Goal: Information Seeking & Learning: Learn about a topic

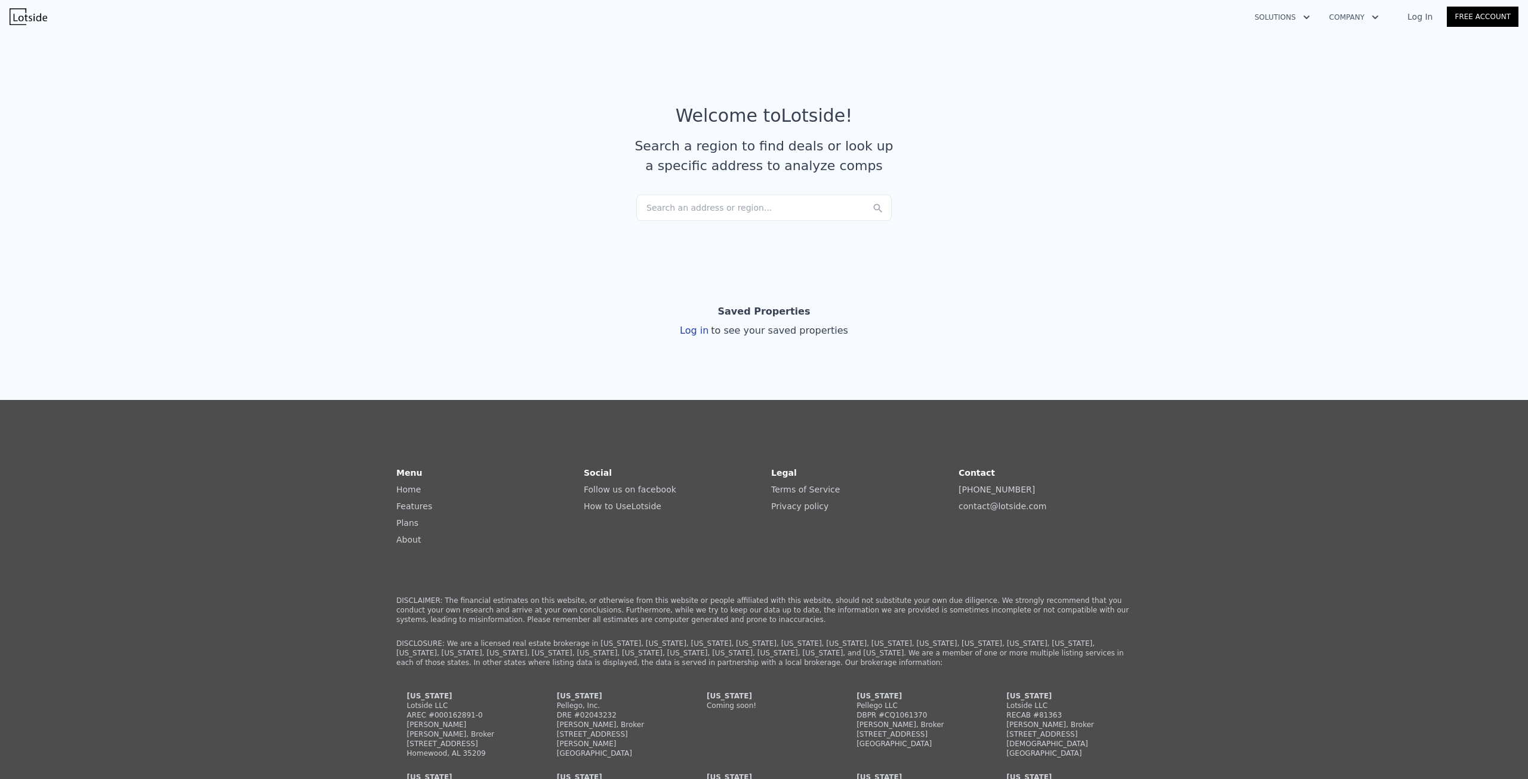
click at [734, 209] on div "Search an address or region..." at bounding box center [763, 208] width 255 height 26
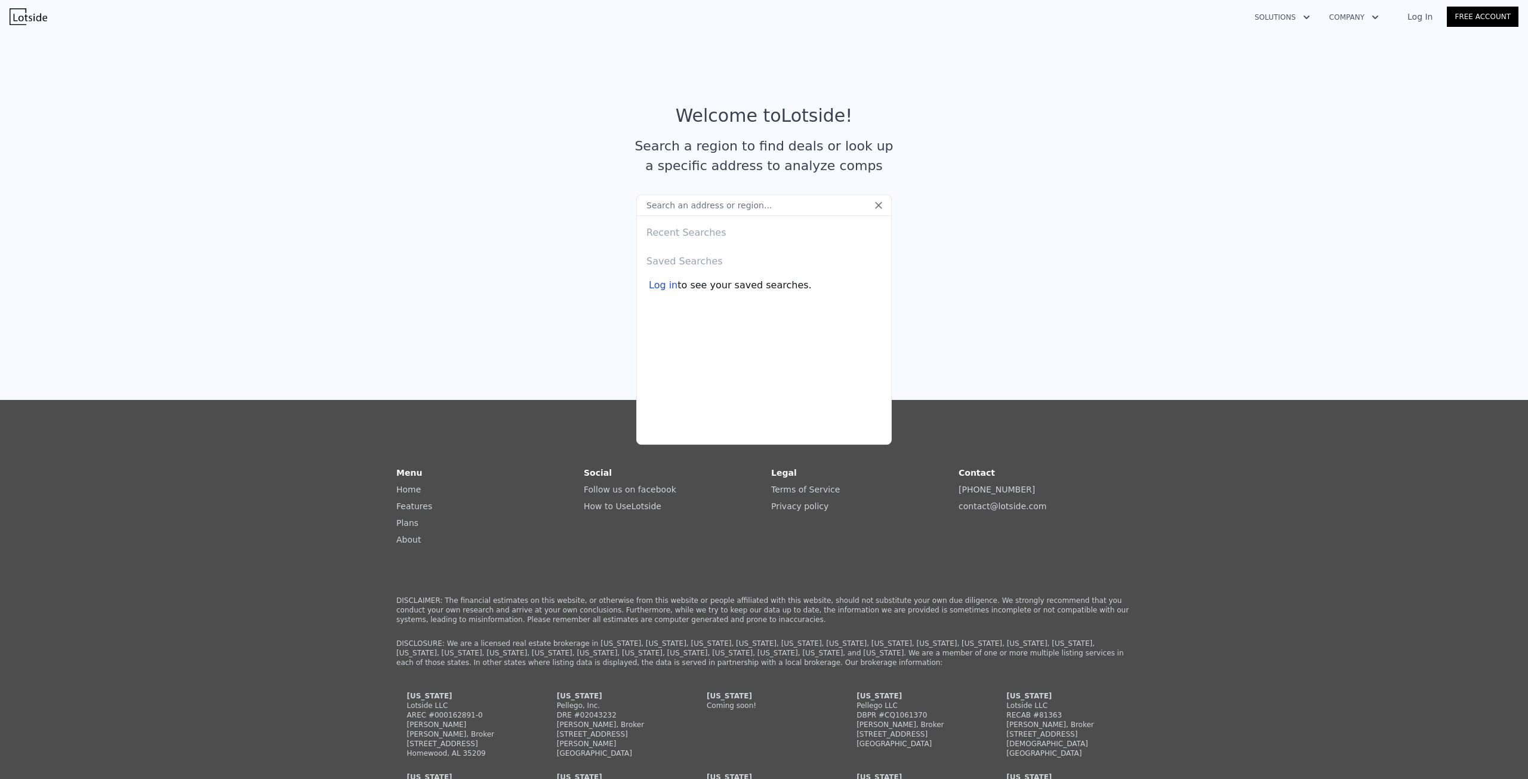
paste input "[STREET_ADDRESS]"
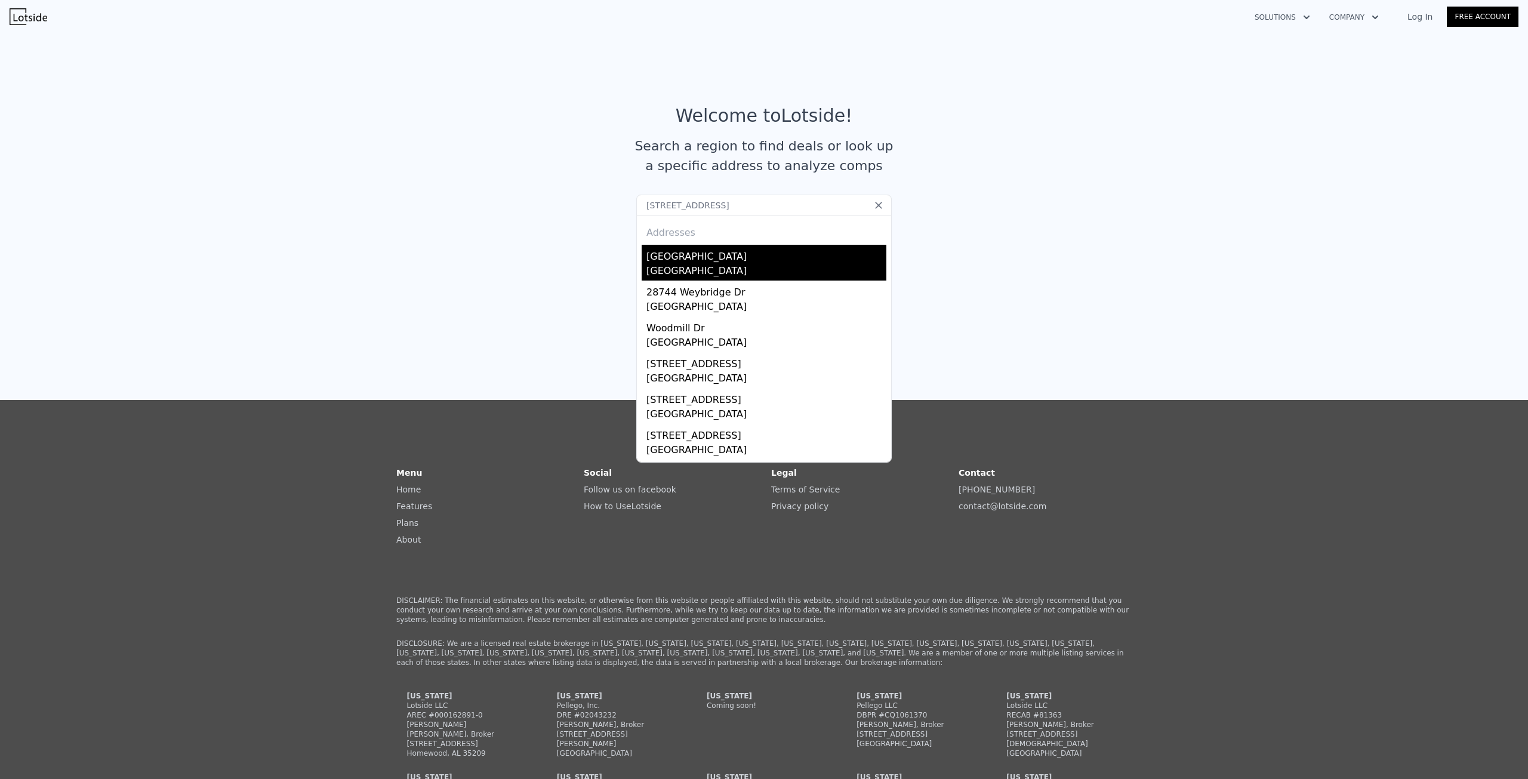
type input "[STREET_ADDRESS]"
click at [696, 260] on div "[GEOGRAPHIC_DATA]" at bounding box center [766, 254] width 240 height 19
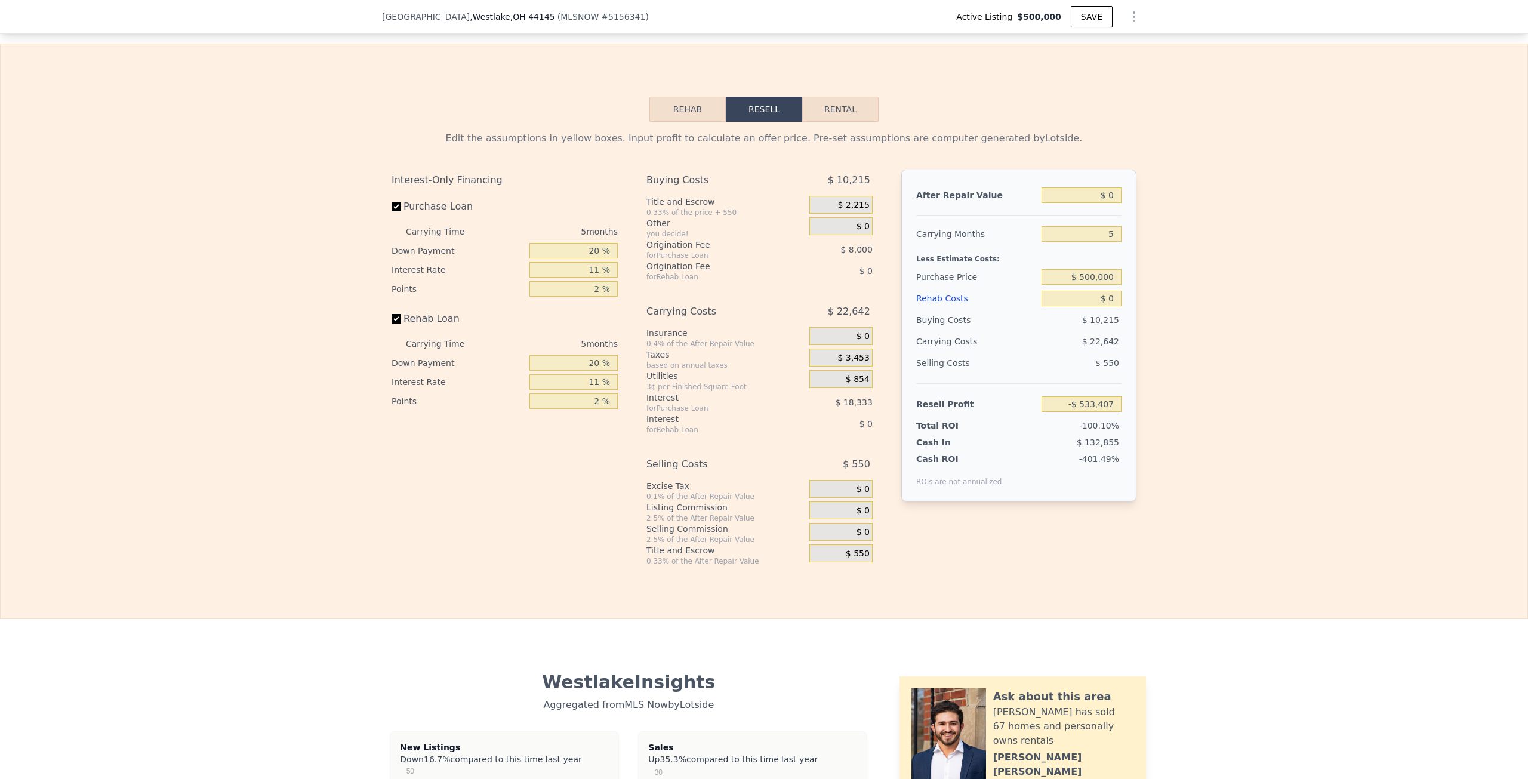
scroll to position [1667, 0]
click at [393, 322] on input "Rehab Loan" at bounding box center [396, 318] width 10 height 10
checkbox input "false"
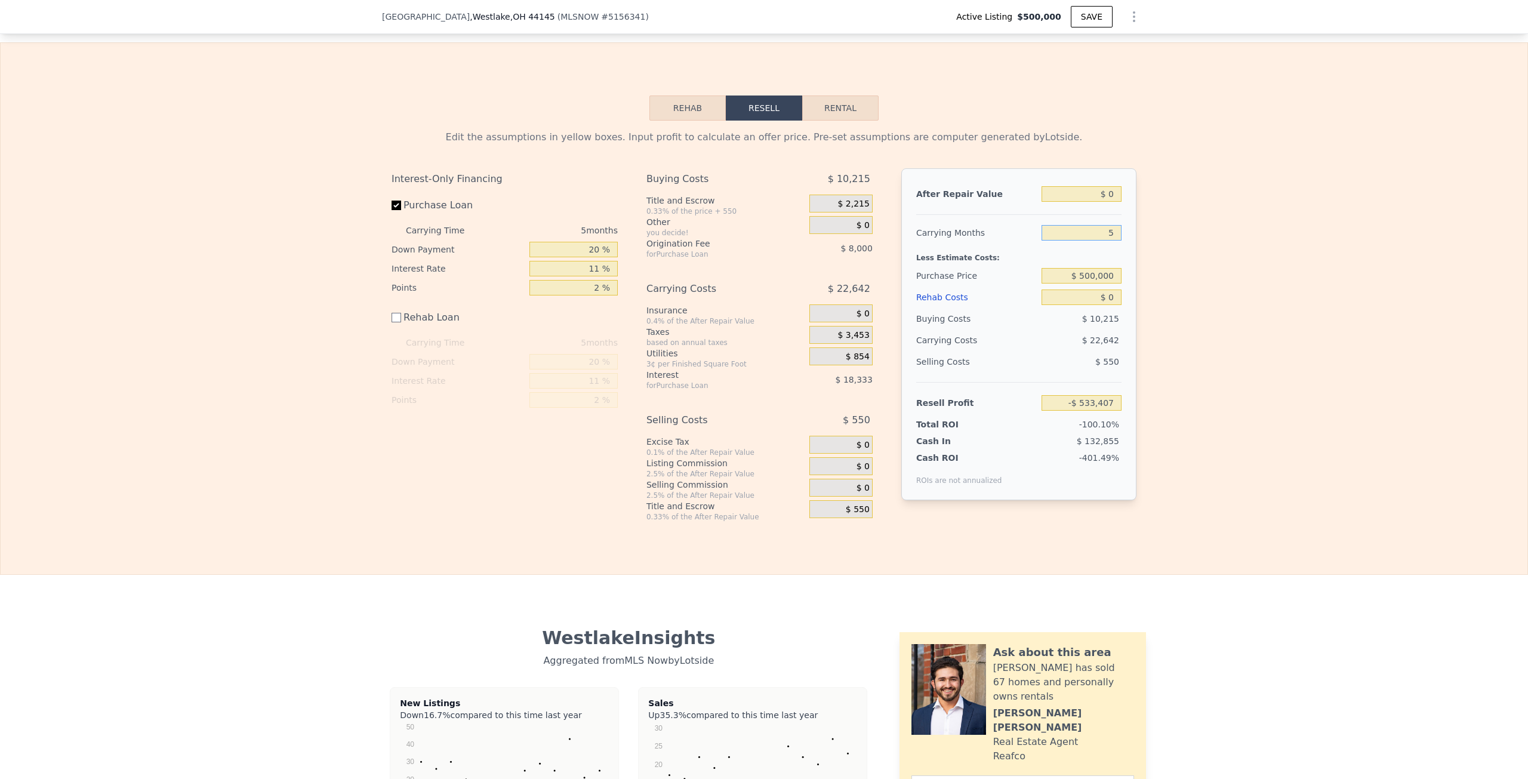
drag, startPoint x: 1100, startPoint y: 247, endPoint x: 1170, endPoint y: 247, distance: 70.4
click at [1170, 247] on div "Edit the assumptions in yellow boxes. Input profit to calculate an offer price.…" at bounding box center [764, 321] width 1527 height 401
type input "6"
type input "-$ 537,936"
type input "60"
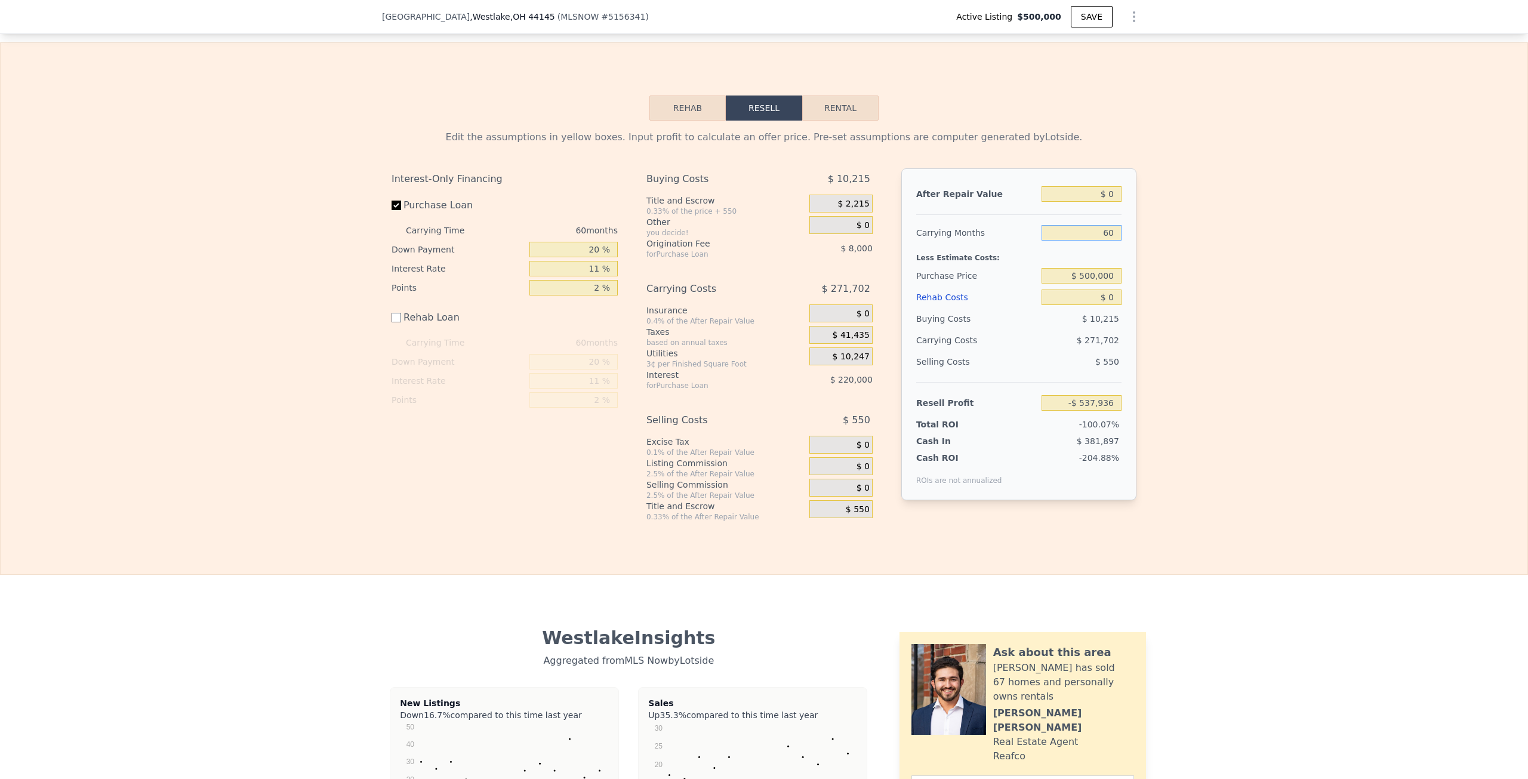
type input "-$ 782,467"
type input "6"
type input "-$ 537,936"
type input "7"
type input "-$ 542,463"
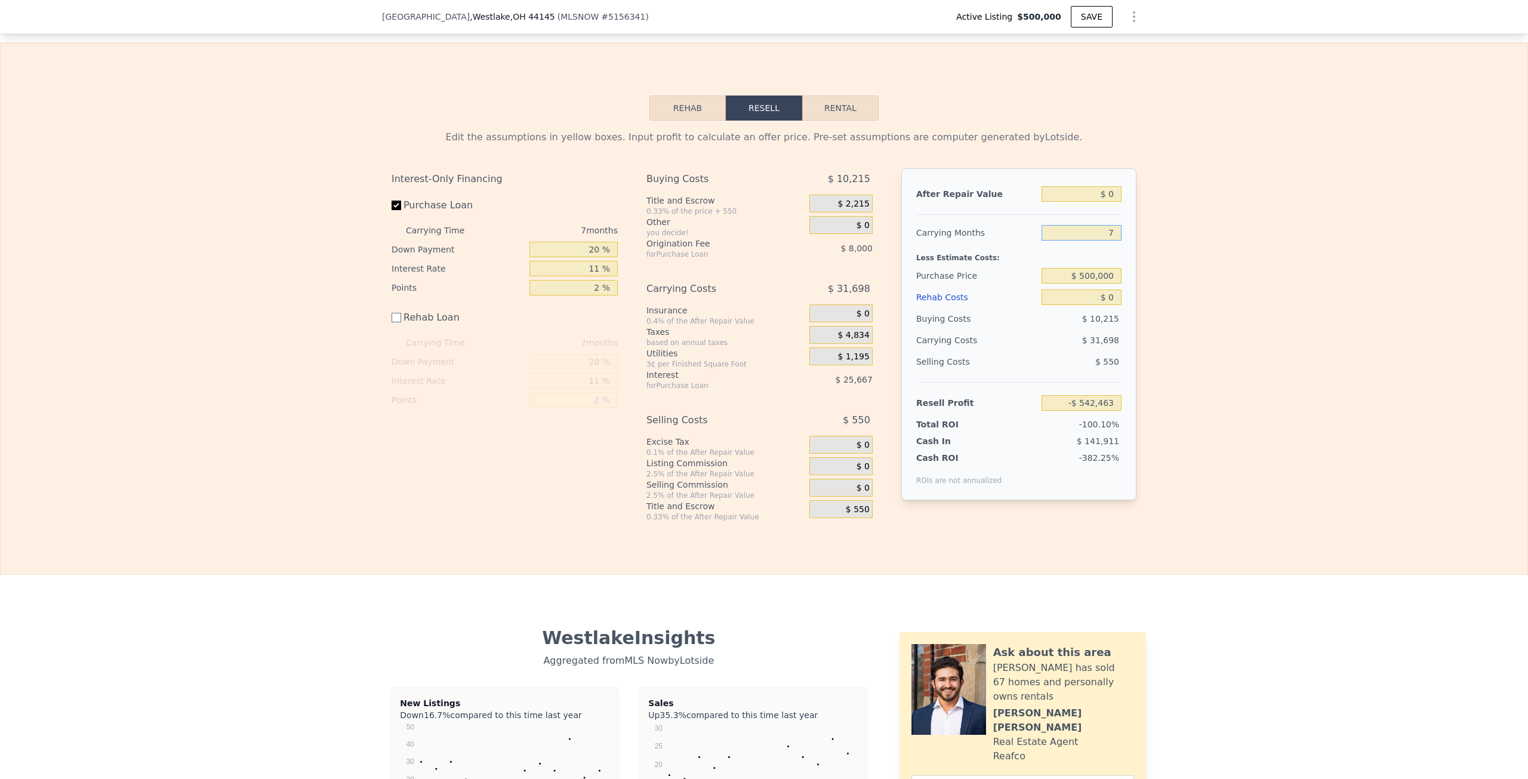
type input "72"
type input "-$ 836,807"
type input "72"
drag, startPoint x: 581, startPoint y: 286, endPoint x: 617, endPoint y: 285, distance: 36.4
click at [617, 285] on div "Interest-Only Financing Purchase Loan Carrying Time 72 months Down Payment 20 %…" at bounding box center [509, 344] width 236 height 353
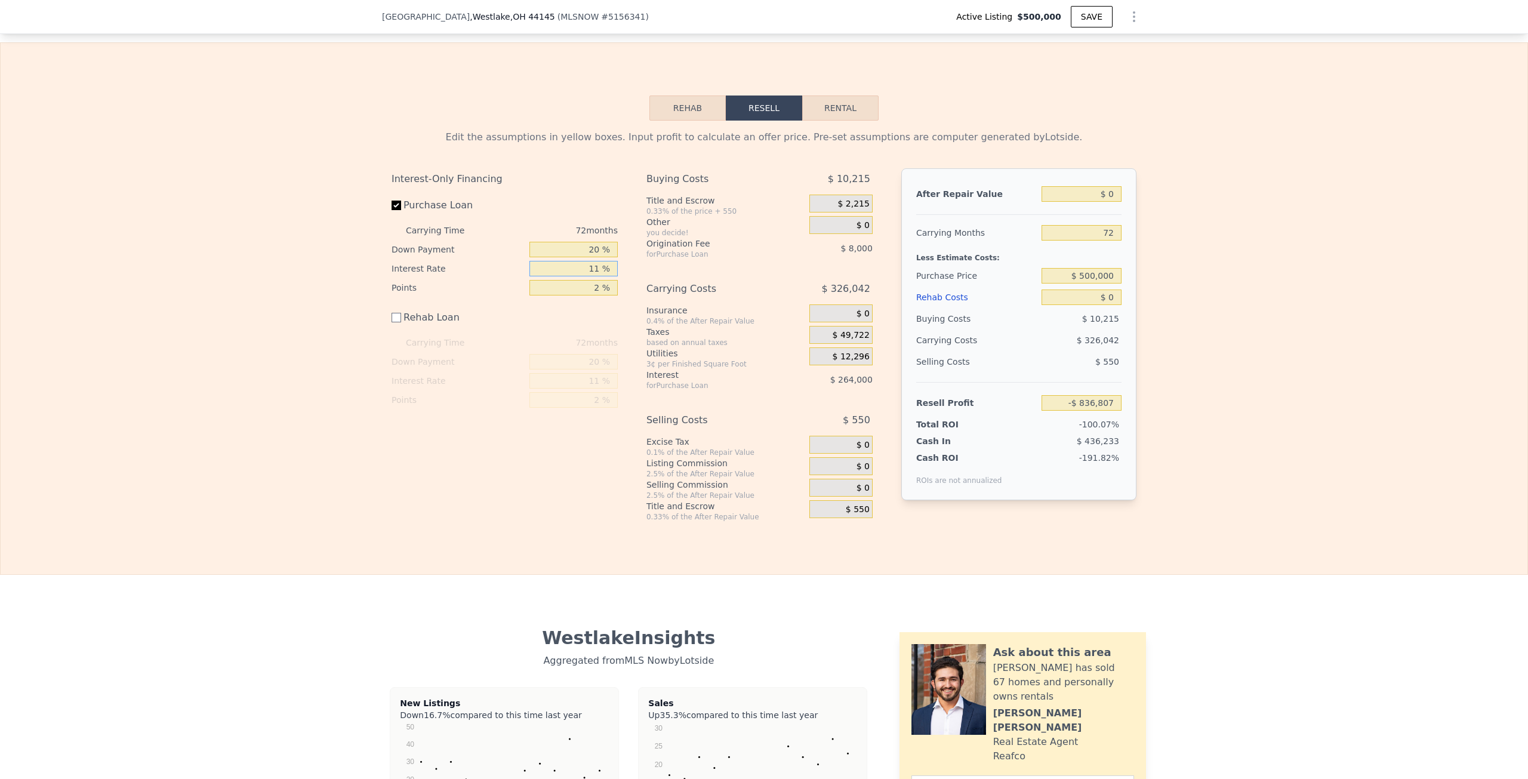
type input "6 %"
type input "-$ 716,783"
type input "6.4 %"
type input "-$ 726,359"
type input "6.4 %"
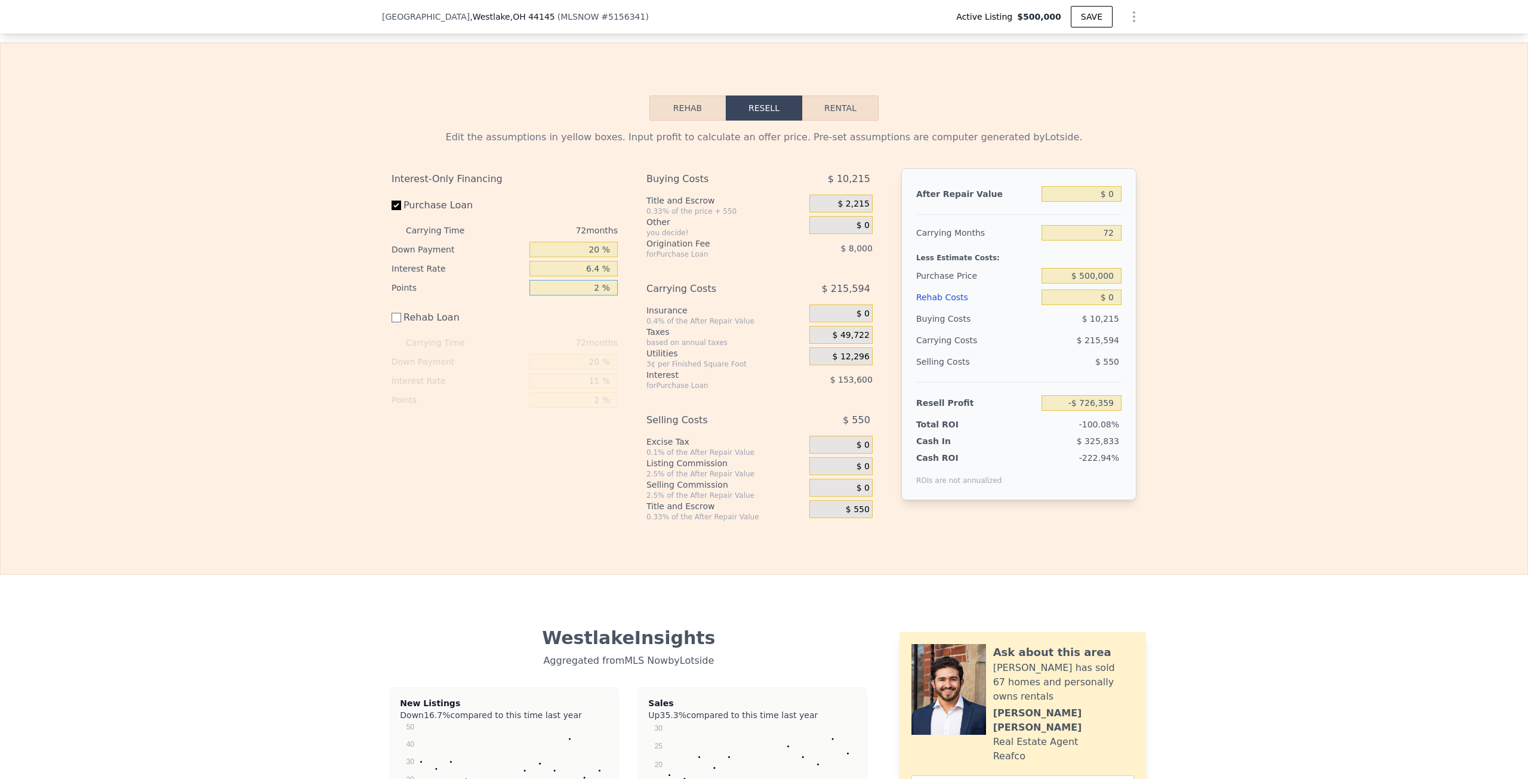
click at [582, 295] on input "2 %" at bounding box center [573, 288] width 88 height 16
type input "0 %"
type input "-$ 718,359"
type input "0 %"
click at [622, 332] on div "Interest-Only Financing Purchase Loan Carrying Time 72 months Down Payment 20 %…" at bounding box center [509, 344] width 236 height 353
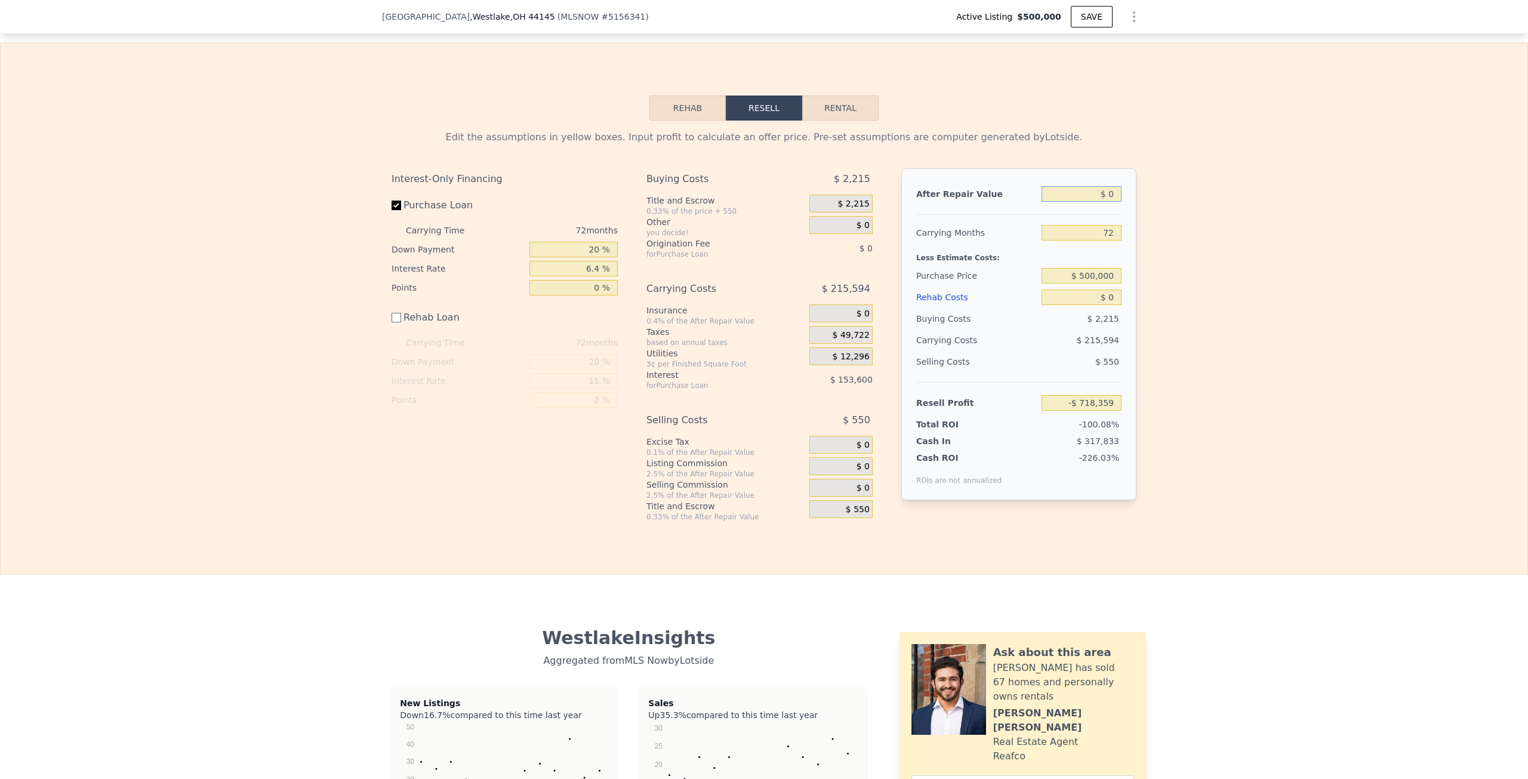
drag, startPoint x: 1076, startPoint y: 211, endPoint x: 1152, endPoint y: 211, distance: 75.8
click at [1152, 211] on div "Edit the assumptions in yellow boxes. Input profit to calculate an offer price.…" at bounding box center [764, 321] width 1527 height 401
type input "$ 7"
type input "-$ 718,352"
type input "$ 70"
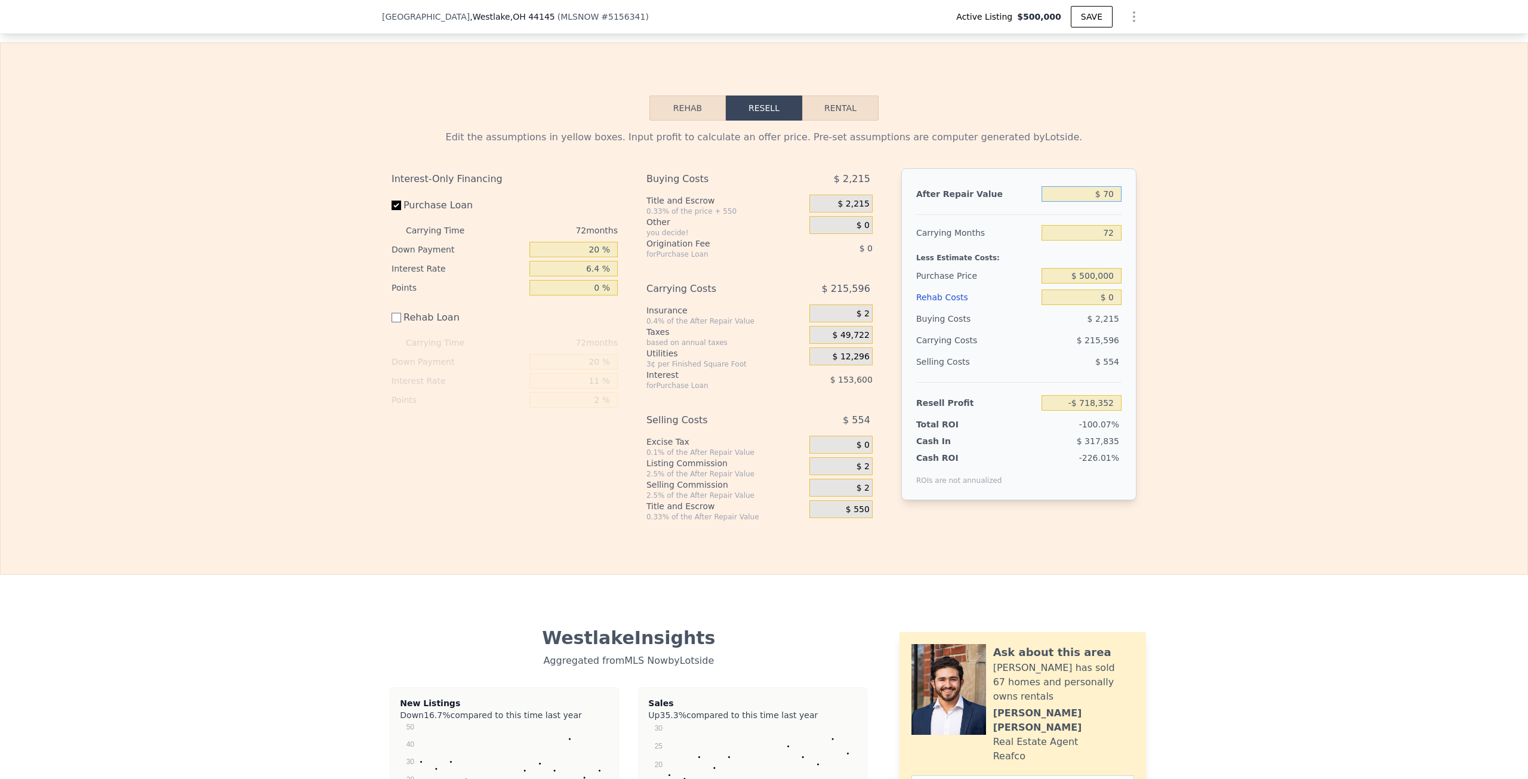
type input "-$ 718,295"
type input "$ 700"
type input "-$ 717,715"
type input "$ 7,000"
type input "-$ 711,907"
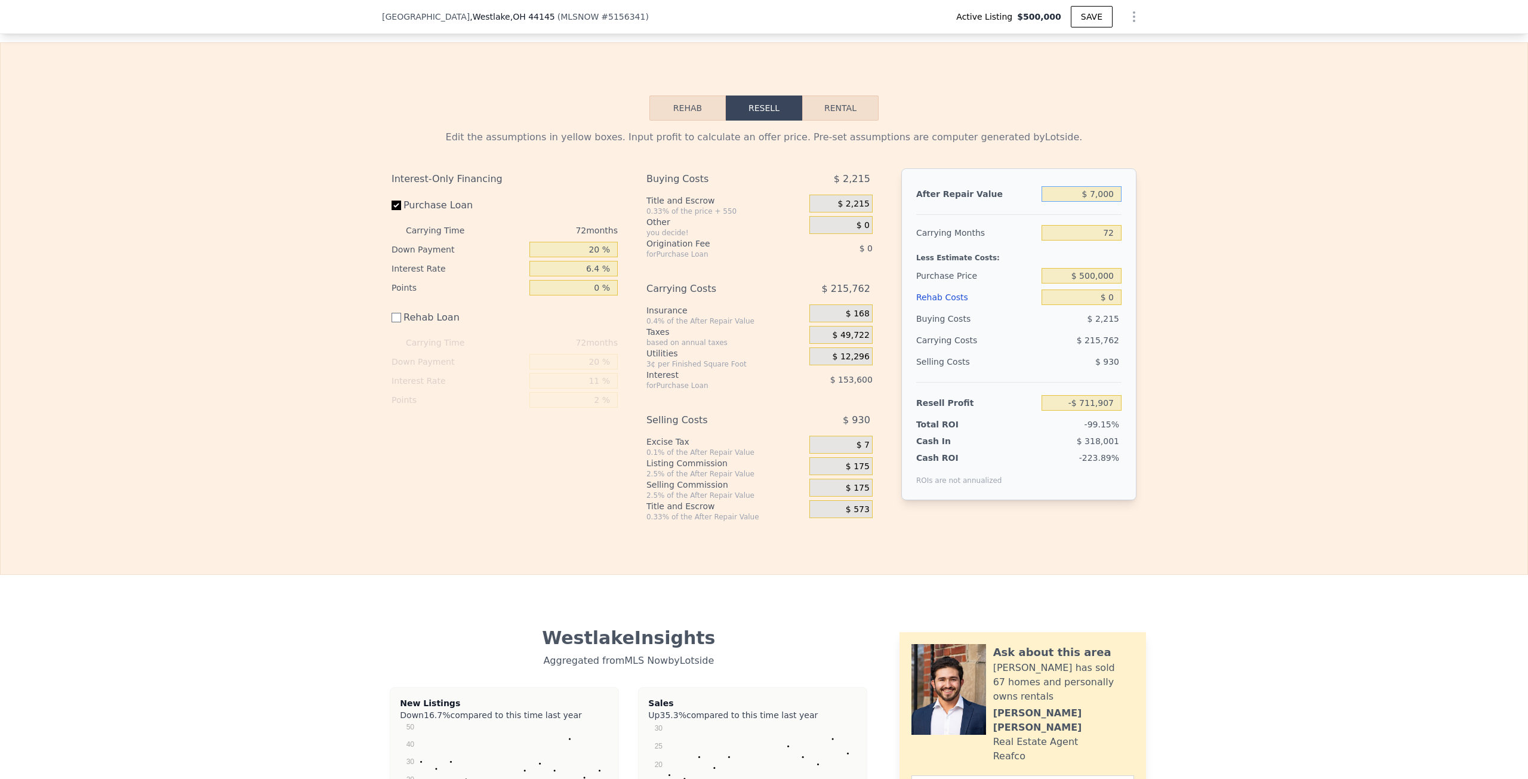
type input "$ 700"
type input "-$ 717,715"
type input "$ 70"
type input "-$ 718,295"
type input "$ 7"
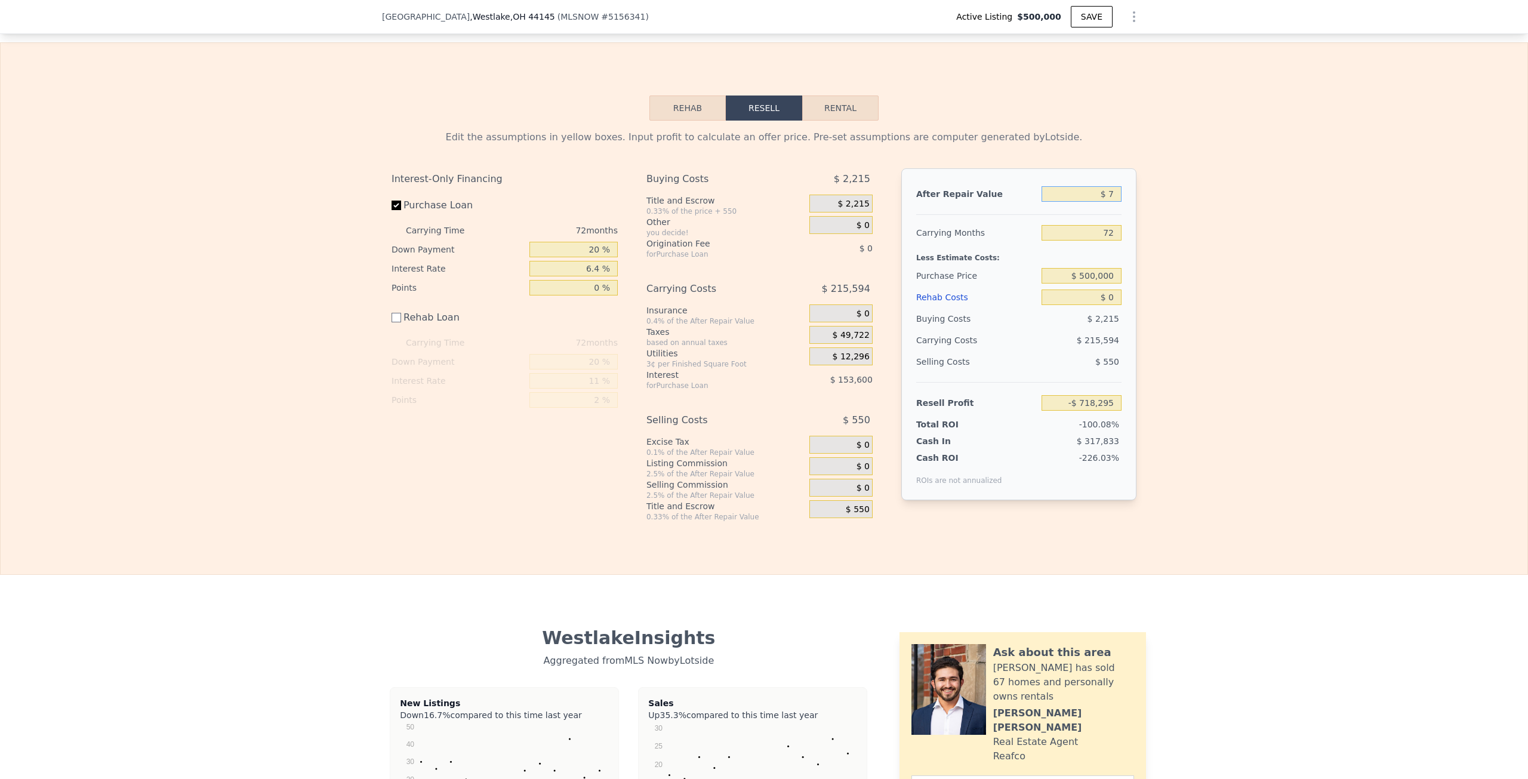
type input "-$ 718,352"
type input "$ 75"
type input "-$ 718,290"
type input "$ 750"
type input "-$ 717,668"
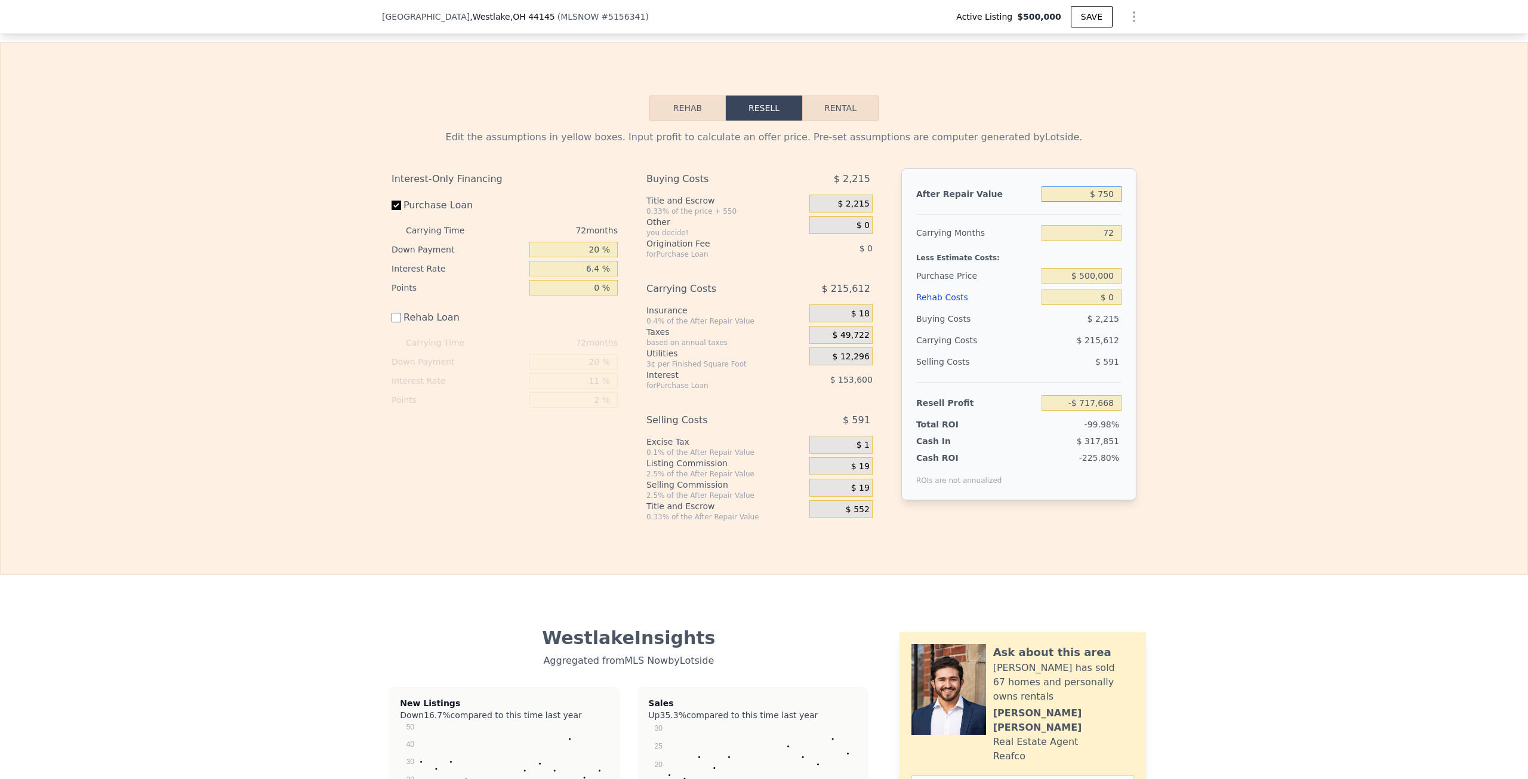
type input "$ 7,500"
type input "-$ 711,448"
type input "$ 75,000"
type input "-$ 649,234"
type input "$ 750,000"
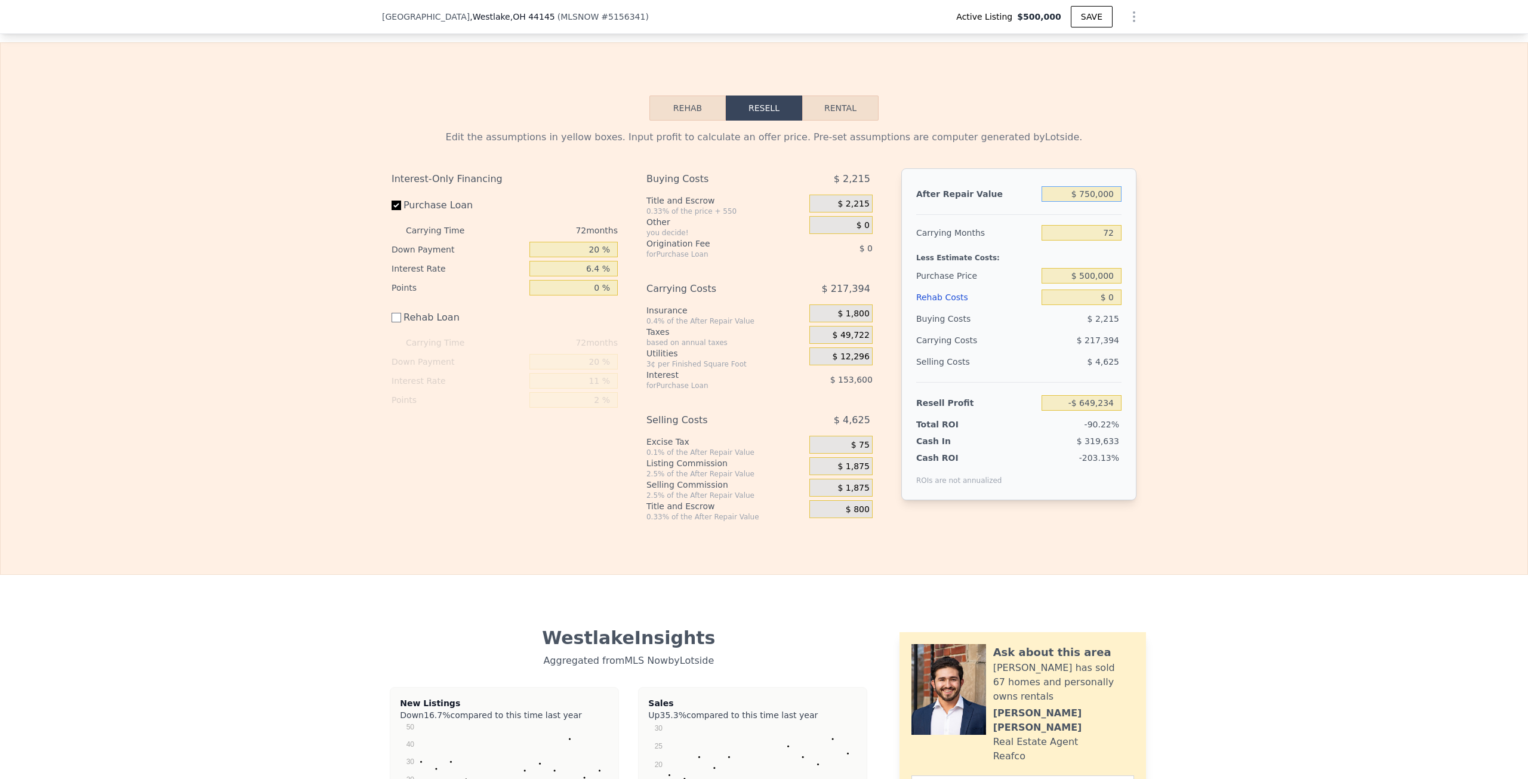
type input "-$ 27,107"
drag, startPoint x: 1069, startPoint y: 205, endPoint x: 1168, endPoint y: 205, distance: 98.5
click at [1168, 205] on div "Edit the assumptions in yellow boxes. Input profit to calculate an offer price.…" at bounding box center [764, 321] width 1527 height 401
type input "$ 9"
type input "-$ 718,350"
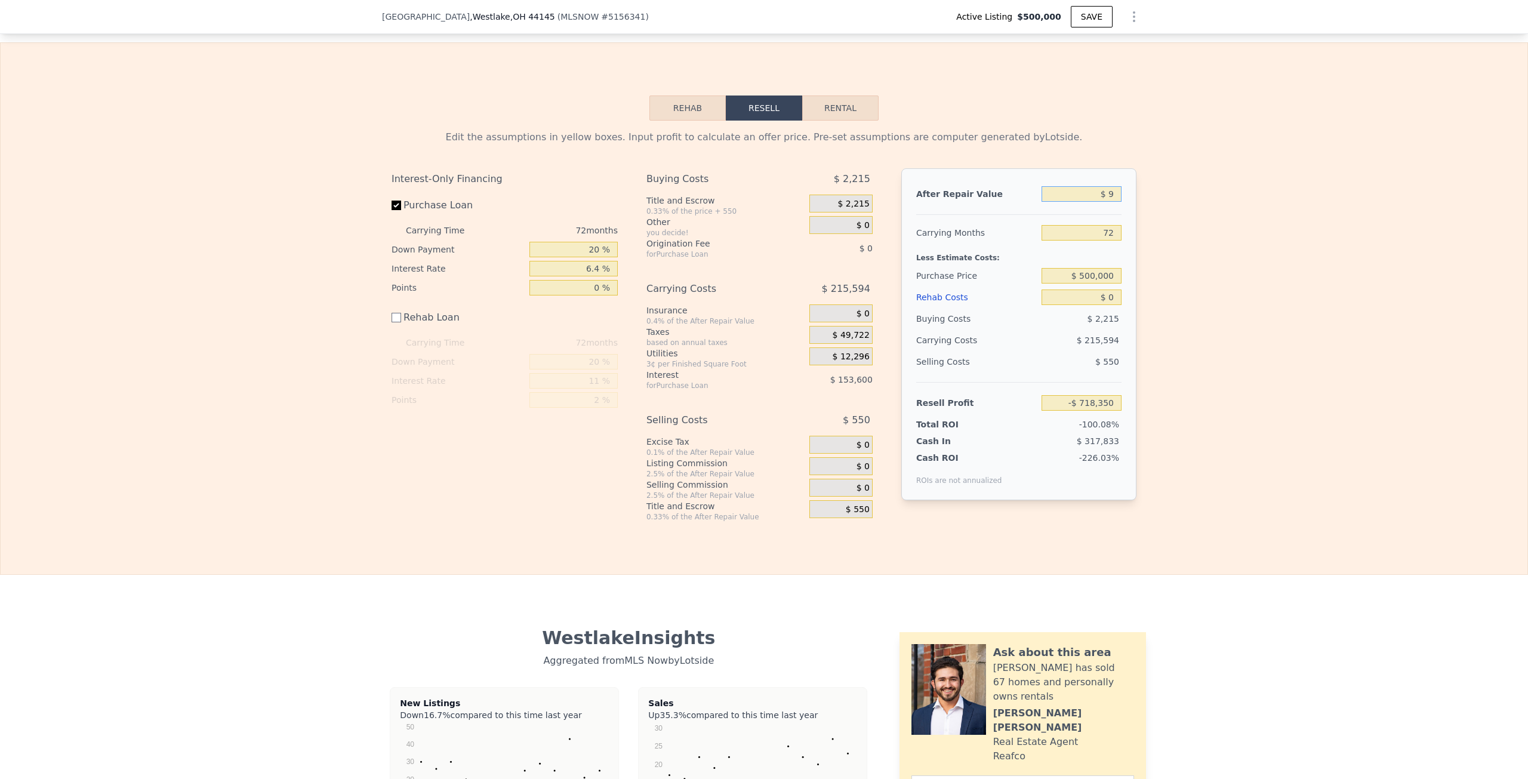
type input "$ 96"
type input "-$ 718,269"
type input "$ 965"
type input "-$ 717,469"
type input "$ 9,650"
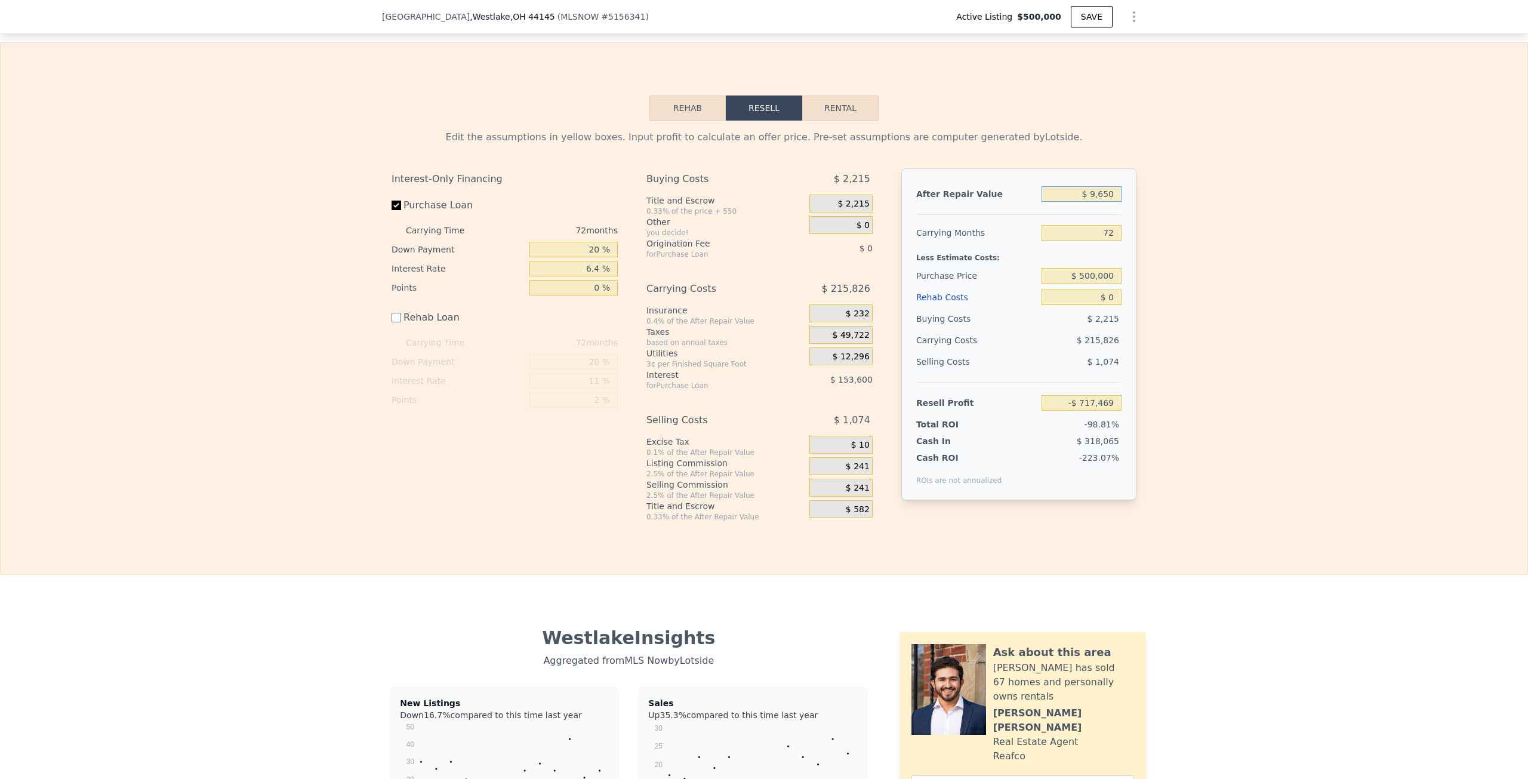
type input "-$ 709,465"
type input "$ 96,500"
type input "-$ 629,419"
type input "$ 965,000"
type input "$ 171,053"
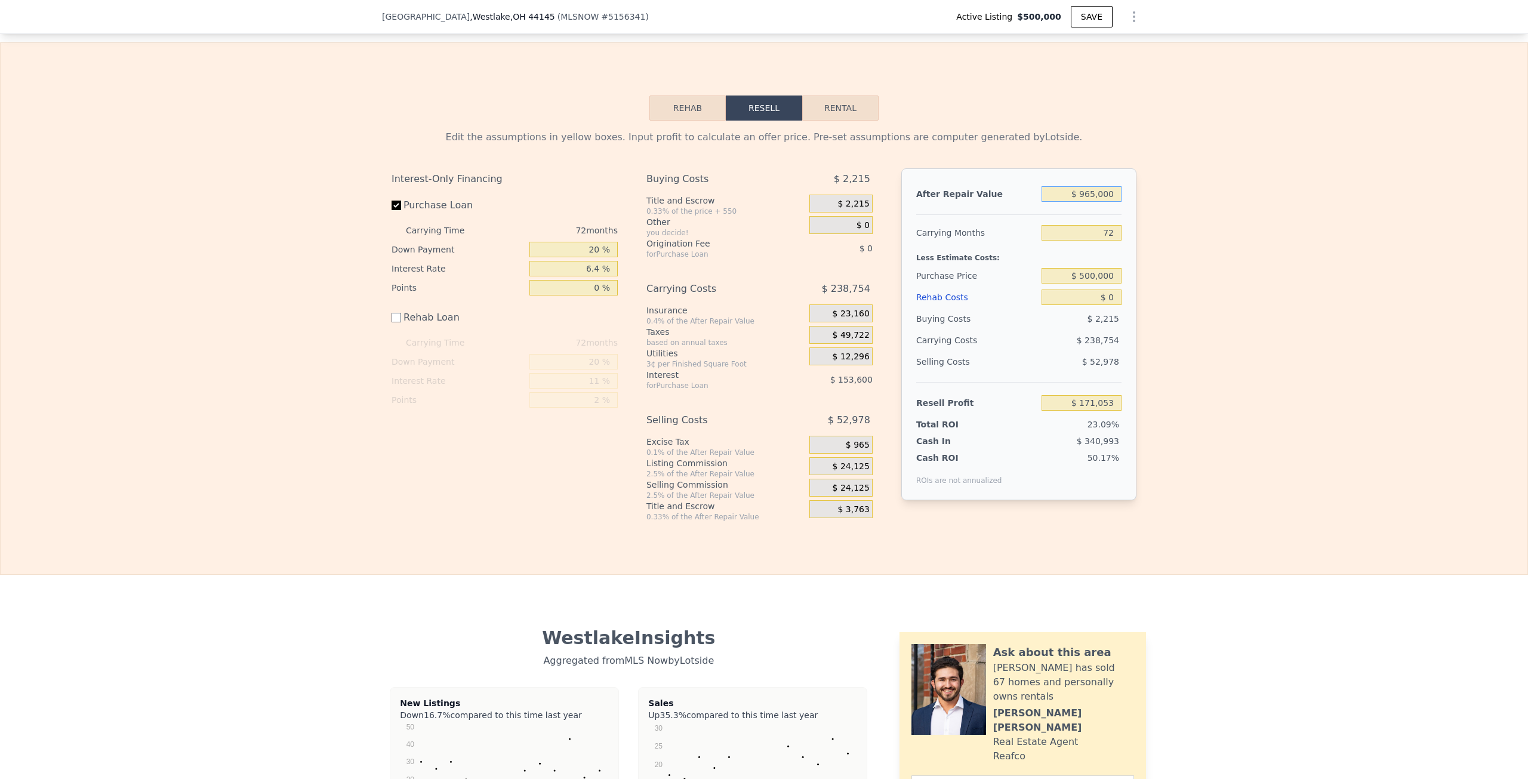
type input "$ 965,000"
click at [1179, 286] on div "Edit the assumptions in yellow boxes. Input profit to calculate an offer price.…" at bounding box center [764, 321] width 1527 height 401
click at [1069, 306] on div "After Repair Value $ 965,000 Carrying Months 72 Less Estimate Costs: Purchase P…" at bounding box center [1018, 334] width 235 height 332
drag, startPoint x: 1069, startPoint y: 315, endPoint x: 1139, endPoint y: 317, distance: 70.5
click at [1139, 317] on div "Edit the assumptions in yellow boxes. Input profit to calculate an offer price.…" at bounding box center [764, 321] width 764 height 401
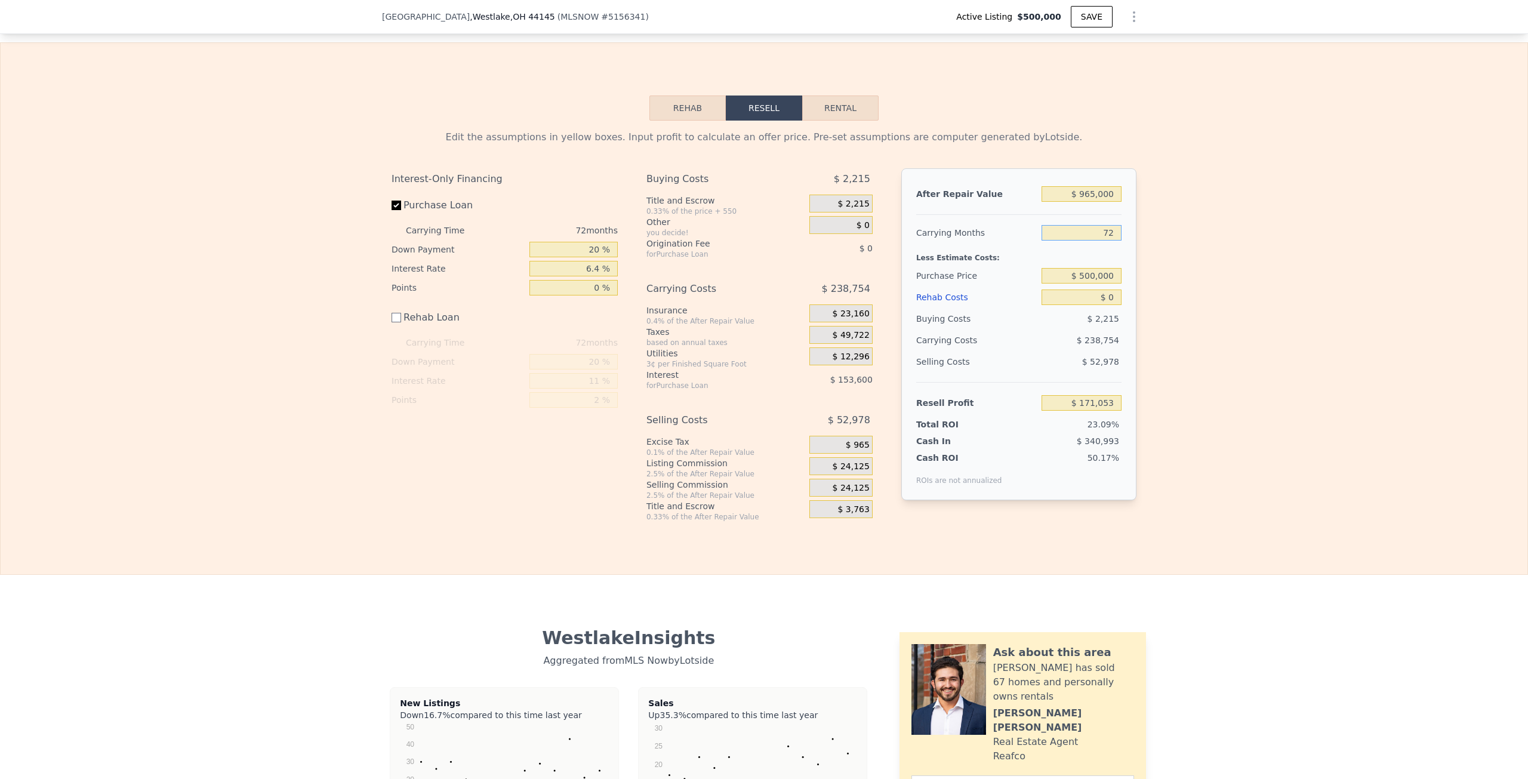
drag, startPoint x: 1105, startPoint y: 249, endPoint x: 1166, endPoint y: 246, distance: 60.4
click at [1165, 246] on div "Edit the assumptions in yellow boxes. Input profit to calculate an offer price.…" at bounding box center [764, 321] width 1527 height 401
type input "0"
type input "$ 409,807"
type input "7"
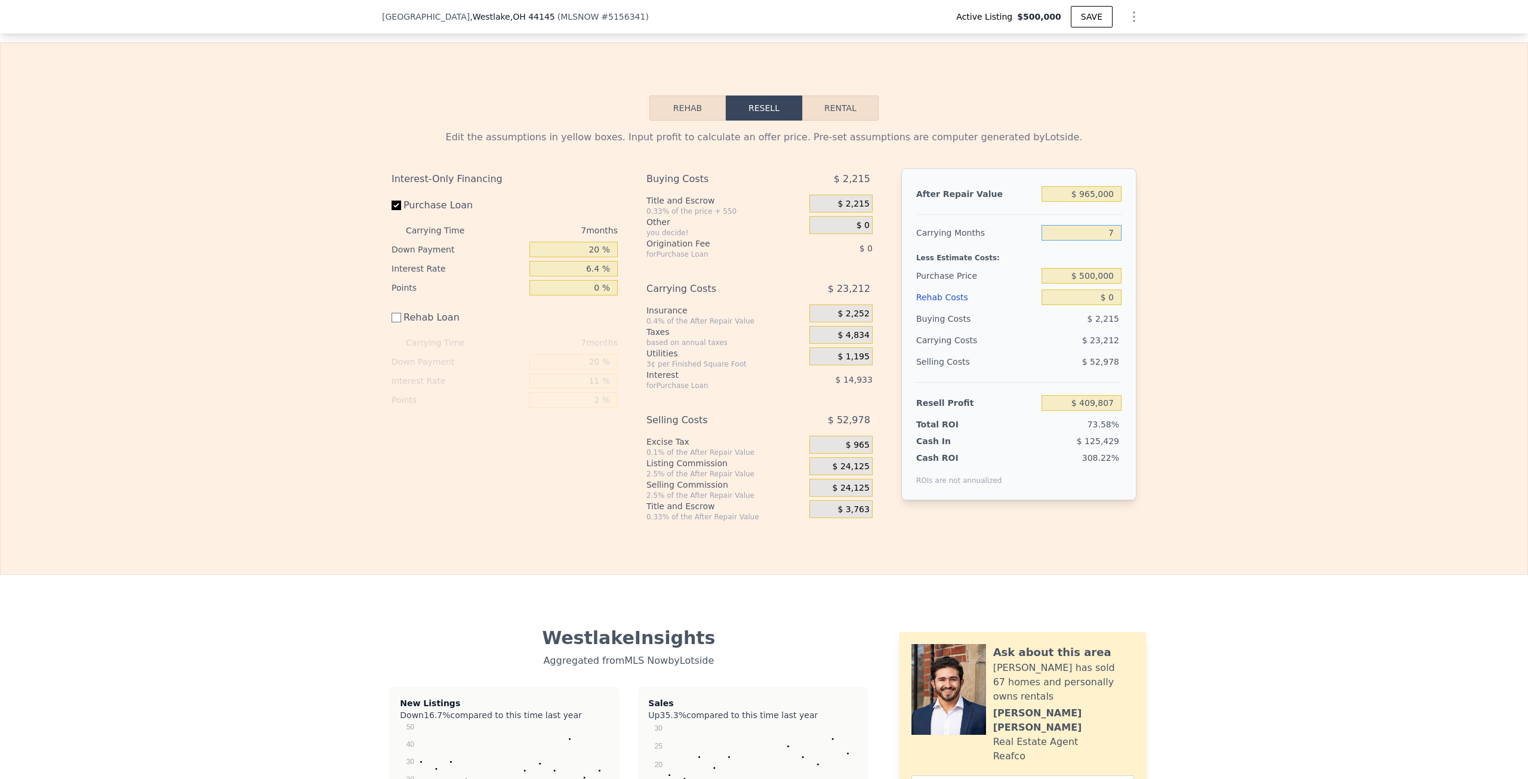
type input "$ 386,595"
type input "72"
type input "$ 171,053"
drag, startPoint x: 1080, startPoint y: 315, endPoint x: 1163, endPoint y: 315, distance: 83.0
click at [1163, 315] on div "Edit the assumptions in yellow boxes. Input profit to calculate an offer price.…" at bounding box center [764, 321] width 1527 height 401
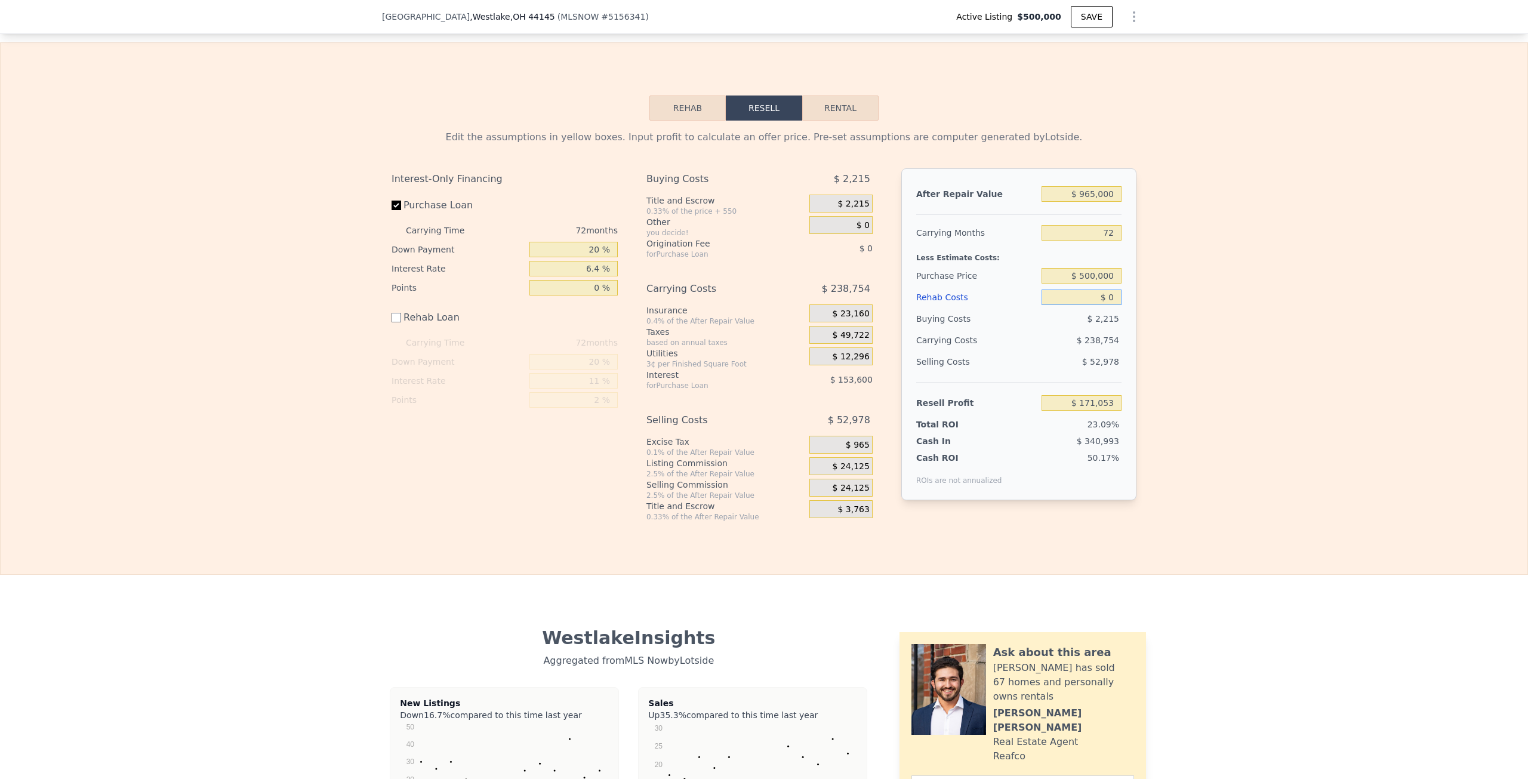
type input "$ 1"
type input "$ 171,052"
type input "$ 10"
type input "$ 171,043"
type input "$ 100"
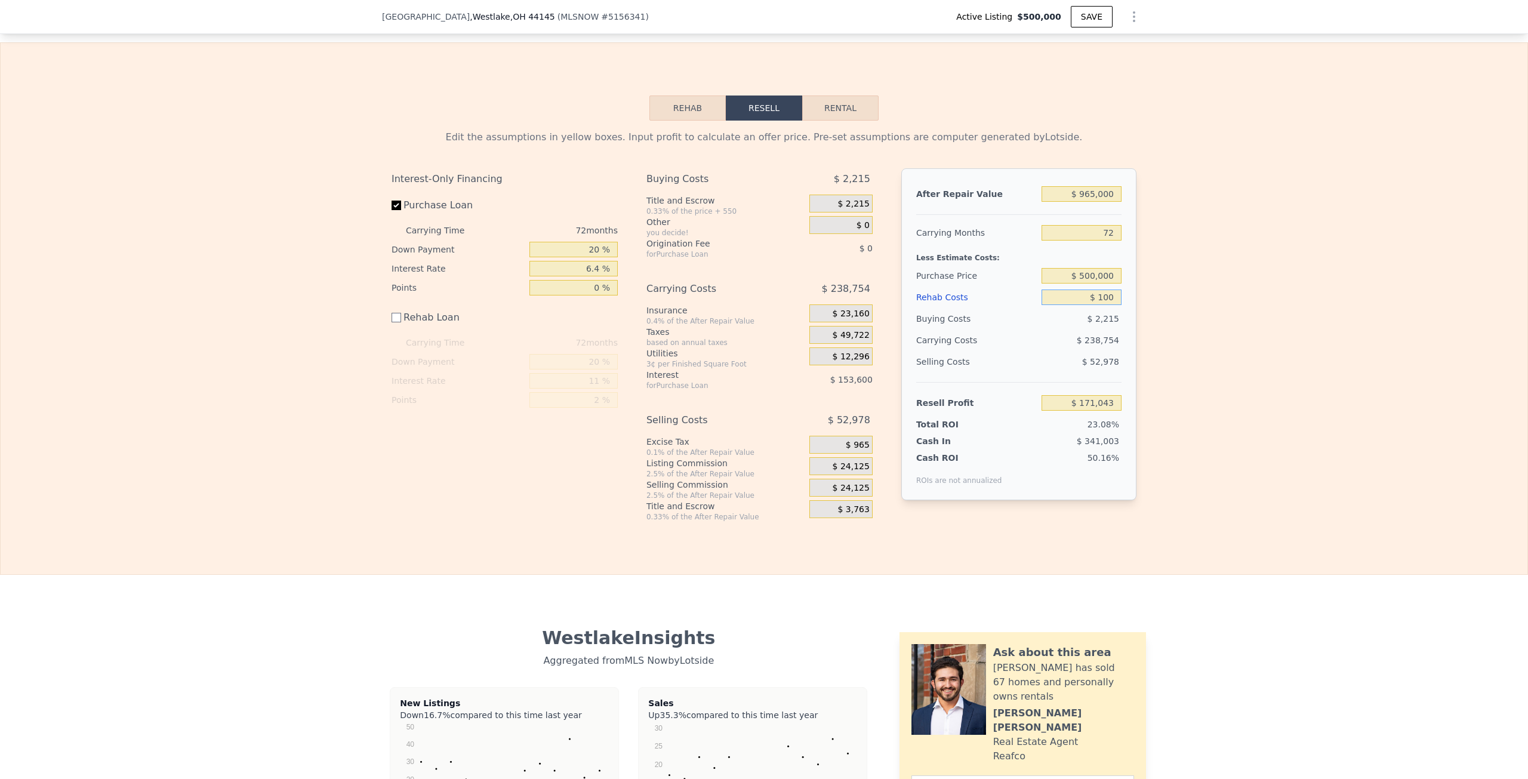
type input "$ 170,953"
type input "$ 1,000"
type input "$ 170,053"
type input "$ 10,000"
type input "$ 161,053"
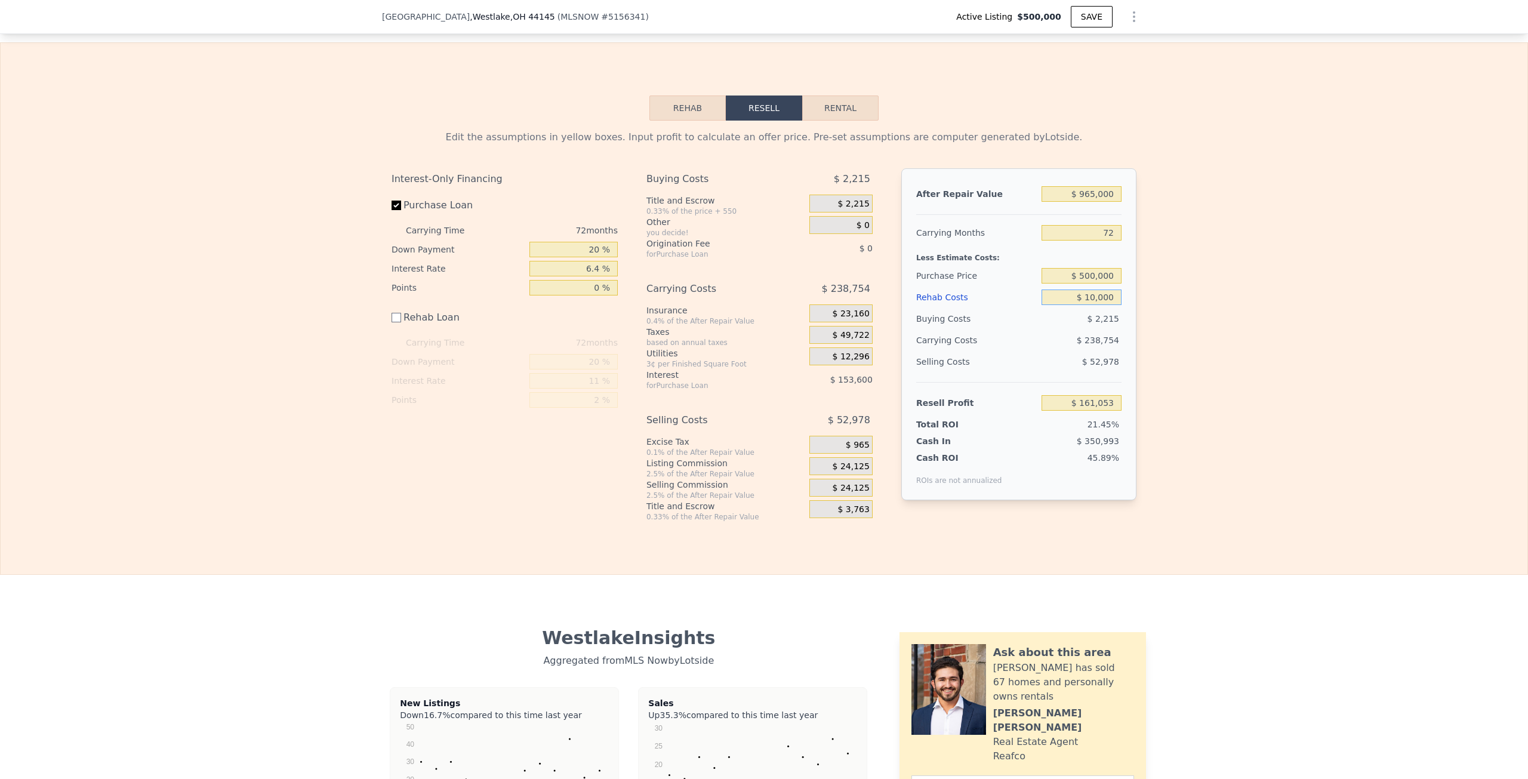
type input "$ 100,000"
type input "$ 71,053"
type input "$ 100,000"
click at [1163, 314] on div "Edit the assumptions in yellow boxes. Input profit to calculate an offer price.…" at bounding box center [764, 321] width 1527 height 401
click at [678, 121] on button "Rehab" at bounding box center [687, 107] width 76 height 25
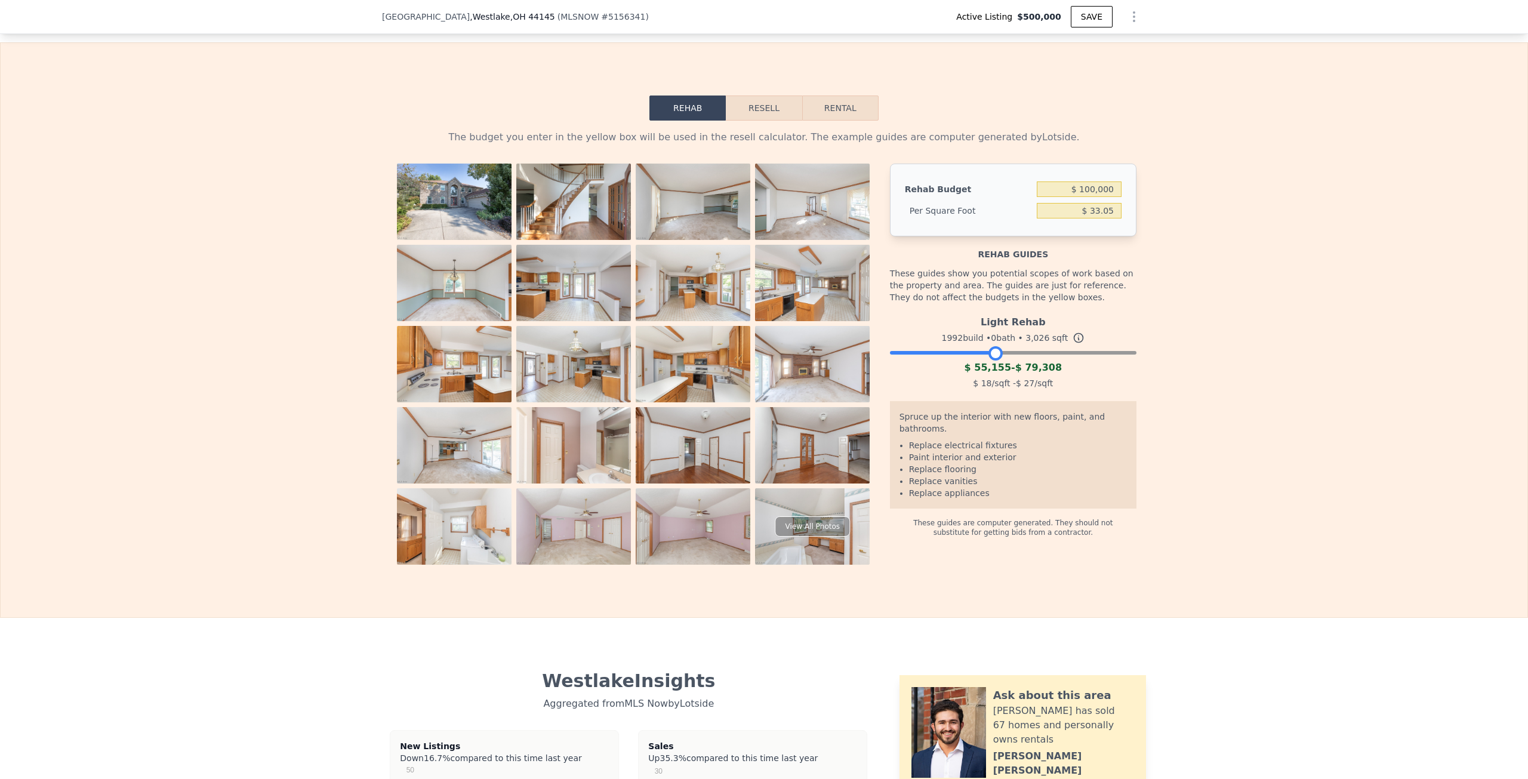
drag, startPoint x: 1124, startPoint y: 372, endPoint x: 992, endPoint y: 374, distance: 132.5
click at [992, 360] on div at bounding box center [995, 353] width 14 height 14
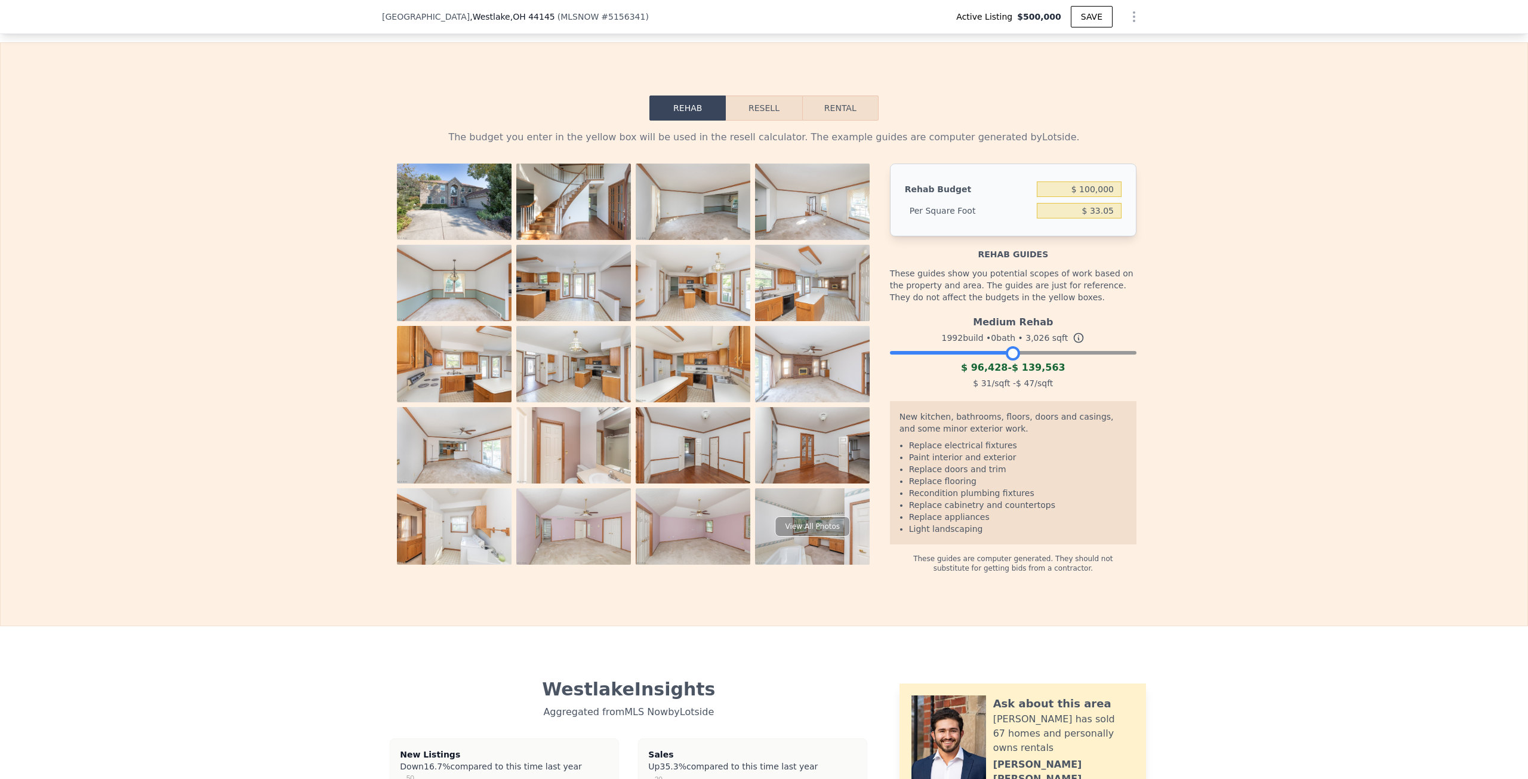
drag, startPoint x: 991, startPoint y: 371, endPoint x: 1009, endPoint y: 369, distance: 17.4
click at [1009, 360] on div at bounding box center [1013, 353] width 14 height 14
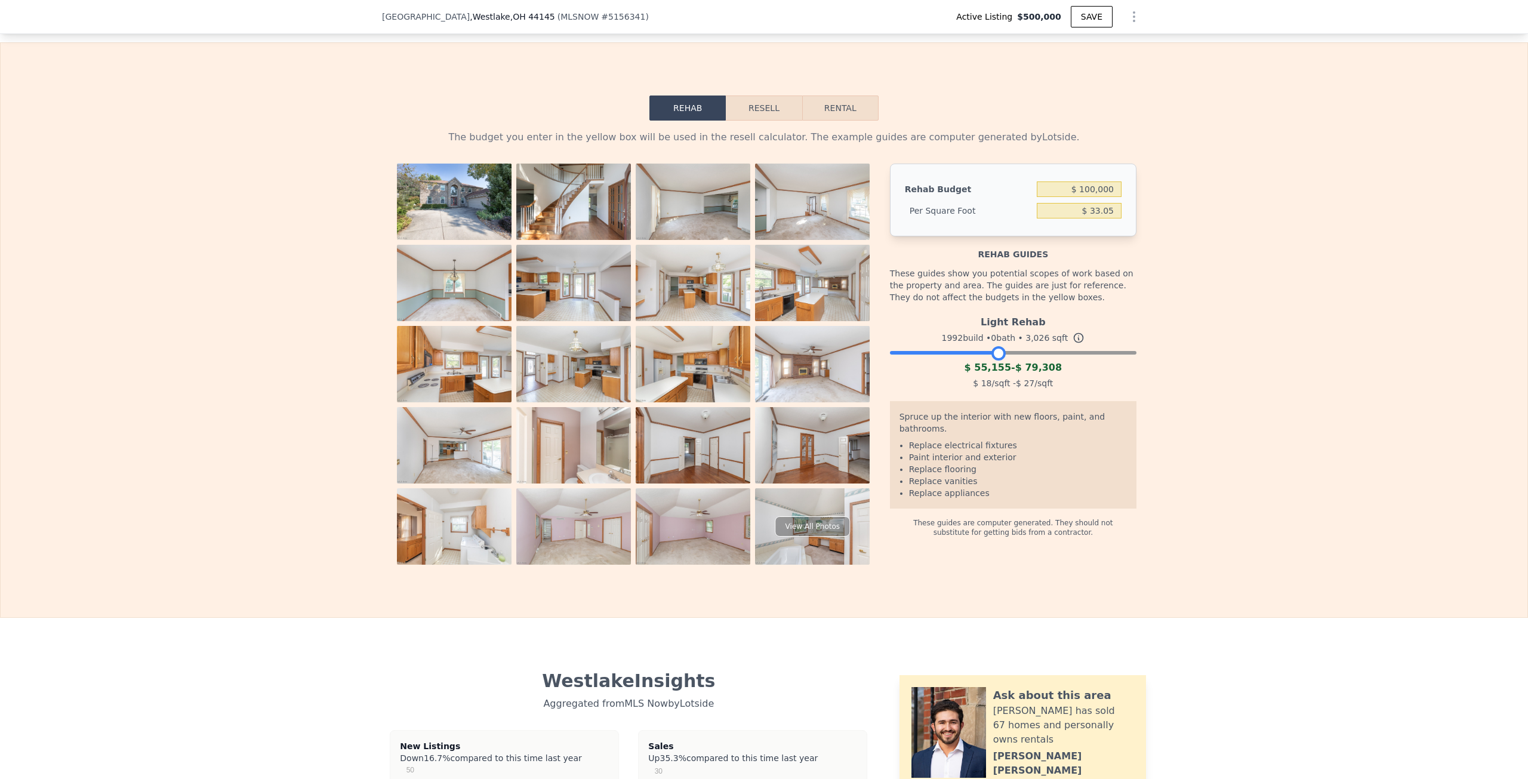
drag, startPoint x: 1008, startPoint y: 372, endPoint x: 994, endPoint y: 373, distance: 14.4
click at [994, 360] on div at bounding box center [998, 353] width 14 height 14
drag, startPoint x: 974, startPoint y: 386, endPoint x: 1059, endPoint y: 385, distance: 85.3
click at [1059, 375] on div "$ 55,155 - $ 79,308" at bounding box center [1013, 367] width 246 height 14
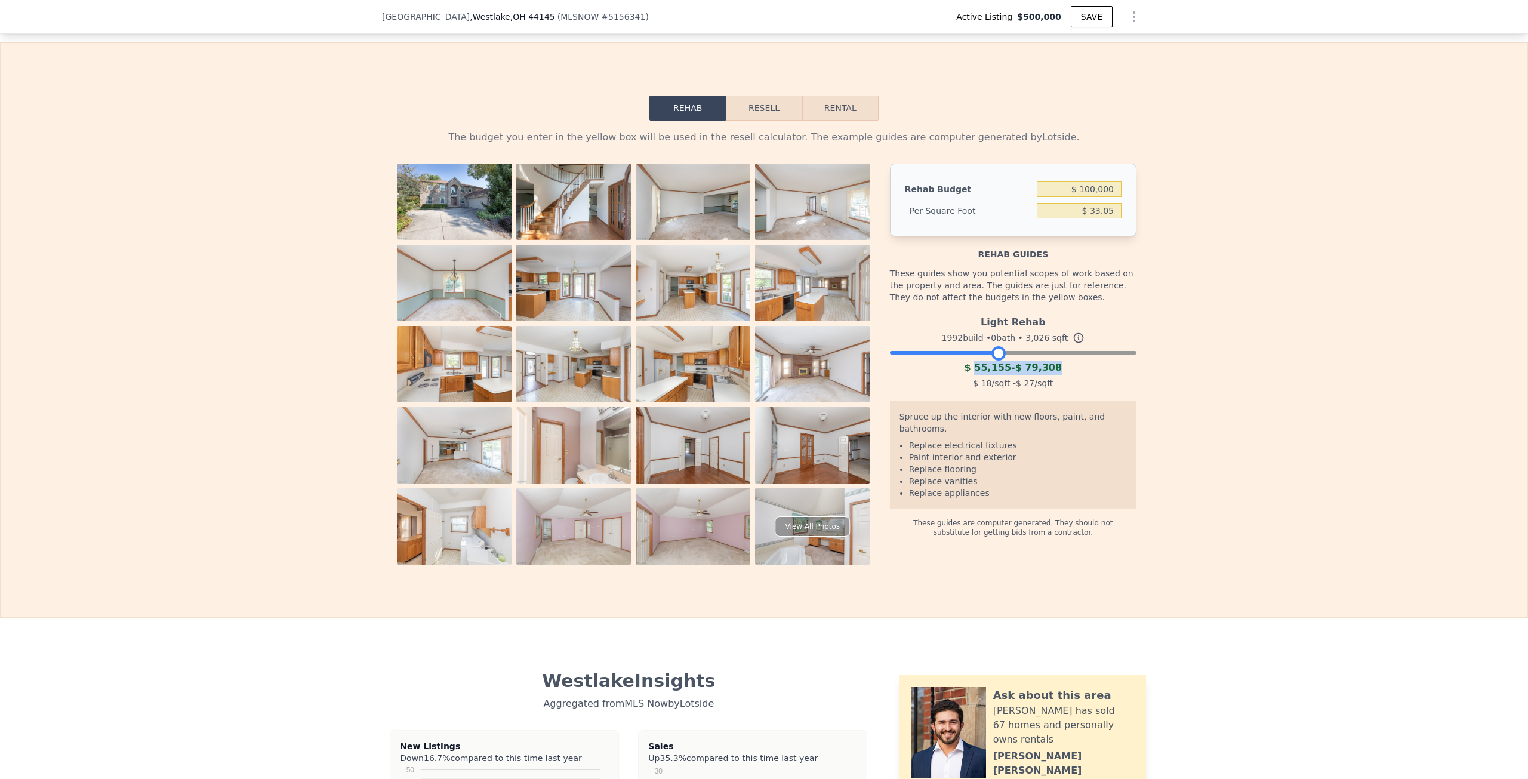
click at [1059, 375] on div "$ 55,155 - $ 79,308" at bounding box center [1013, 367] width 246 height 14
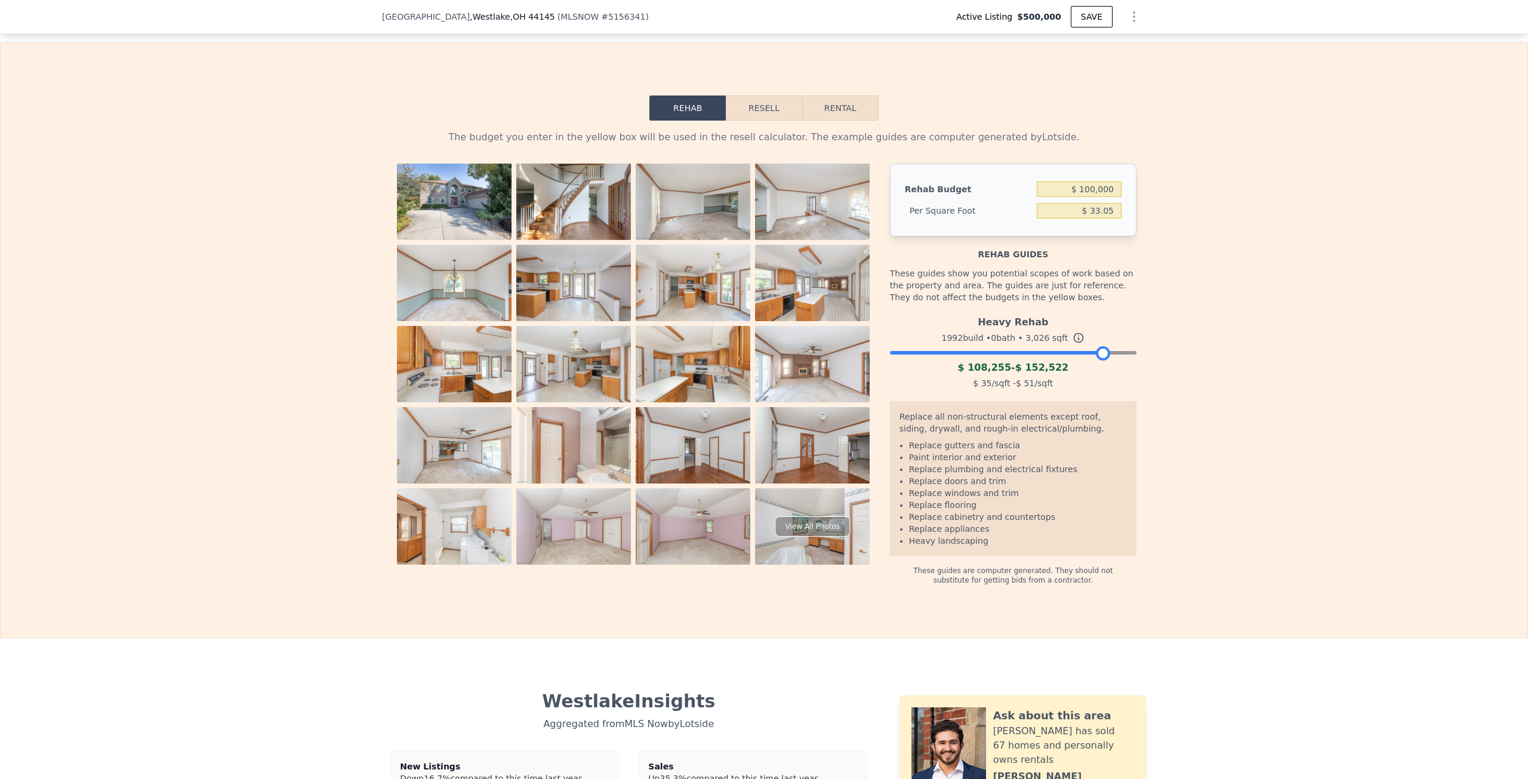
drag, startPoint x: 994, startPoint y: 373, endPoint x: 1097, endPoint y: 369, distance: 103.3
click at [1097, 360] on div at bounding box center [1103, 353] width 14 height 14
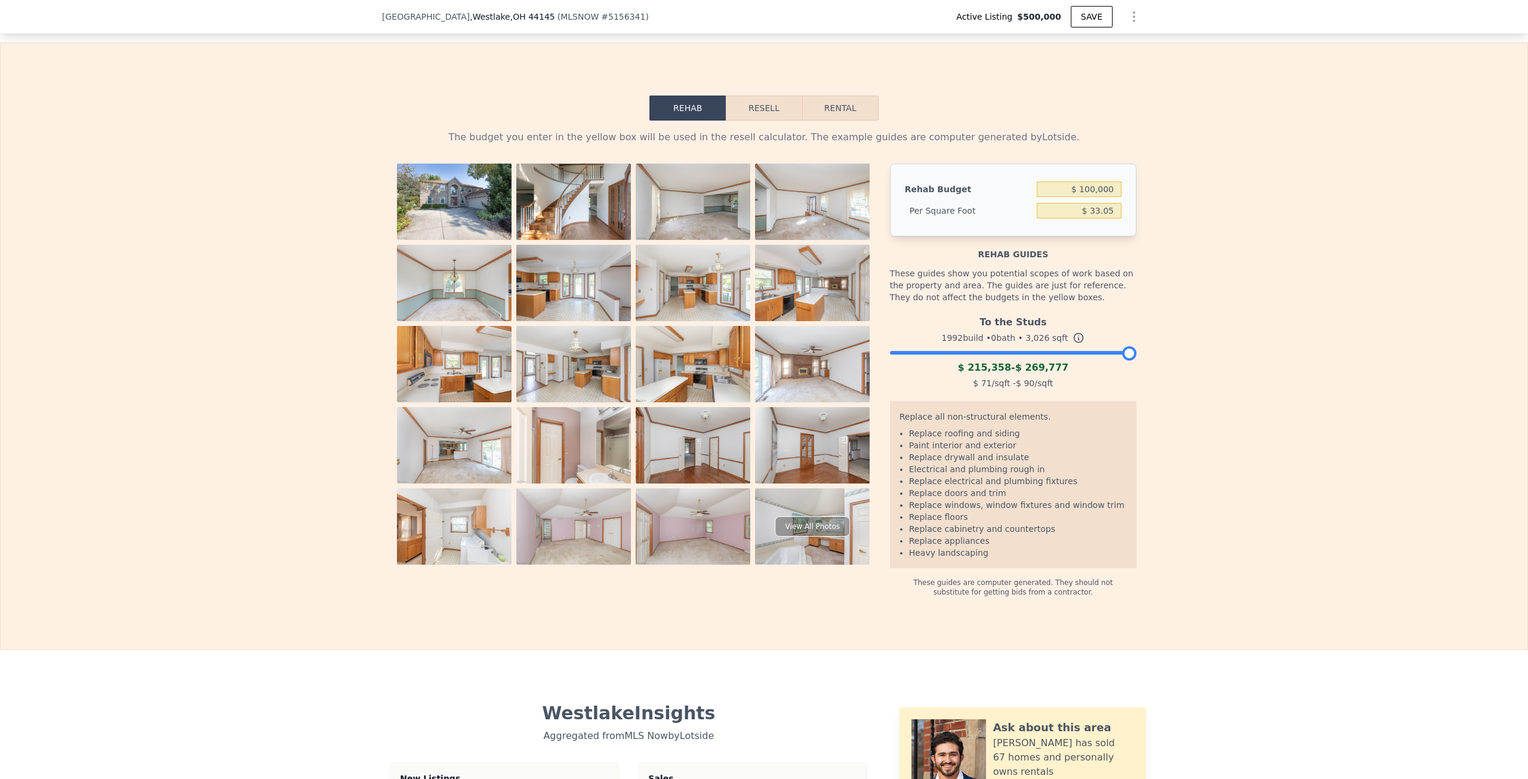
drag, startPoint x: 1097, startPoint y: 371, endPoint x: 1128, endPoint y: 367, distance: 31.2
click at [1128, 360] on div at bounding box center [1129, 353] width 14 height 14
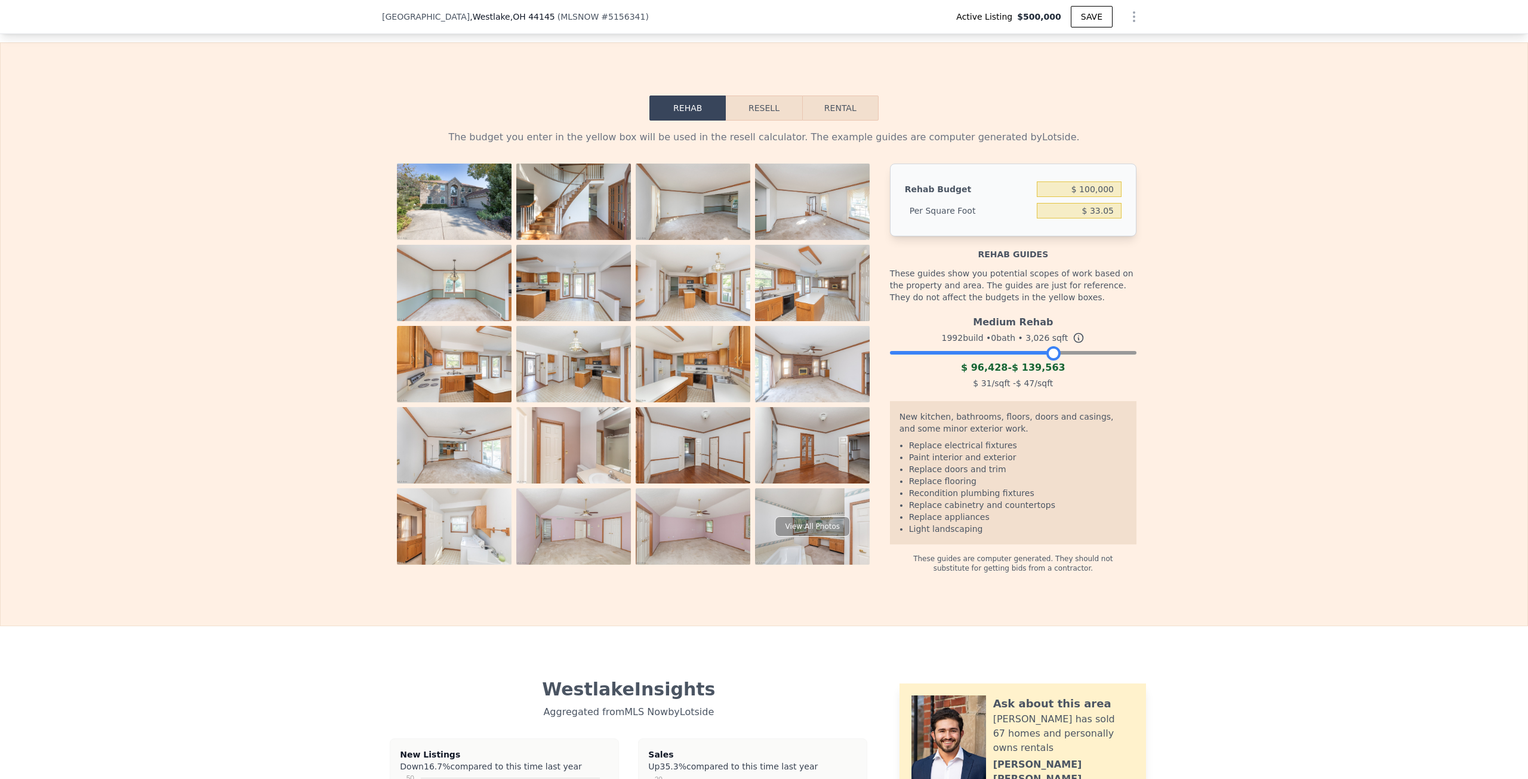
drag, startPoint x: 1126, startPoint y: 370, endPoint x: 1051, endPoint y: 374, distance: 74.7
click at [1051, 360] on div at bounding box center [1053, 353] width 14 height 14
click at [752, 121] on button "Resell" at bounding box center [764, 107] width 76 height 25
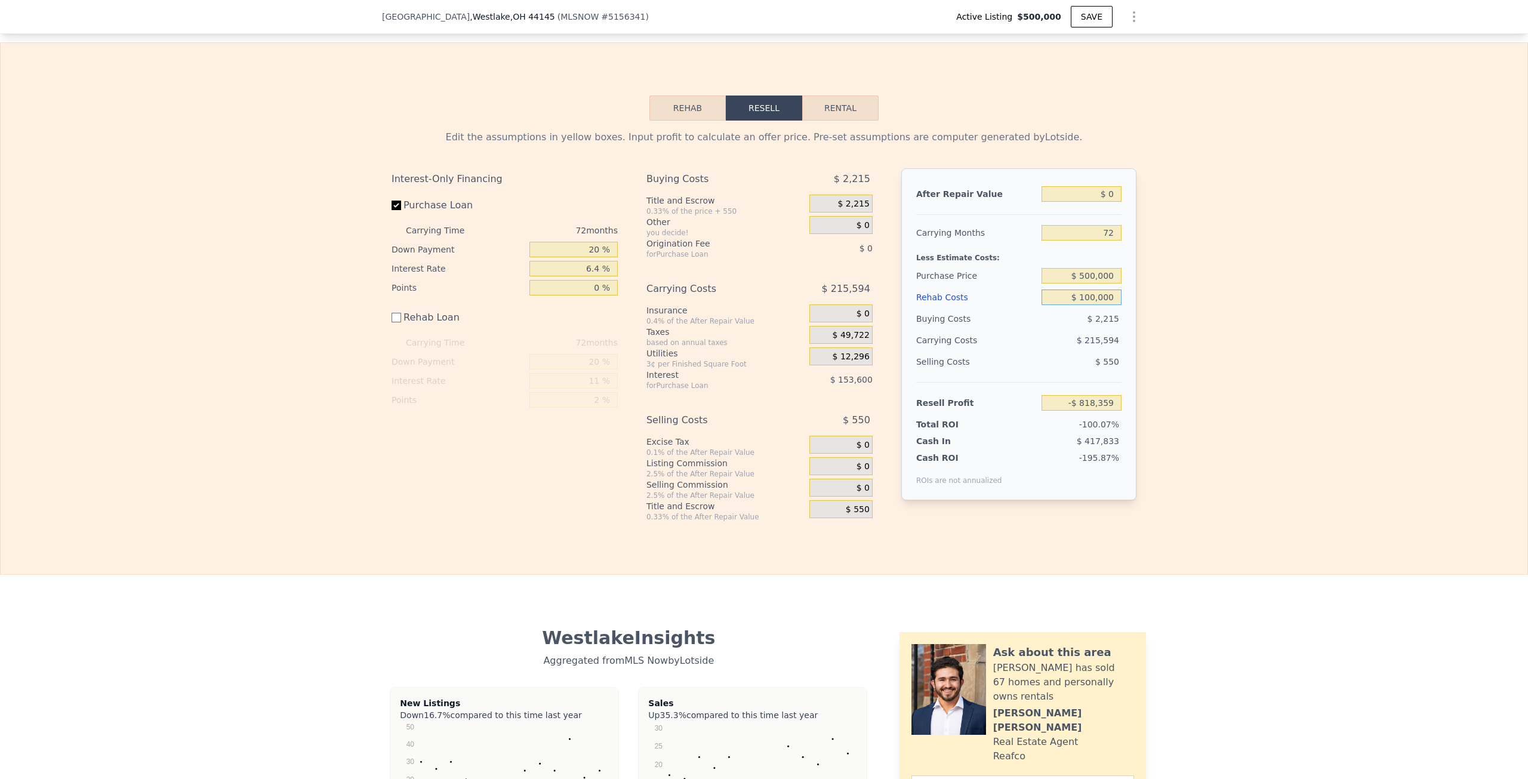
drag, startPoint x: 1069, startPoint y: 319, endPoint x: 1132, endPoint y: 315, distance: 63.4
click at [1132, 315] on div "Edit the assumptions in yellow boxes. Input profit to calculate an offer price.…" at bounding box center [764, 321] width 764 height 401
type input "$ 8"
type input "-$ 718,367"
type input "$ 80"
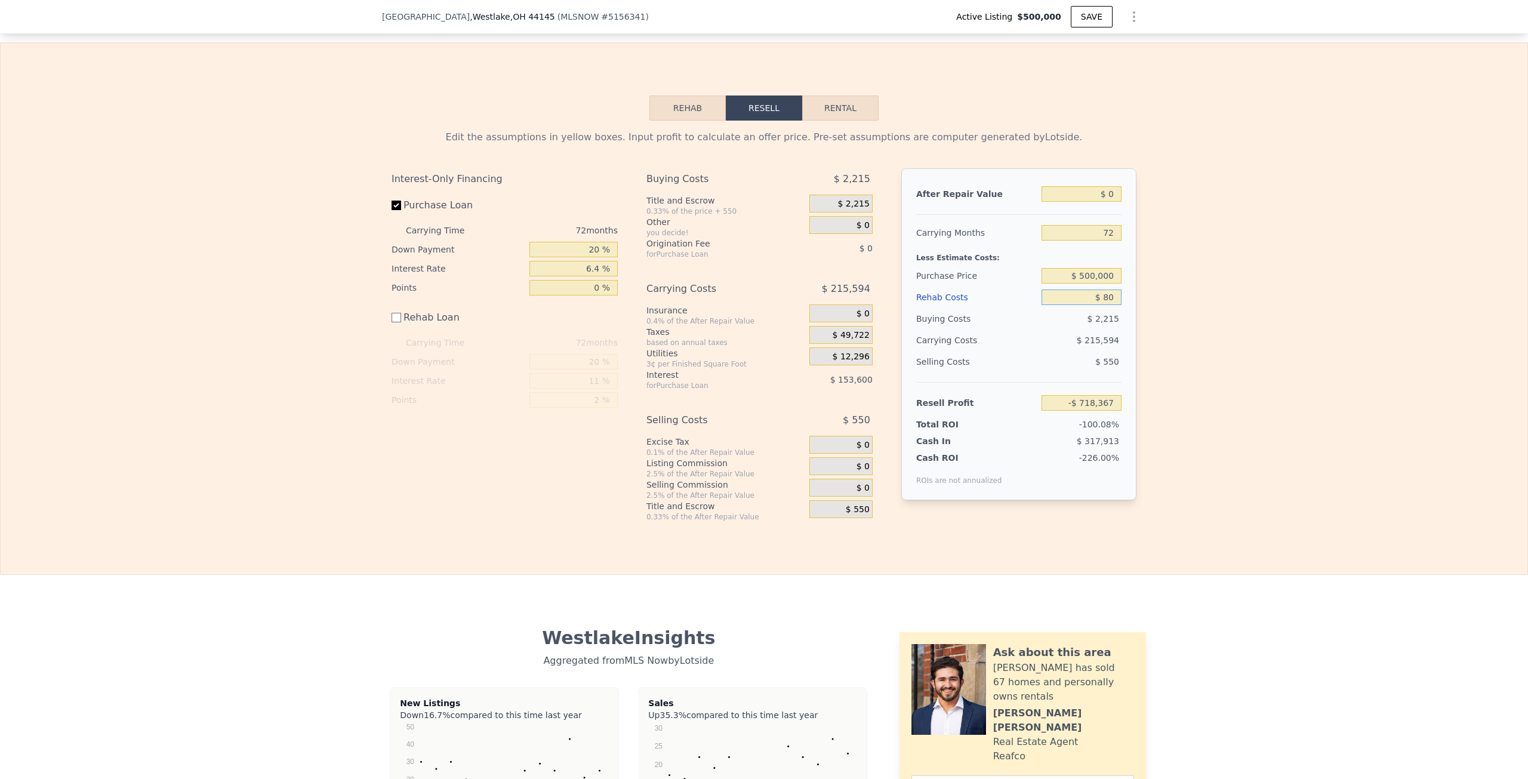
type input "-$ 718,439"
type input "$ 800"
type input "-$ 719,159"
type input "$ 8,000"
type input "-$ 726,359"
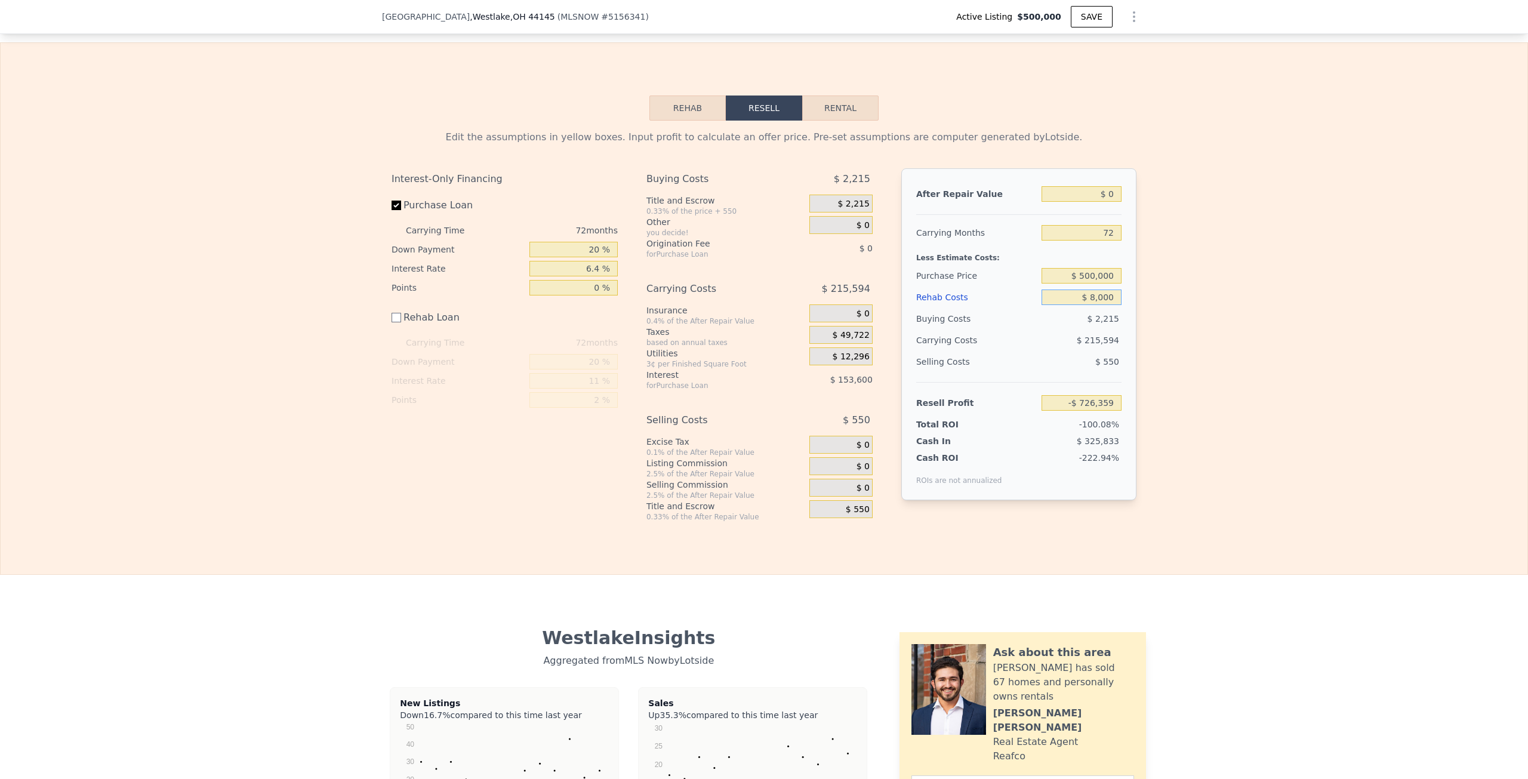
type input "$ 80,000"
type input "-$ 798,359"
type input "$ 80,000"
click at [1176, 319] on div "Edit the assumptions in yellow boxes. Input profit to calculate an offer price.…" at bounding box center [764, 321] width 1527 height 401
drag, startPoint x: 1080, startPoint y: 211, endPoint x: 1184, endPoint y: 210, distance: 104.4
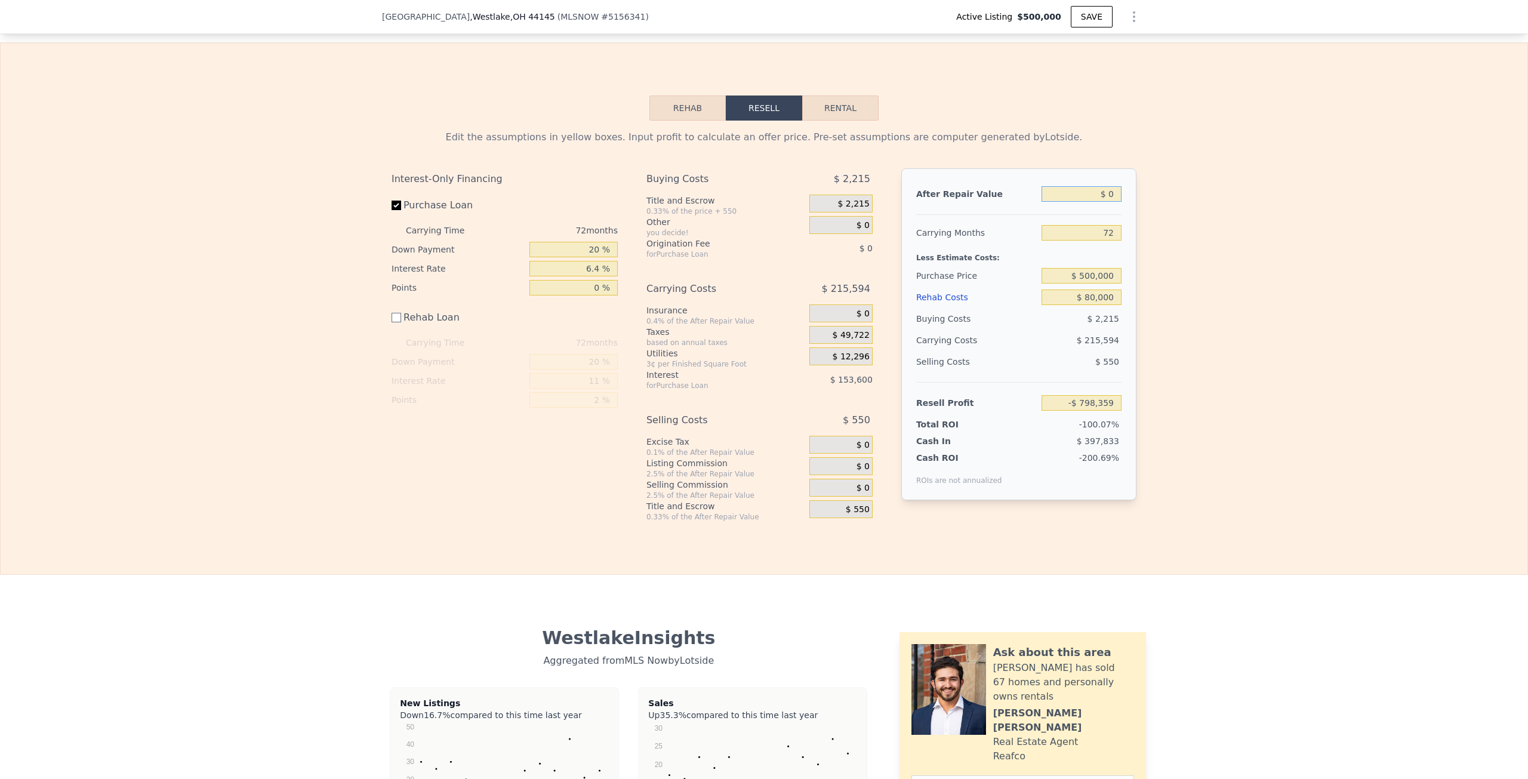
click at [1184, 210] on div "Edit the assumptions in yellow boxes. Input profit to calculate an offer price.…" at bounding box center [764, 321] width 1527 height 401
type input "$ 9"
type input "-$ 798,350"
type input "$ 96"
type input "-$ 798,269"
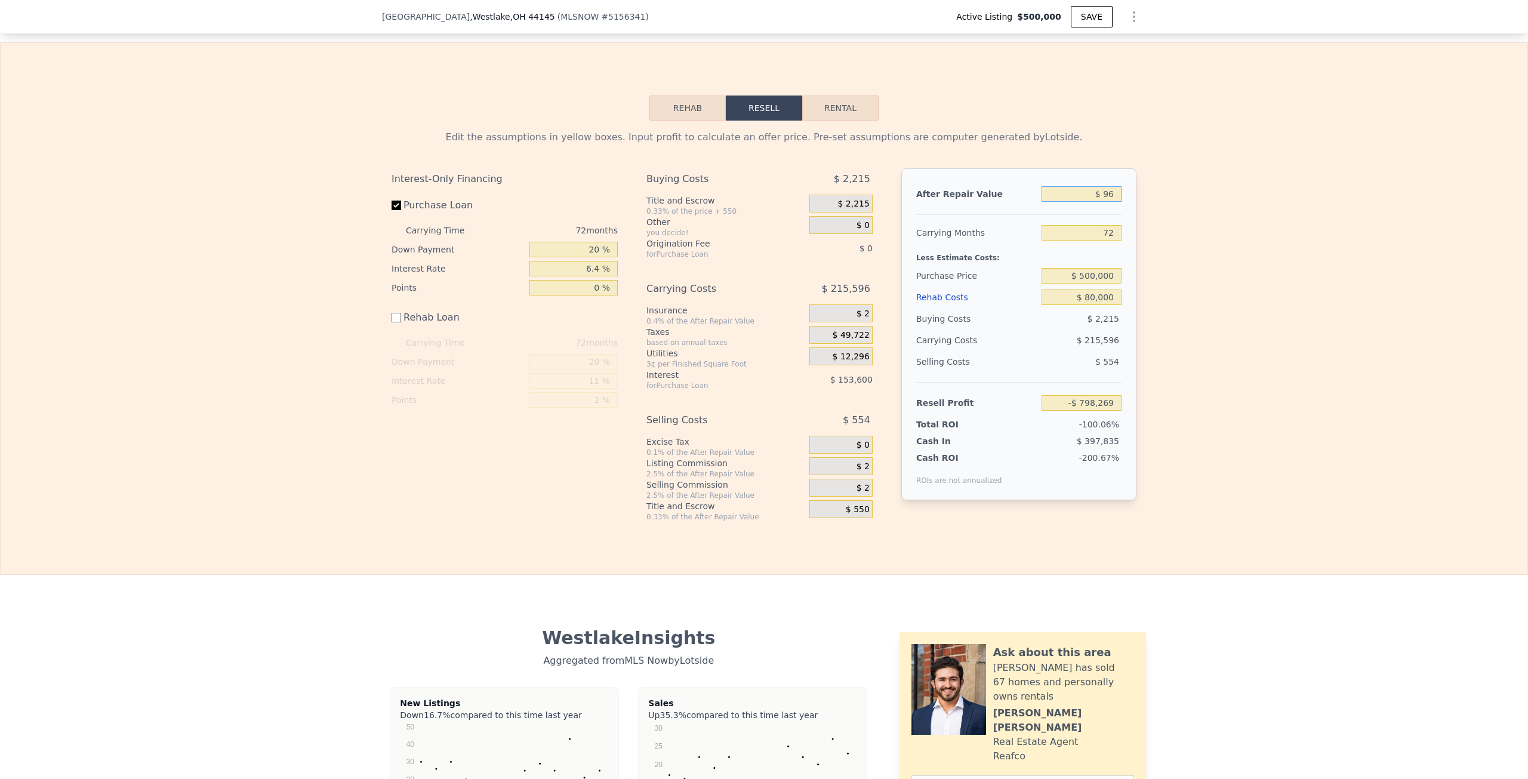
type input "$ 965"
type input "-$ 797,469"
type input "$ 9,650"
type input "-$ 789,465"
type input "$ 96,500"
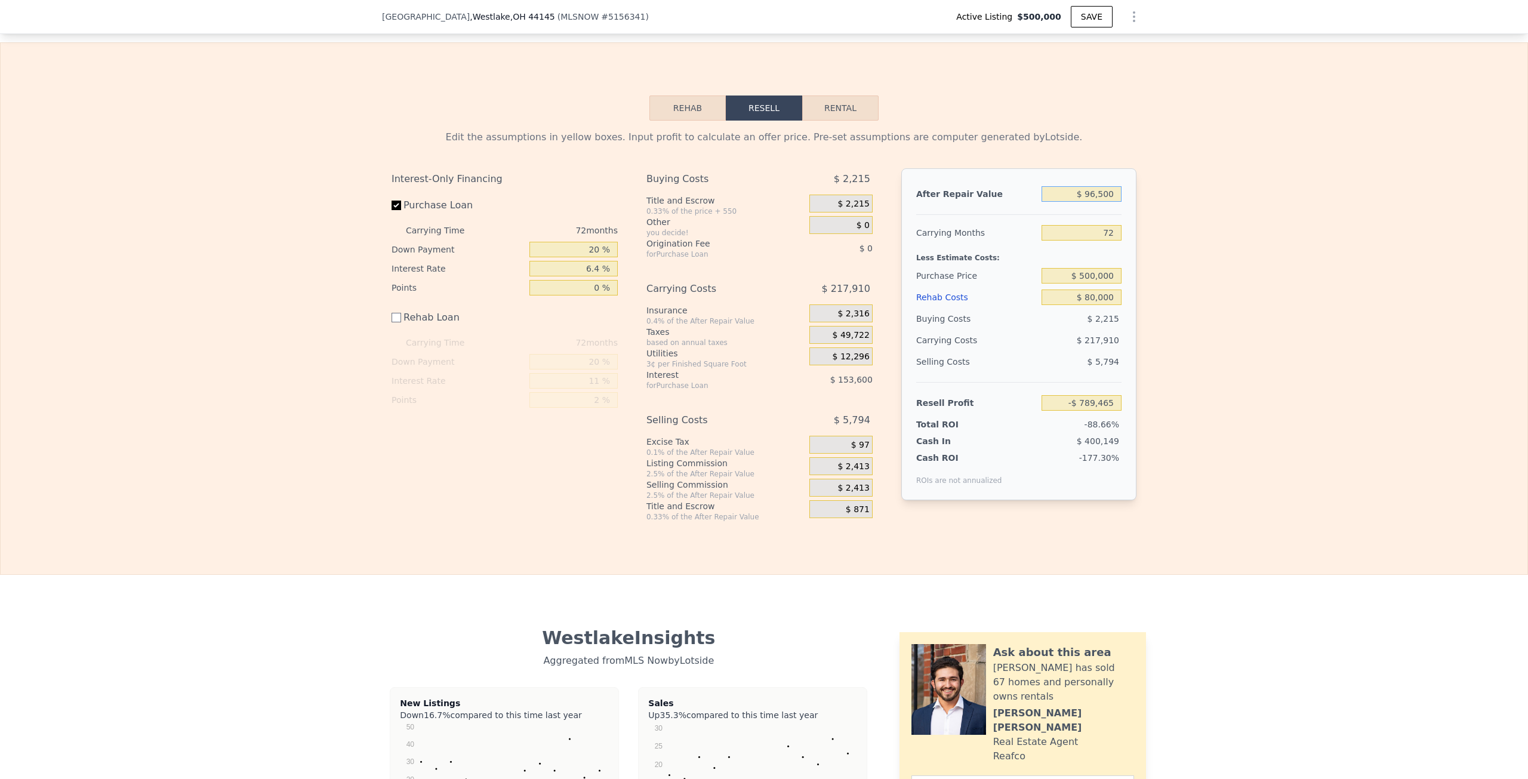
type input "-$ 709,419"
type input "$ 965,000"
type input "$ 91,053"
type input "$ 965,000"
click at [1177, 245] on div "Edit the assumptions in yellow boxes. Input profit to calculate an offer price.…" at bounding box center [764, 321] width 1527 height 401
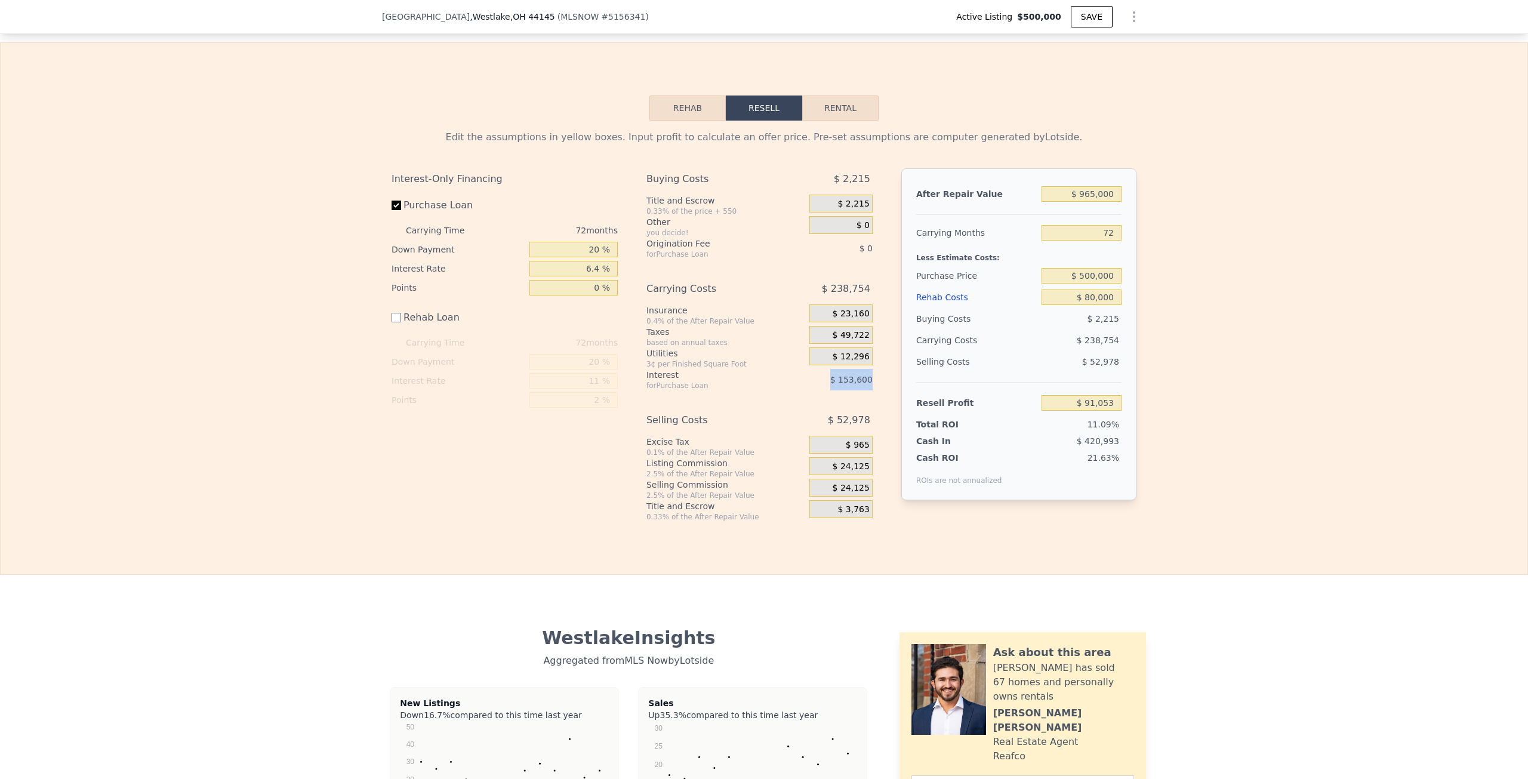
drag, startPoint x: 834, startPoint y: 396, endPoint x: 873, endPoint y: 396, distance: 38.8
click at [873, 396] on div "Buying Costs $ 2,215 Title and Escrow 0.33% of the price + 550 $ 2,215 Other yo…" at bounding box center [764, 344] width 236 height 353
click at [873, 394] on div "Buying Costs $ 2,215 Title and Escrow 0.33% of the price + 550 $ 2,215 Other yo…" at bounding box center [764, 344] width 236 height 353
drag, startPoint x: 871, startPoint y: 395, endPoint x: 821, endPoint y: 402, distance: 50.6
click at [821, 402] on div "Buying Costs $ 2,215 Title and Escrow 0.33% of the price + 550 $ 2,215 Other yo…" at bounding box center [764, 344] width 236 height 353
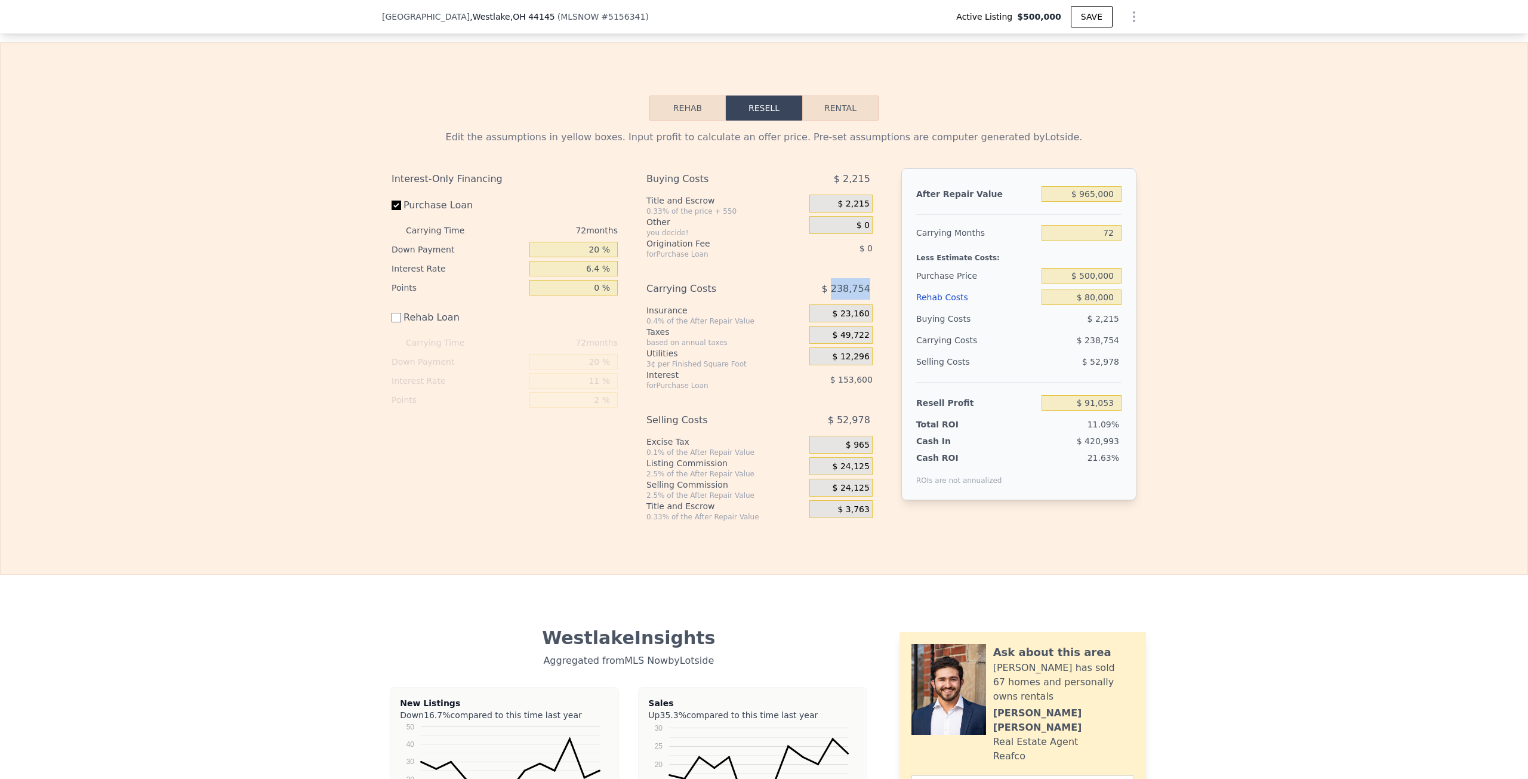
drag, startPoint x: 831, startPoint y: 306, endPoint x: 865, endPoint y: 306, distance: 33.4
click at [865, 300] on span "$ 238,754" at bounding box center [845, 288] width 48 height 21
click at [864, 300] on span "$ 238,754" at bounding box center [845, 288] width 48 height 21
click at [1201, 377] on div "Edit the assumptions in yellow boxes. Input profit to calculate an offer price.…" at bounding box center [764, 321] width 1527 height 401
click at [828, 365] on div "$ 12,296" at bounding box center [840, 356] width 63 height 18
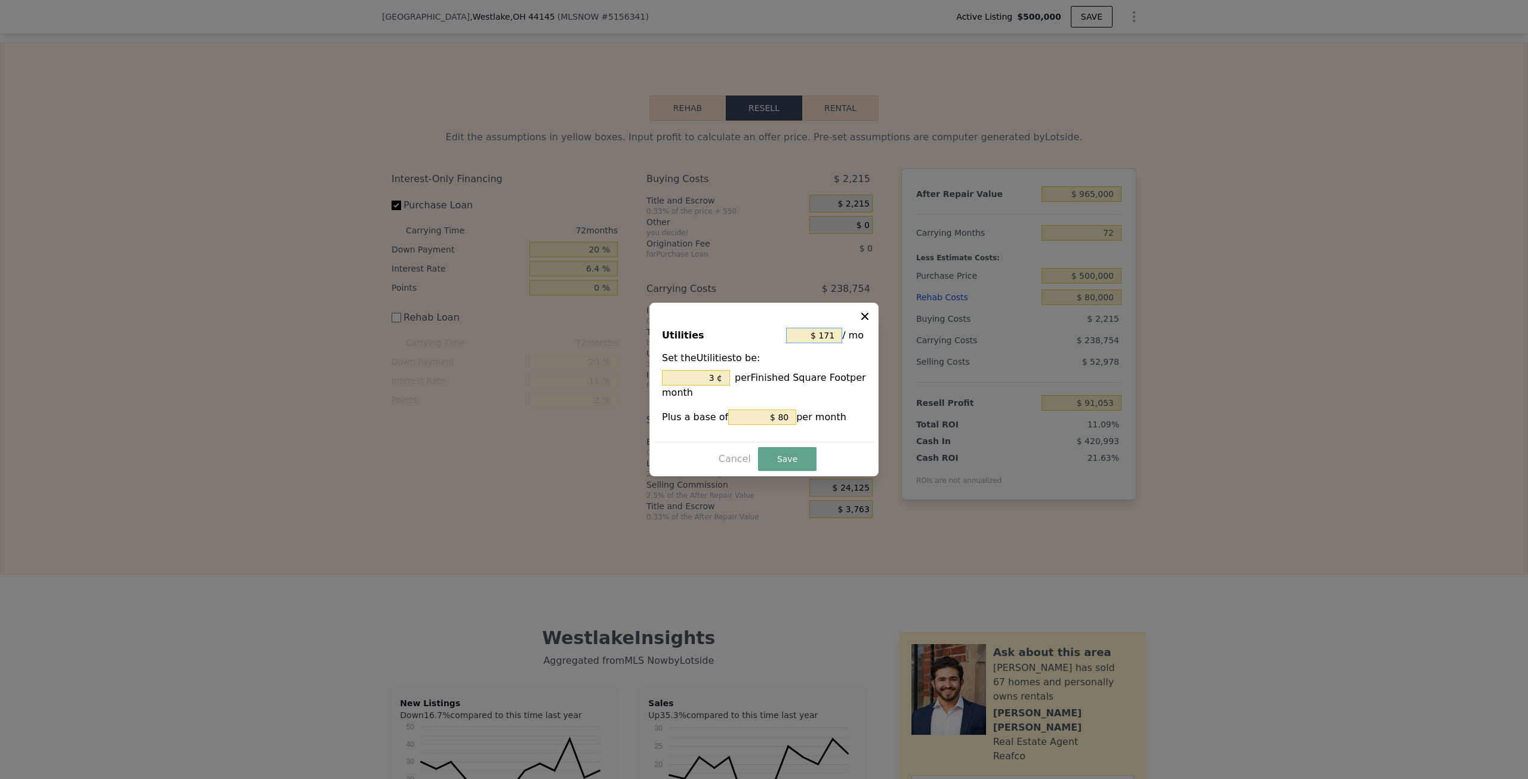
drag, startPoint x: 812, startPoint y: 334, endPoint x: 859, endPoint y: 334, distance: 47.2
click at [859, 334] on div "$ 171 / mo" at bounding box center [826, 335] width 80 height 21
type input "$ 0"
type input "0 ¢"
type input "$ 0"
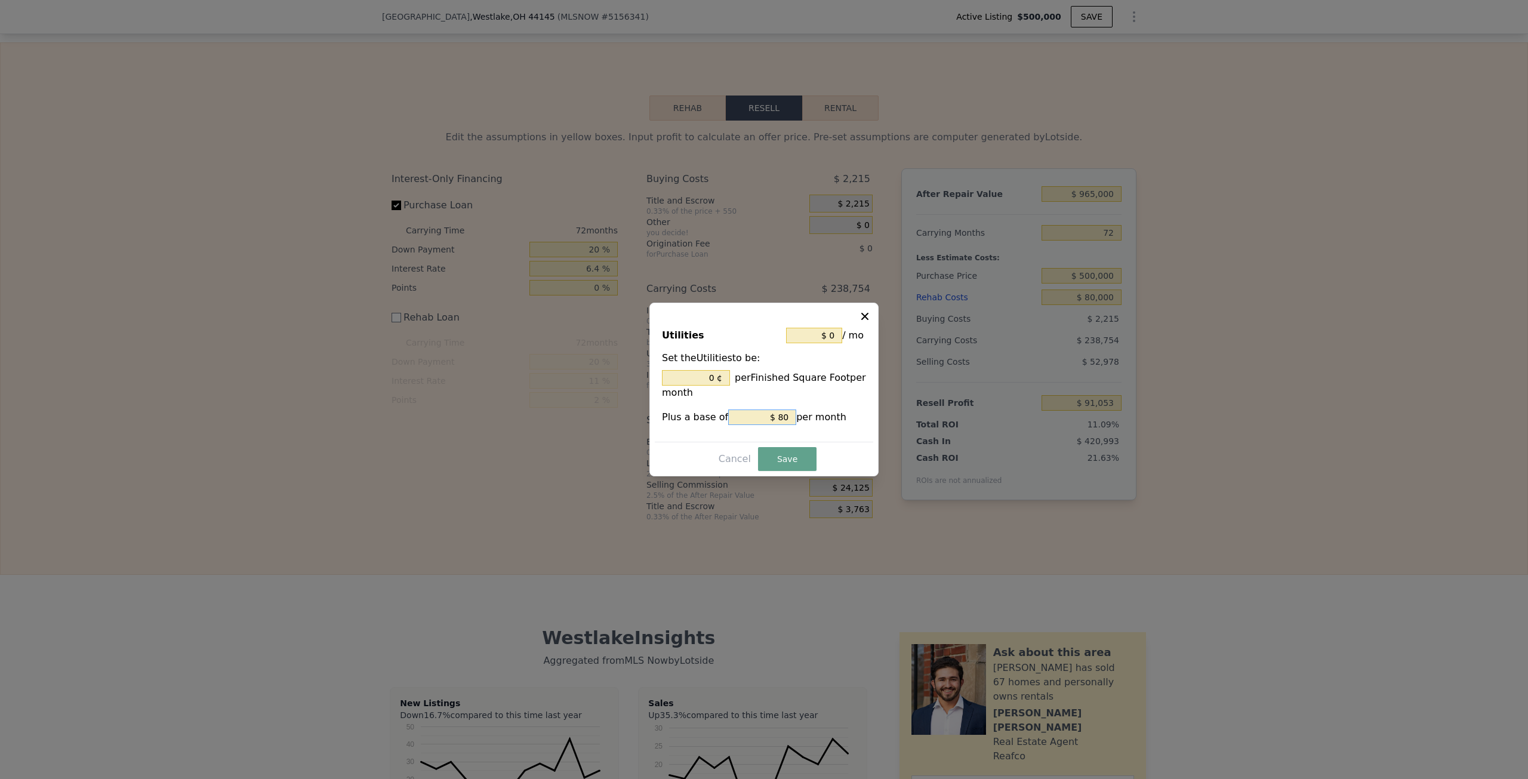
drag, startPoint x: 756, startPoint y: 419, endPoint x: 814, endPoint y: 418, distance: 57.9
click at [814, 418] on div "Plus a base of $ 80 per month" at bounding box center [764, 417] width 204 height 16
type input "$ 0"
click at [787, 455] on button "Save" at bounding box center [787, 459] width 58 height 24
type input "$ 103,349"
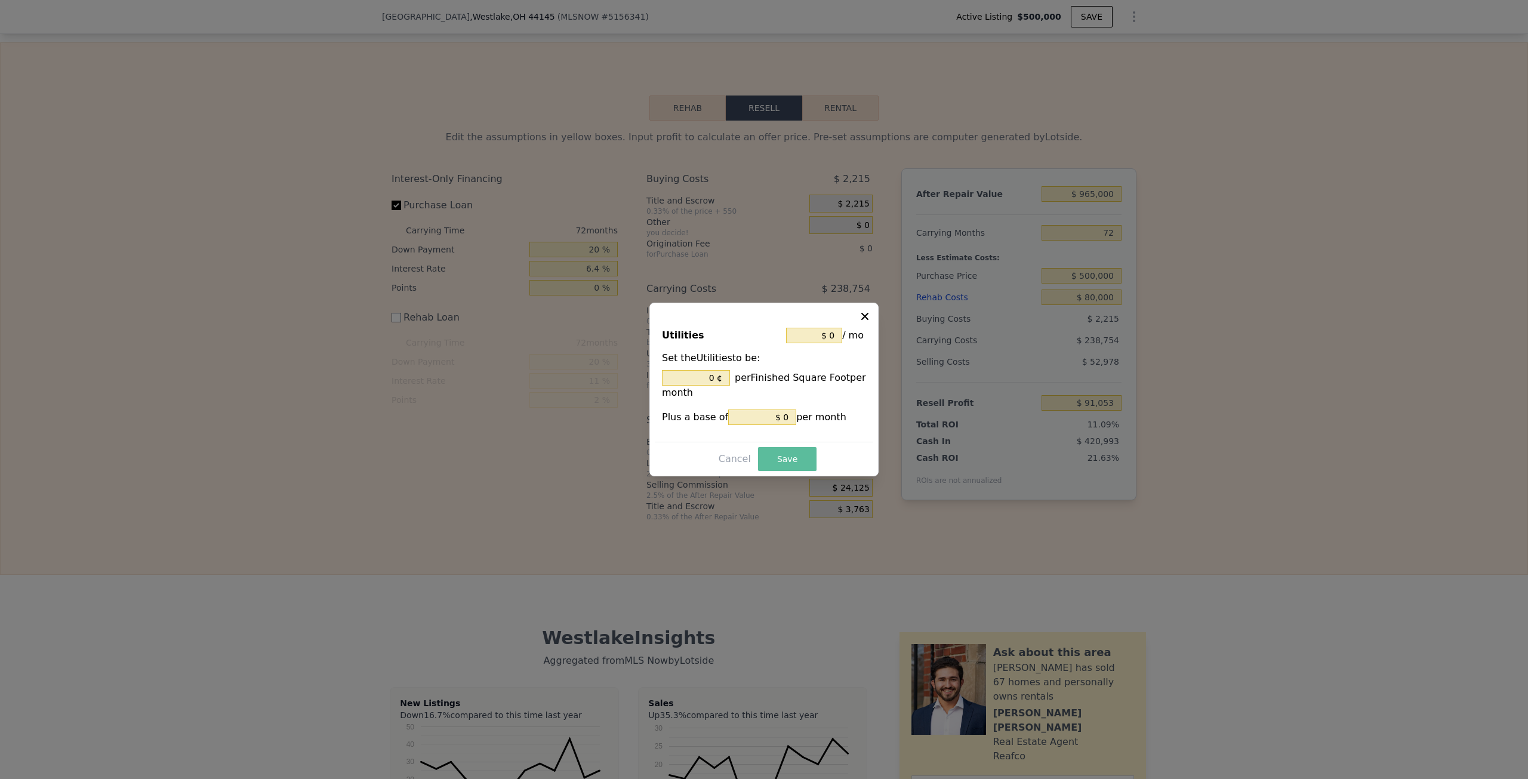
type input "0 %"
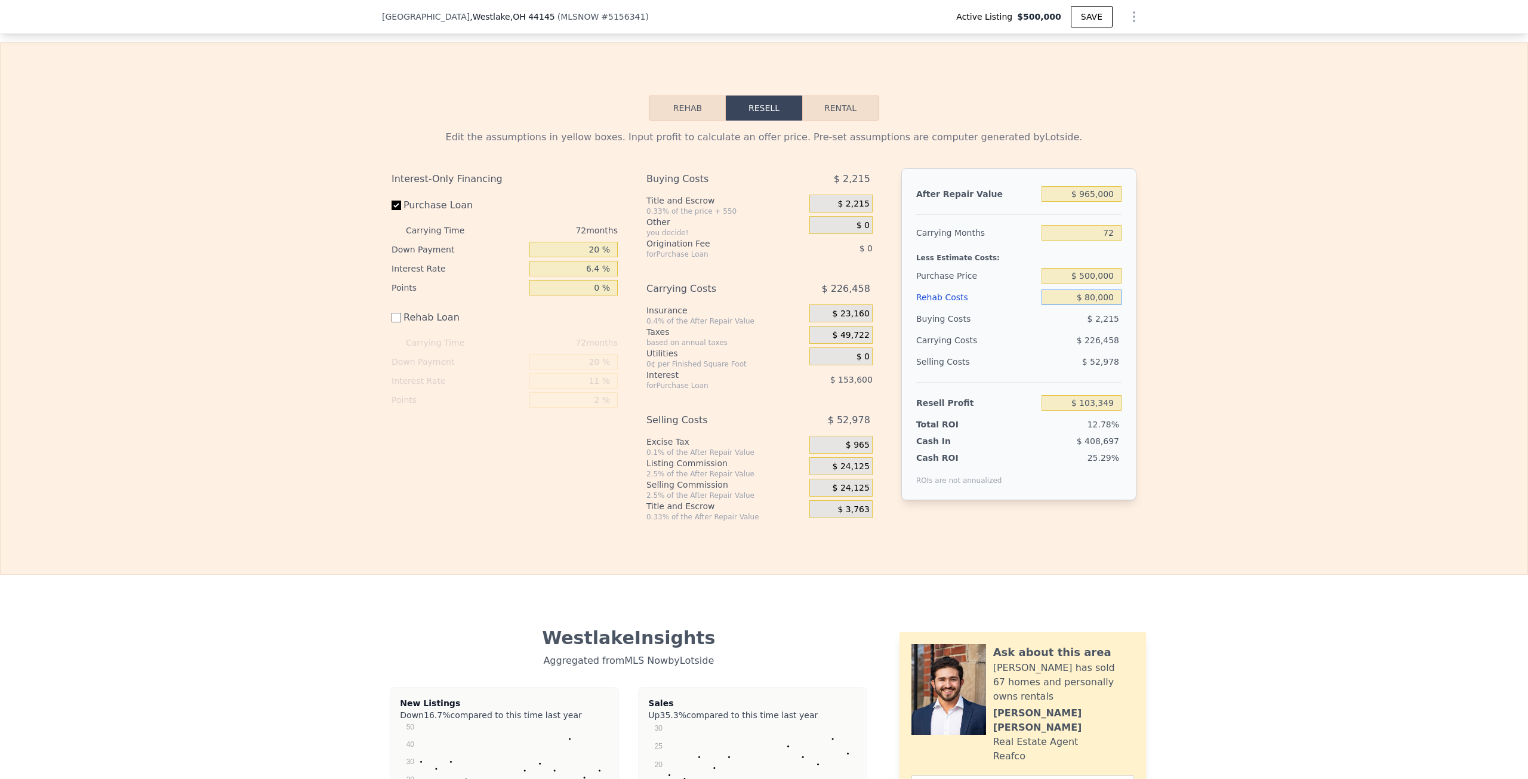
drag, startPoint x: 1068, startPoint y: 319, endPoint x: 1171, endPoint y: 307, distance: 103.9
click at [1171, 307] on div "Edit the assumptions in yellow boxes. Input profit to calculate an offer price.…" at bounding box center [764, 321] width 1527 height 401
type input "$ 0"
type input "$ 183,349"
drag, startPoint x: 1084, startPoint y: 314, endPoint x: 1191, endPoint y: 312, distance: 107.4
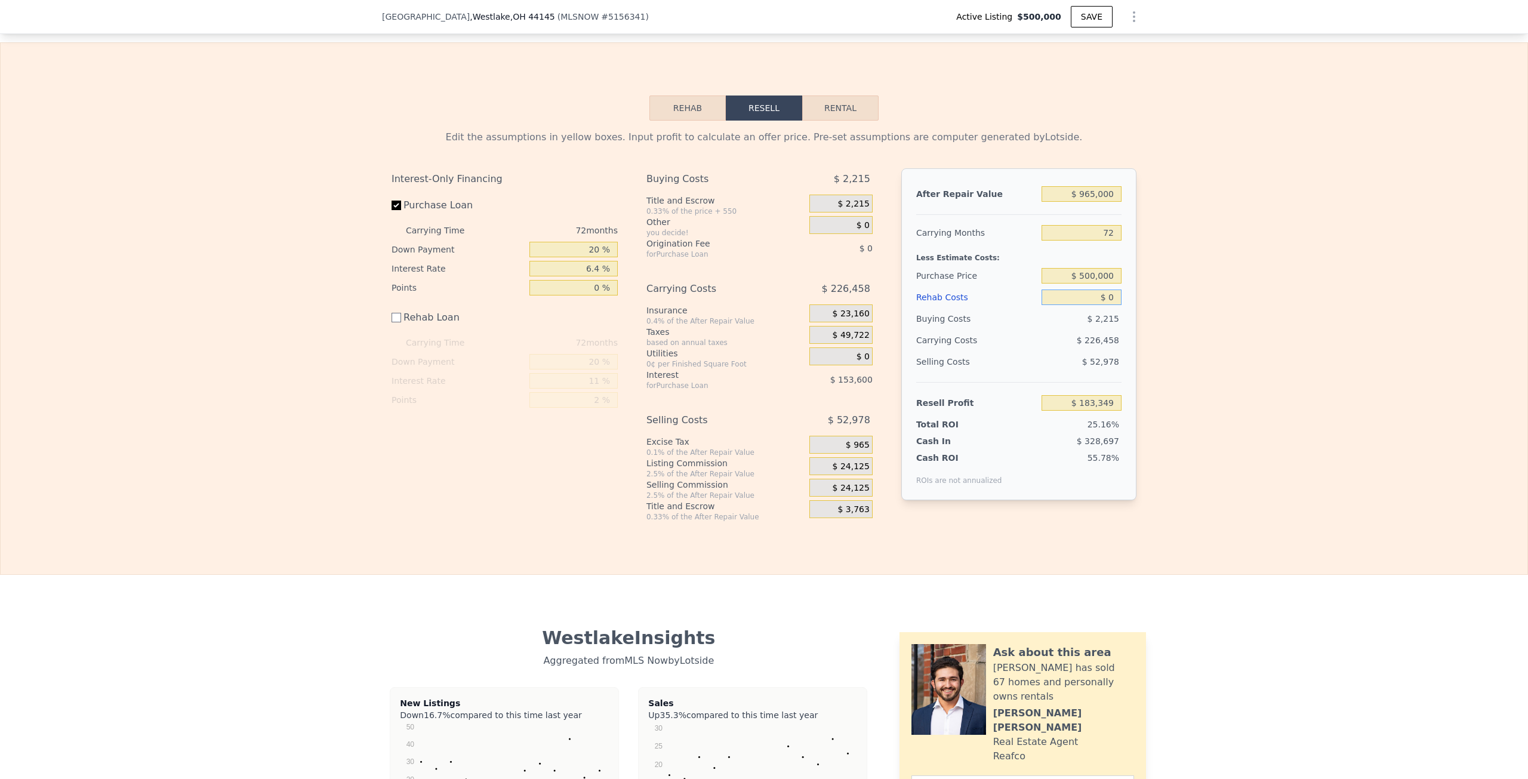
click at [1191, 313] on div "Edit the assumptions in yellow boxes. Input profit to calculate an offer price.…" at bounding box center [764, 321] width 1527 height 401
type input "$ 8"
type input "$ 183,341"
type input "$ 80"
type input "$ 183,269"
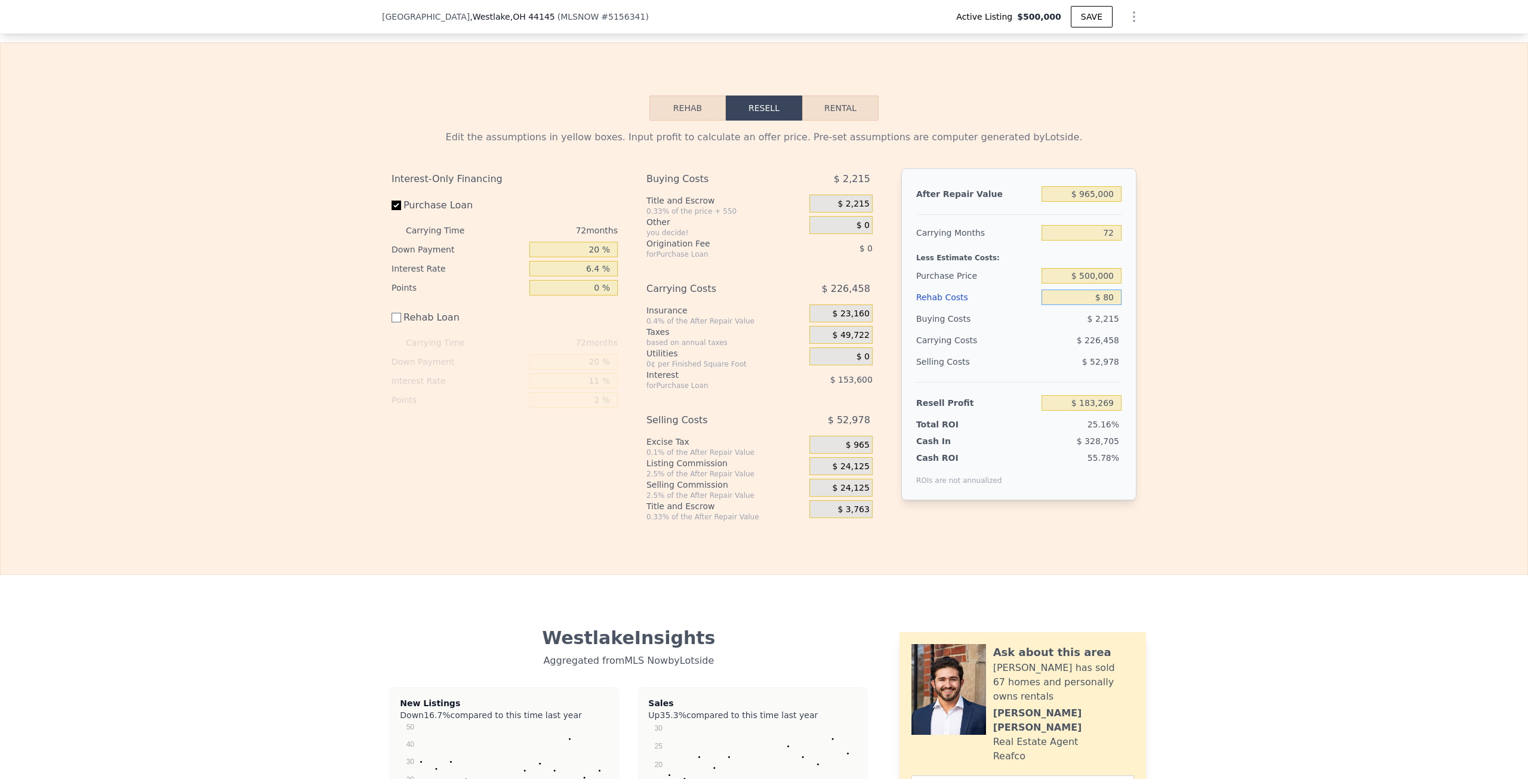
type input "$ 800"
type input "$ 182,549"
type input "$ 8,000"
type input "$ 175,349"
type input "$ 80,000"
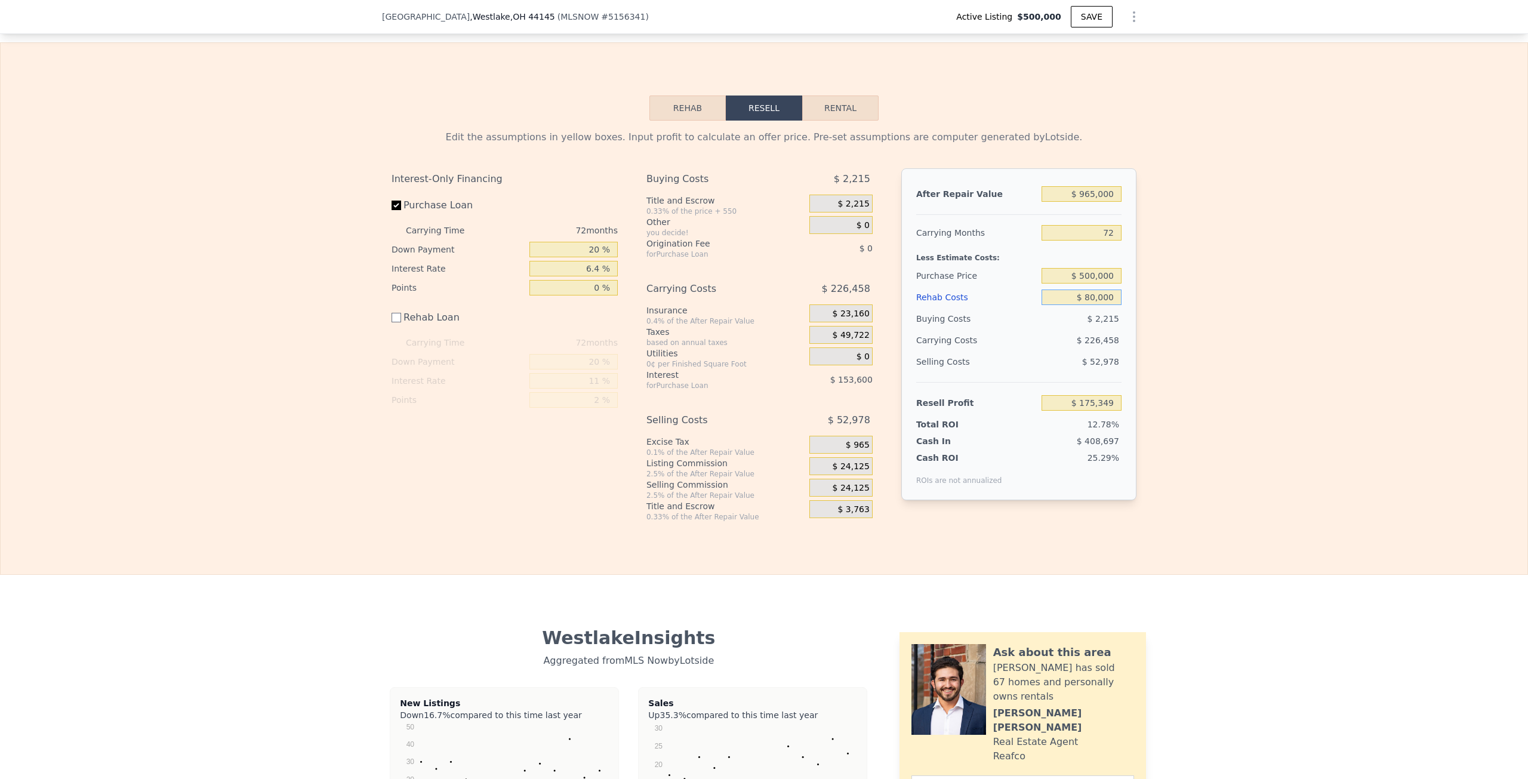
type input "$ 103,349"
click at [1191, 311] on div "Edit the assumptions in yellow boxes. Input profit to calculate an offer price.…" at bounding box center [764, 321] width 1527 height 401
drag, startPoint x: 1069, startPoint y: 313, endPoint x: 1201, endPoint y: 313, distance: 132.5
click at [1201, 313] on div "Edit the assumptions in yellow boxes. Input profit to calculate an offer price.…" at bounding box center [764, 321] width 1527 height 401
type input "$ 0"
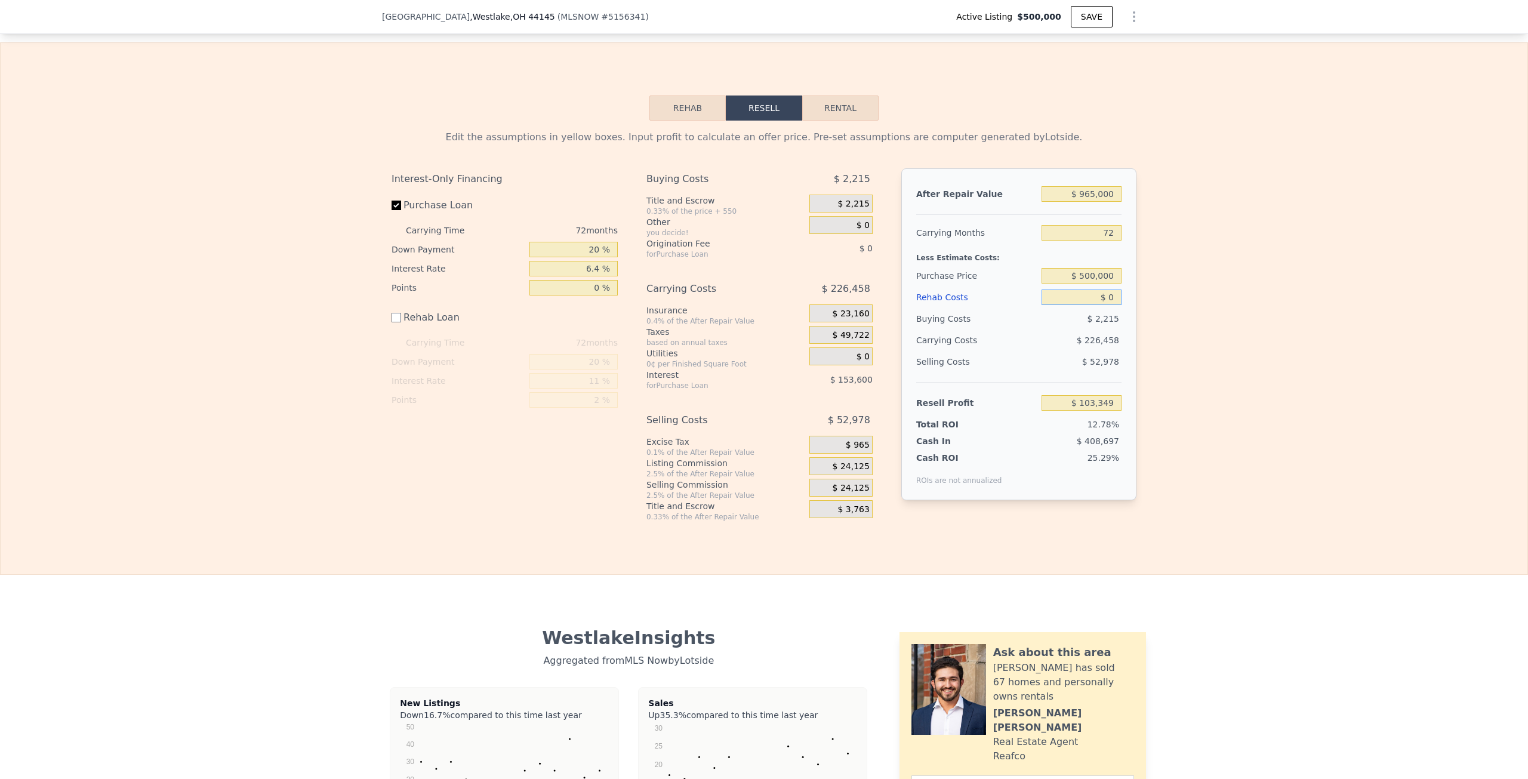
type input "$ 183,349"
type input "$ 08"
type input "$ 183,341"
type input "$ 080"
type input "$ 183,269"
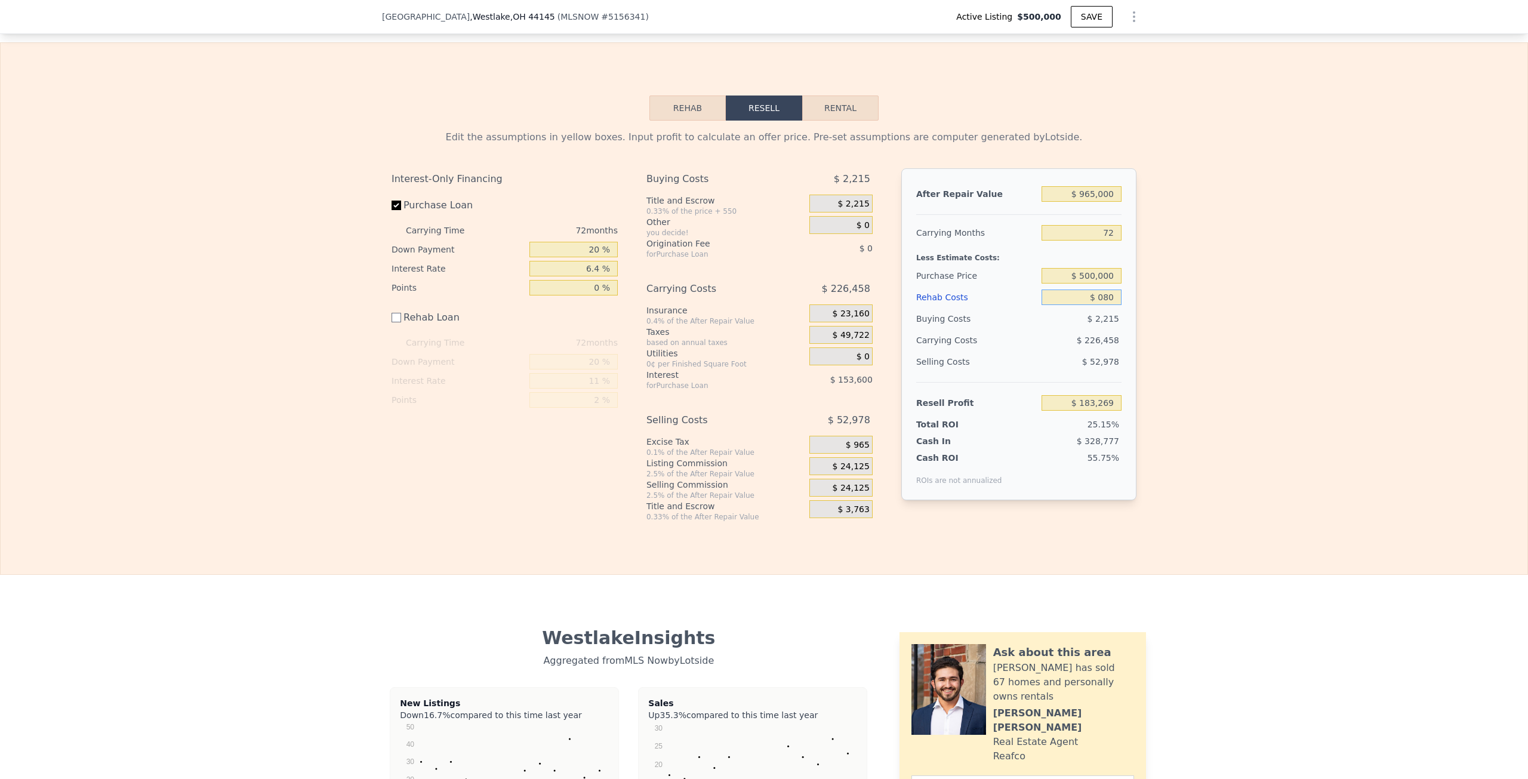
type input "$ 0800"
type input "$ 182,549"
type input "$ 08,000"
type input "$ 175,349"
type input "$ 080,000"
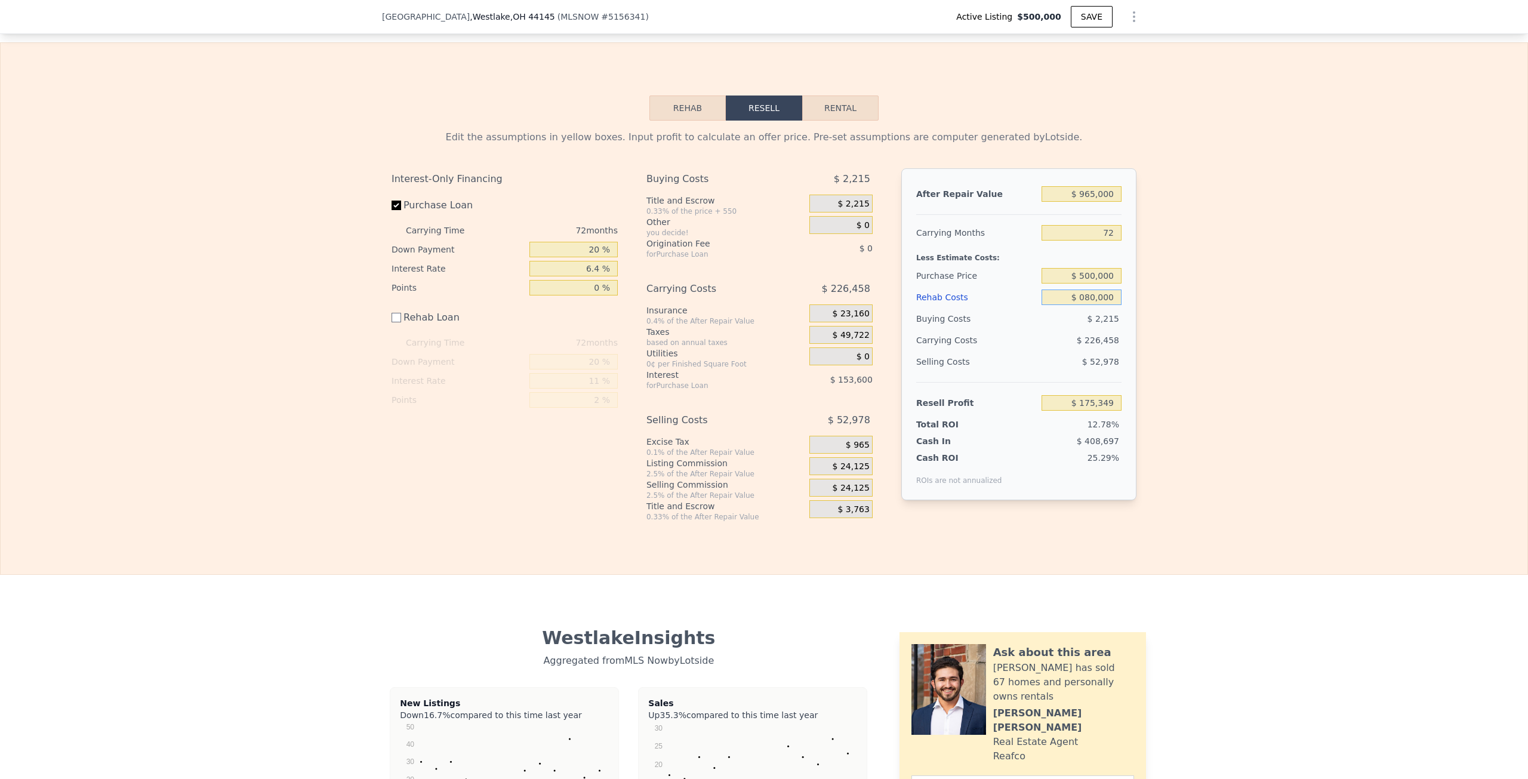
type input "$ 103,349"
click at [1201, 313] on div "Edit the assumptions in yellow boxes. Input profit to calculate an offer price.…" at bounding box center [764, 321] width 1527 height 401
type input "$ 80,000"
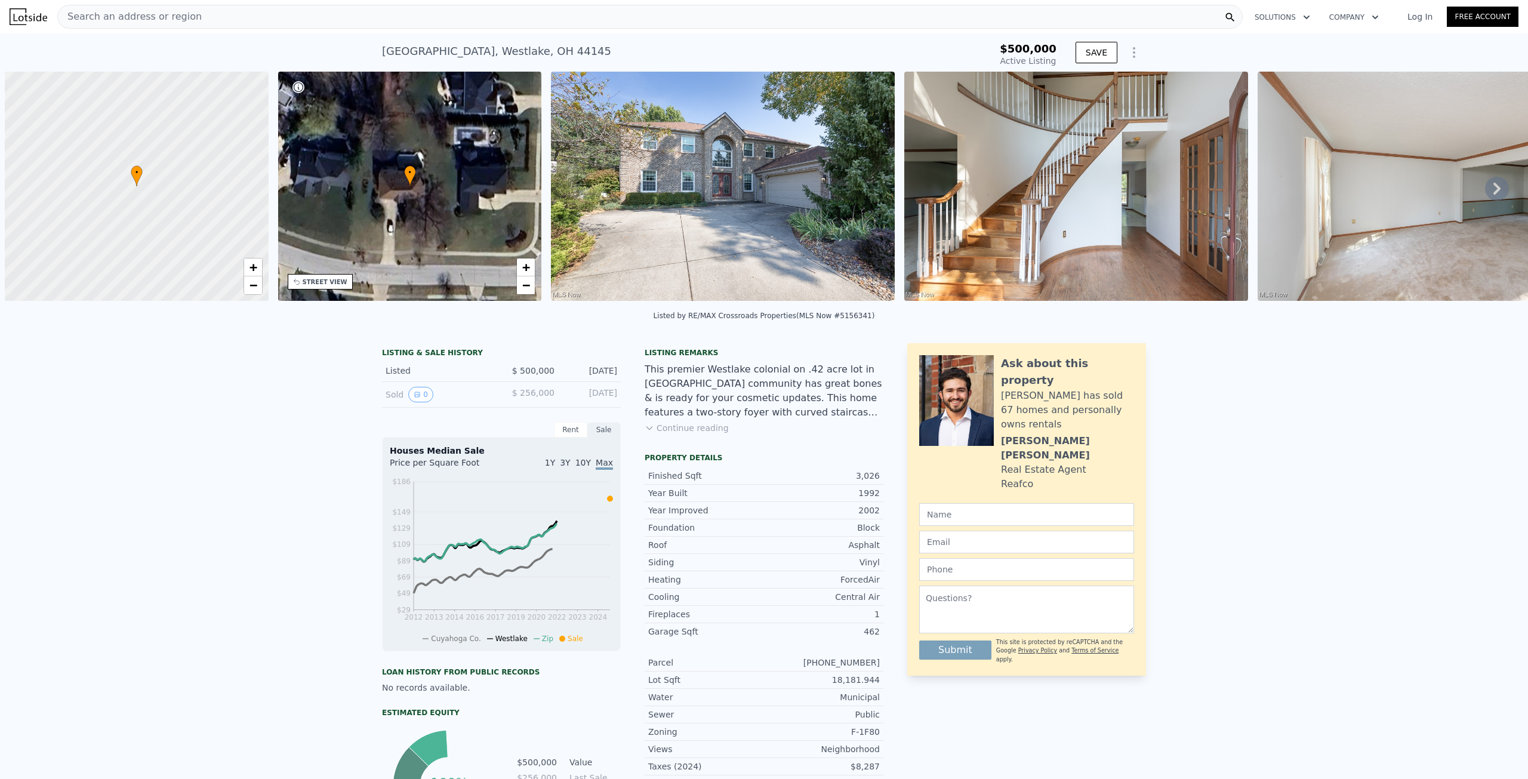
scroll to position [0, 5]
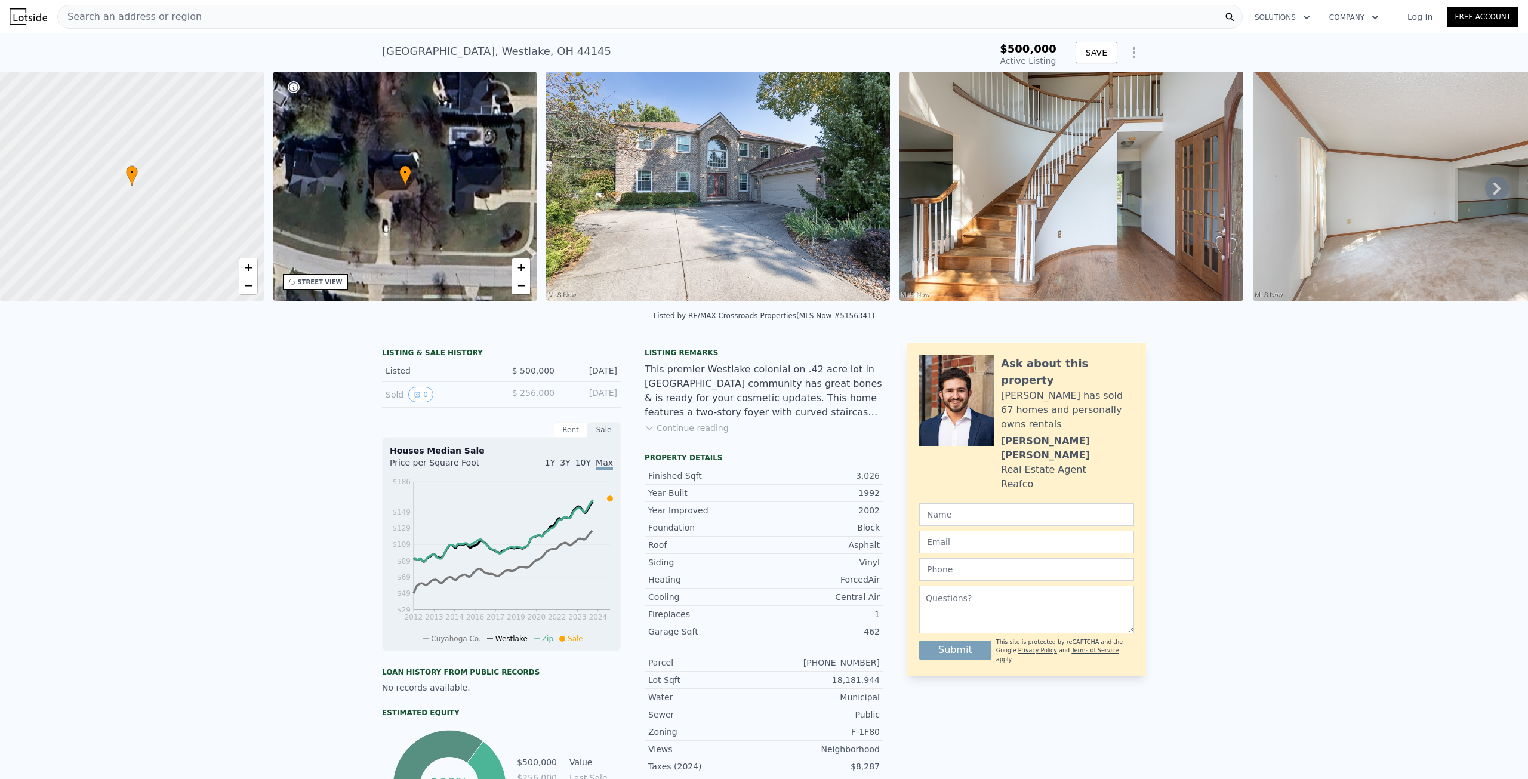
click at [591, 51] on div "28744 Woodmill Dr , Westlake , OH 44145 Active at $500k" at bounding box center [663, 54] width 563 height 33
click at [163, 14] on span "Search an address or region" at bounding box center [130, 17] width 144 height 14
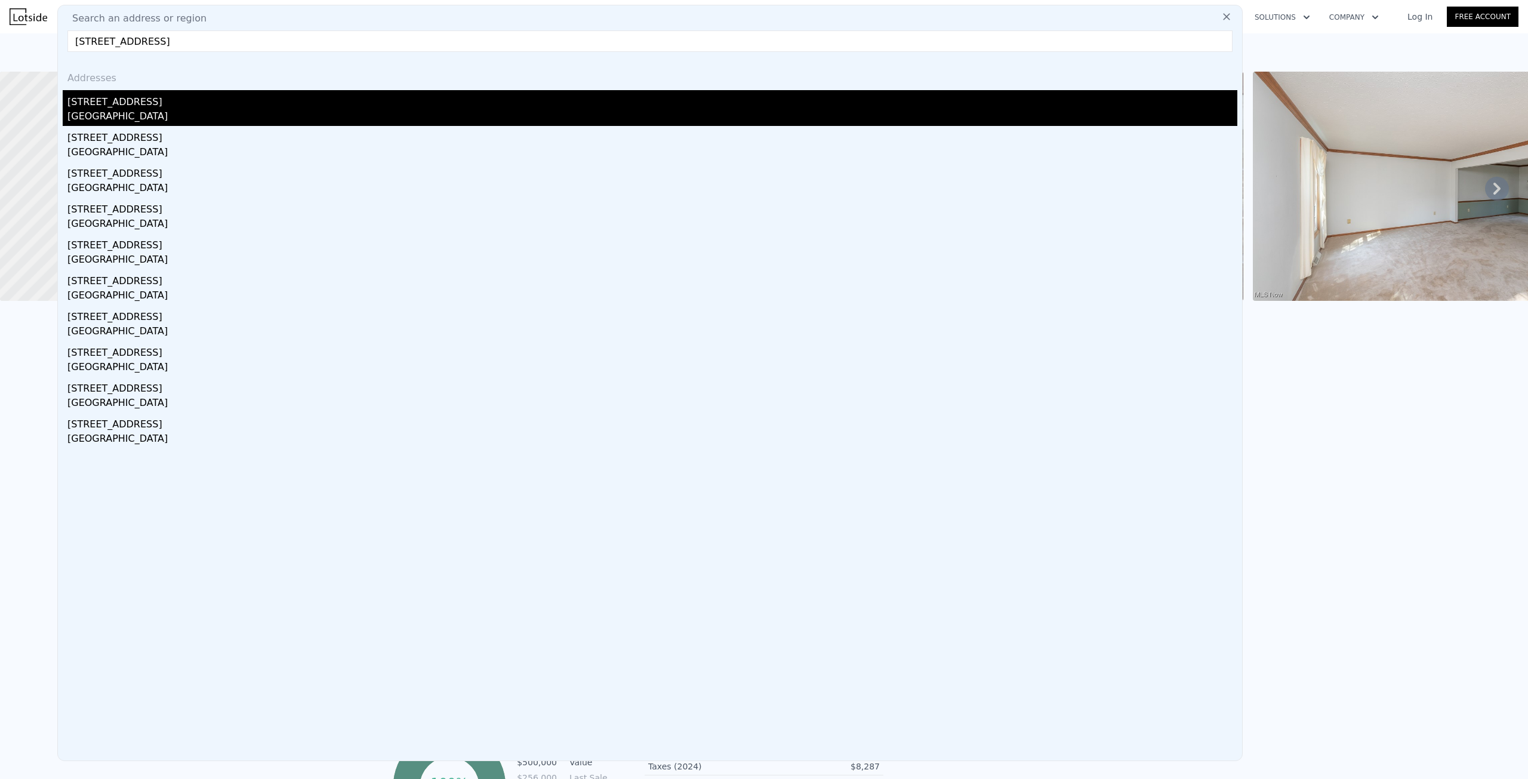
type input "1450 Orchard Grove Ave, Lakewood, OH 44107"
click at [135, 98] on div "1450 Orchard Grove Ave" at bounding box center [652, 99] width 1170 height 19
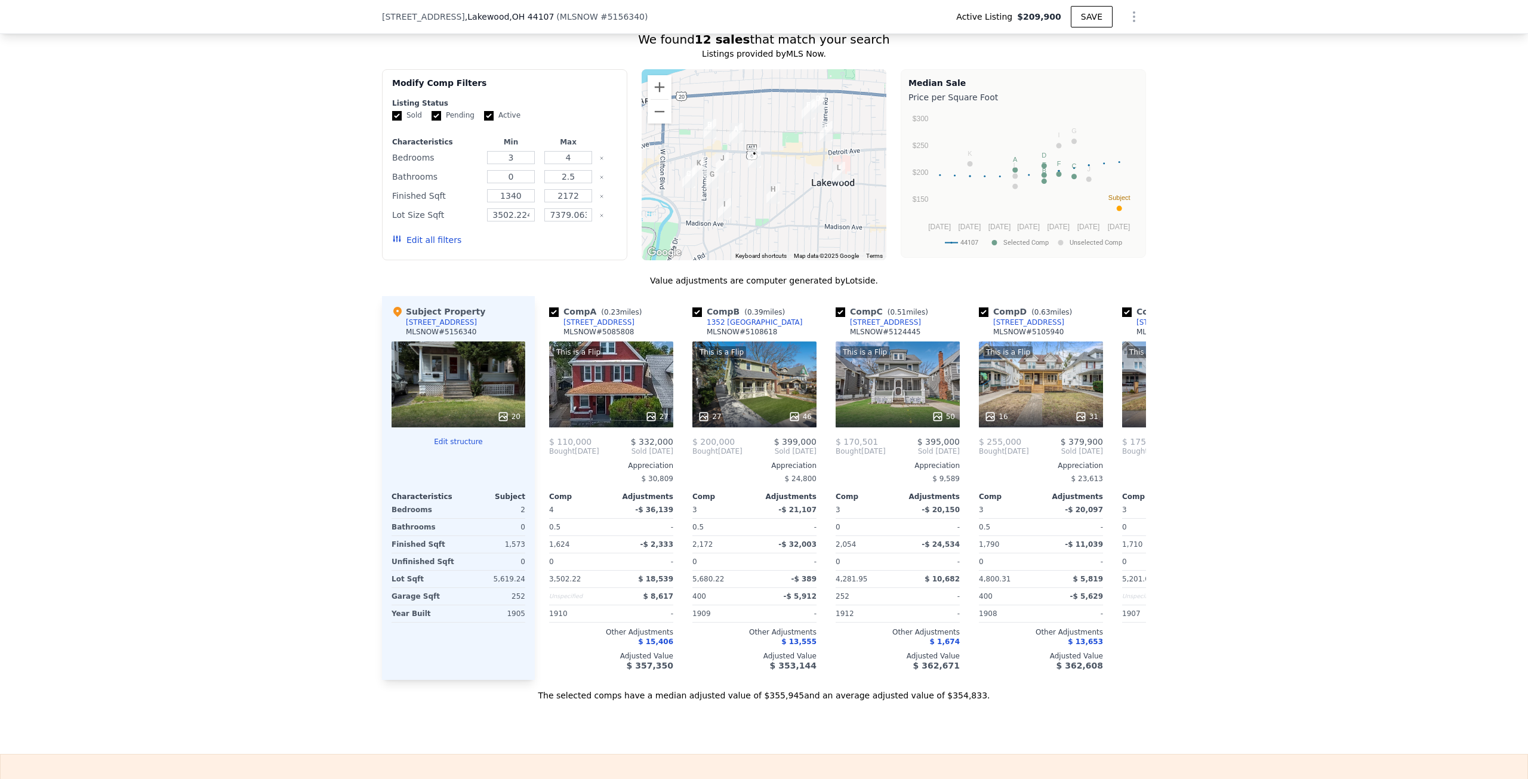
click at [448, 446] on button "Edit structure" at bounding box center [458, 442] width 134 height 10
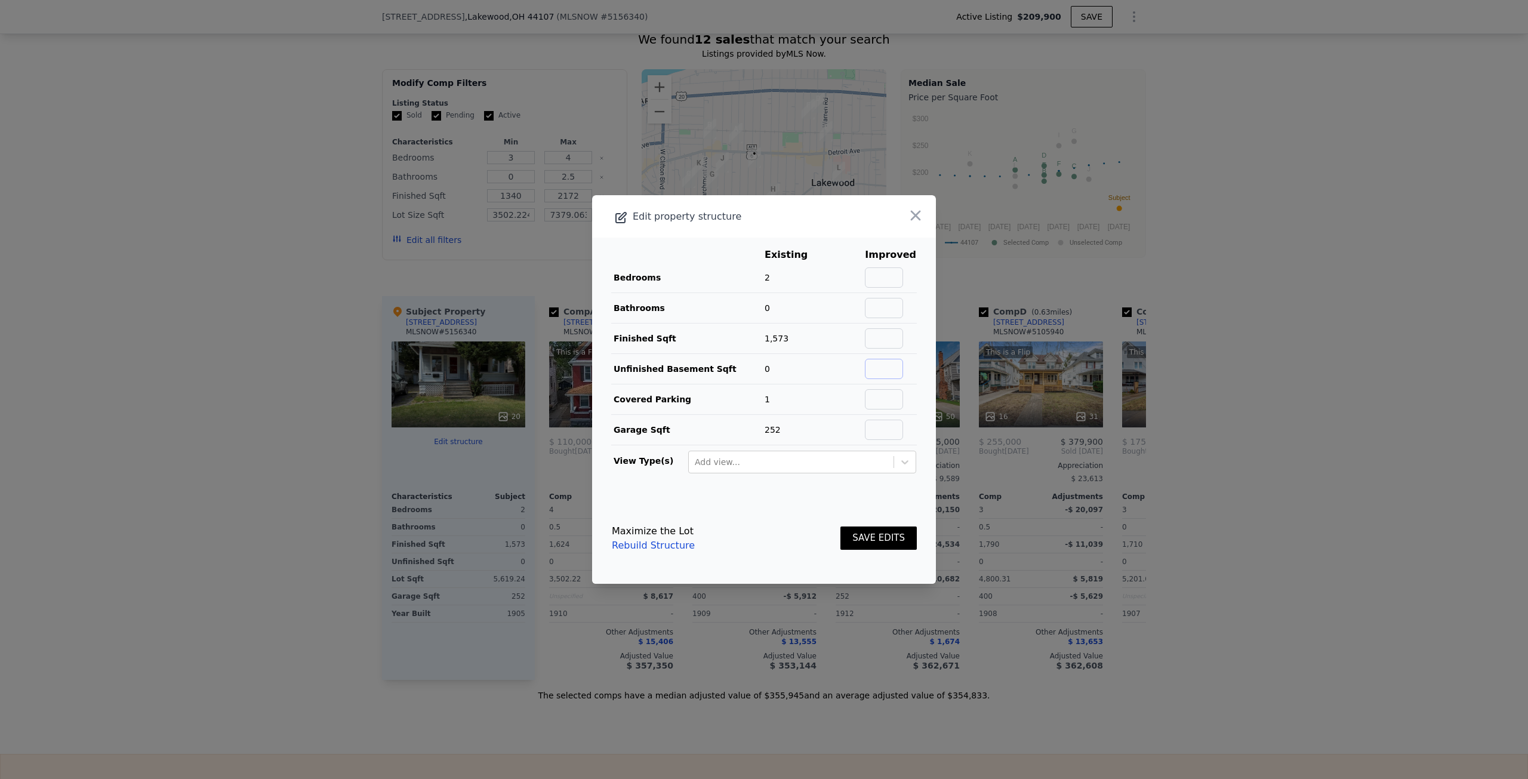
click at [878, 368] on input "text" at bounding box center [884, 369] width 38 height 20
click at [894, 310] on input "text" at bounding box center [884, 308] width 38 height 20
type input "2"
click at [878, 279] on input "text" at bounding box center [884, 277] width 38 height 20
type input "3"
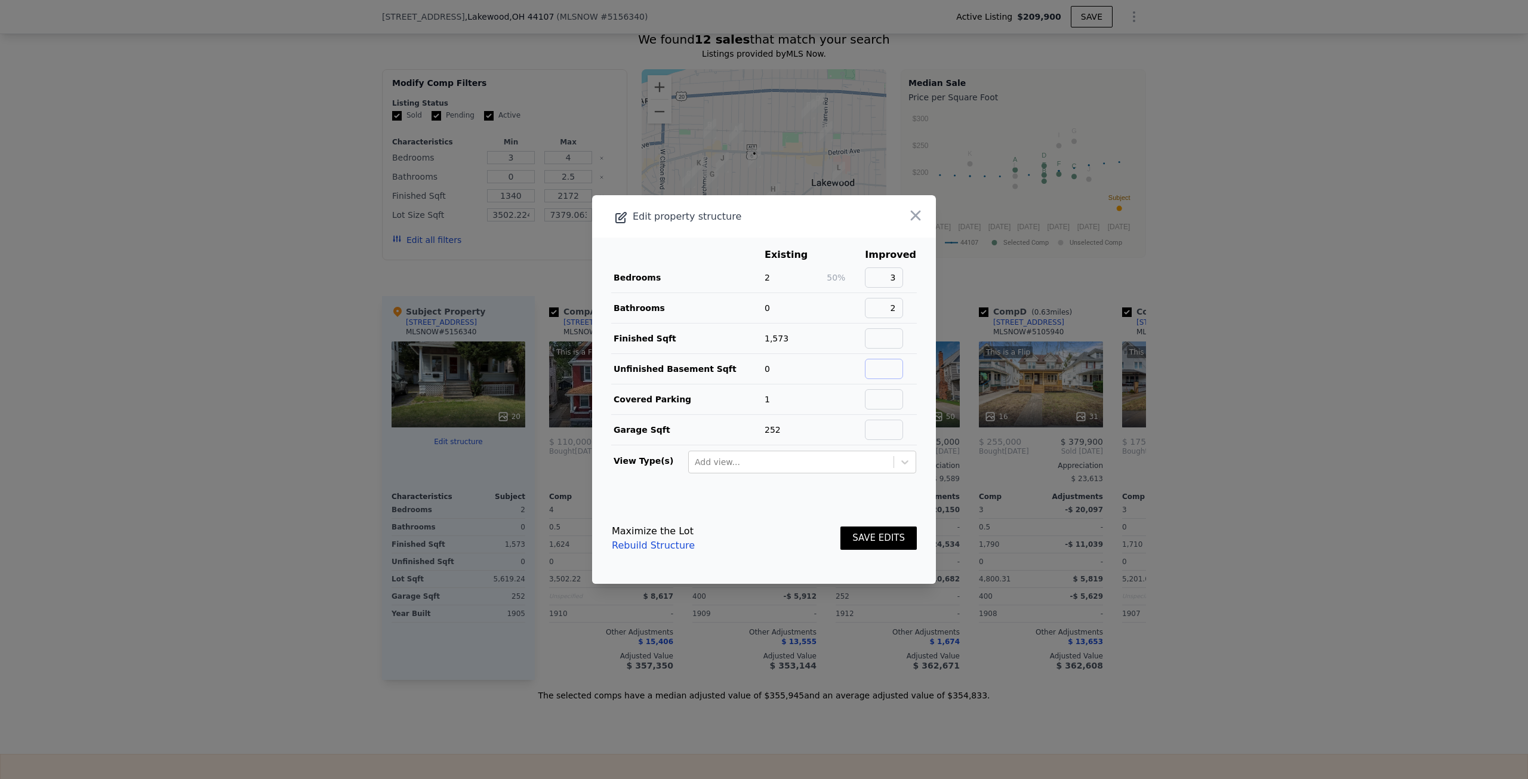
click at [872, 366] on input "text" at bounding box center [884, 369] width 38 height 20
type input "750"
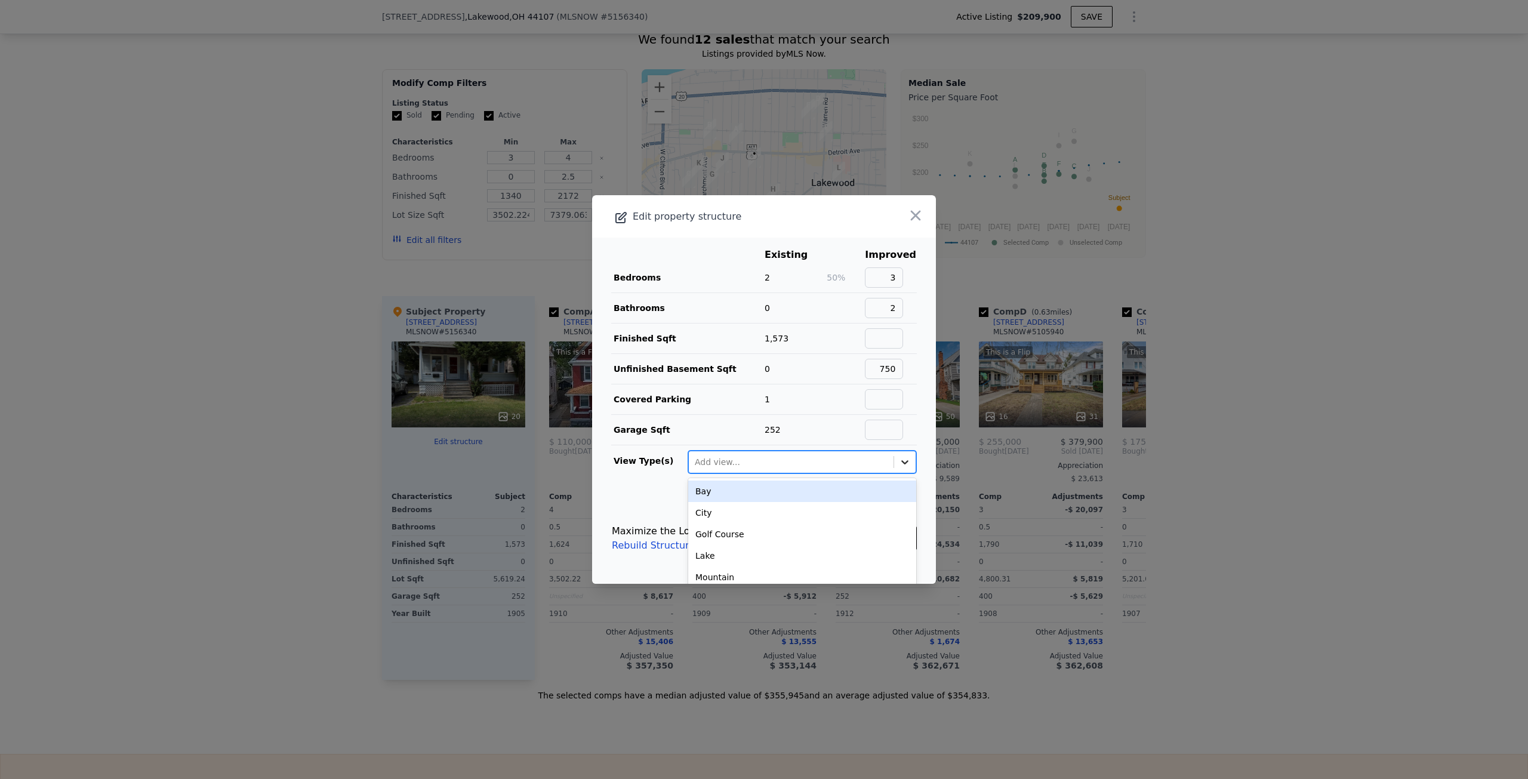
click at [899, 465] on icon at bounding box center [905, 462] width 12 height 12
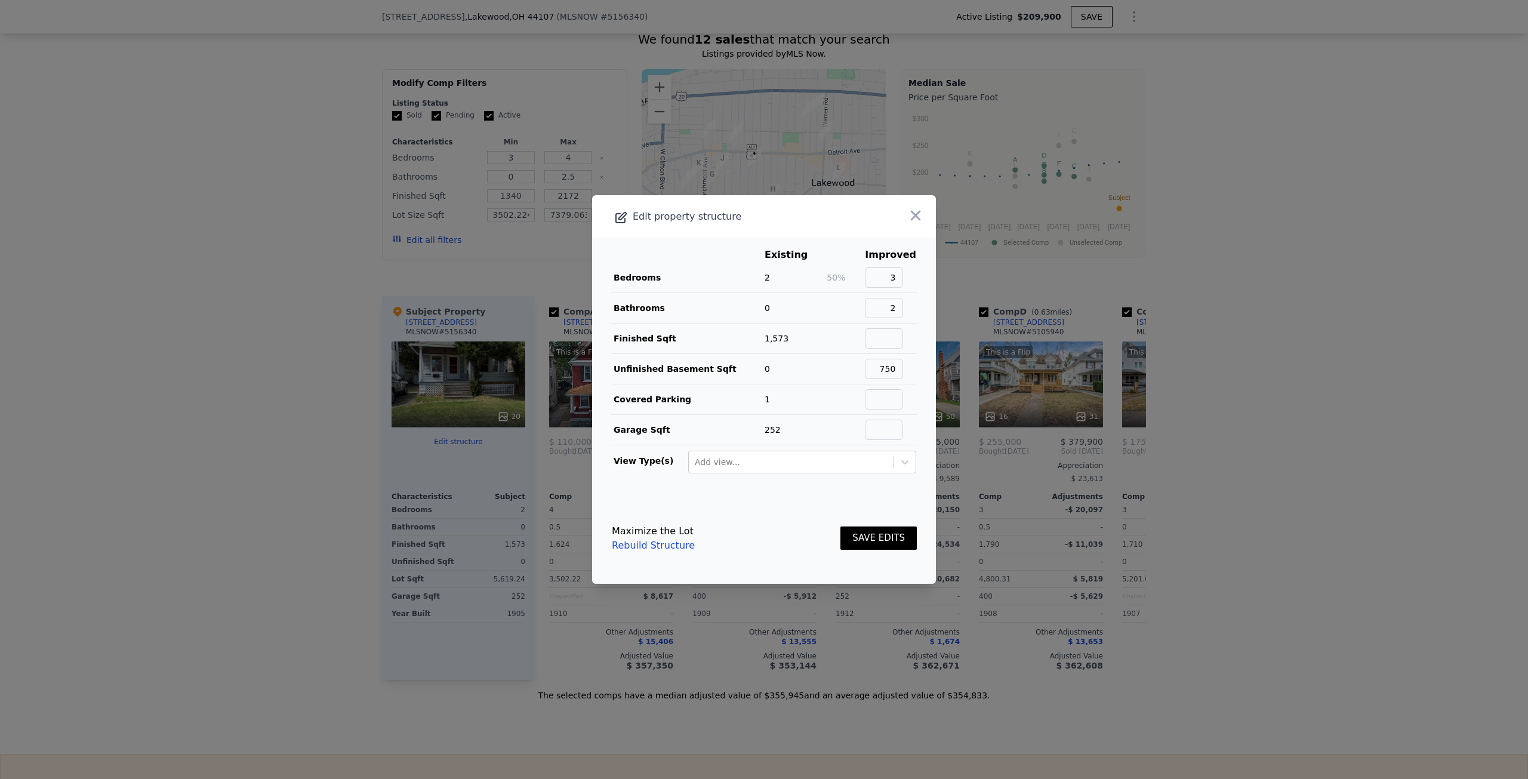
click at [922, 457] on main "Existing Improved Bedrooms 2 50% 3 Bathrooms 0 2 Finished Sqft 1,573 Unfinished…" at bounding box center [764, 365] width 344 height 255
drag, startPoint x: 875, startPoint y: 366, endPoint x: 923, endPoint y: 372, distance: 47.5
click at [931, 369] on div "Edit property structure Existing Improved Bedrooms 2 50% 3 Bathrooms 0 2 Finish…" at bounding box center [764, 389] width 344 height 389
drag, startPoint x: 880, startPoint y: 374, endPoint x: 871, endPoint y: 380, distance: 10.6
click at [880, 374] on input "text" at bounding box center [884, 369] width 38 height 20
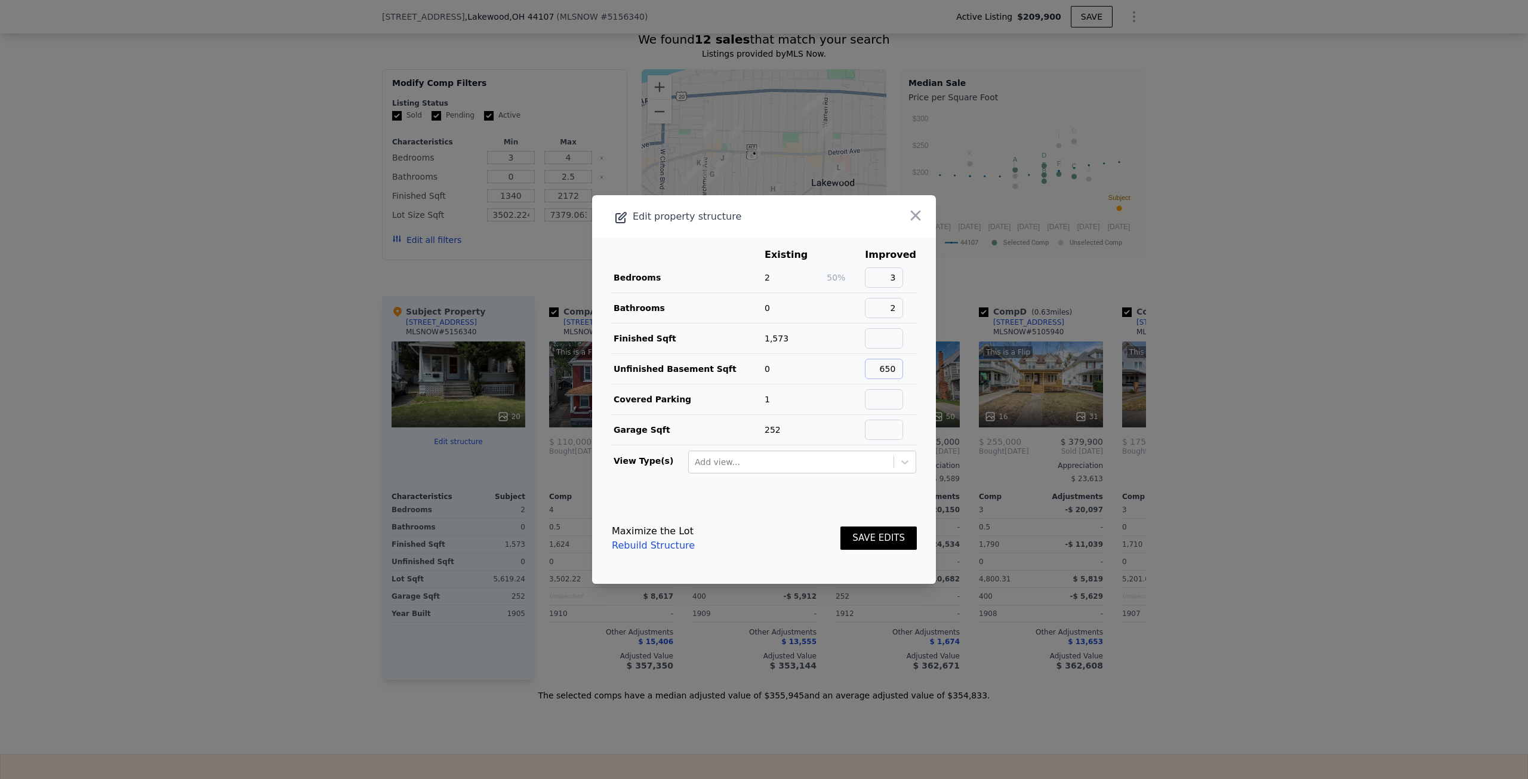
type input "650"
click at [856, 539] on button "SAVE EDITS" at bounding box center [878, 537] width 76 height 23
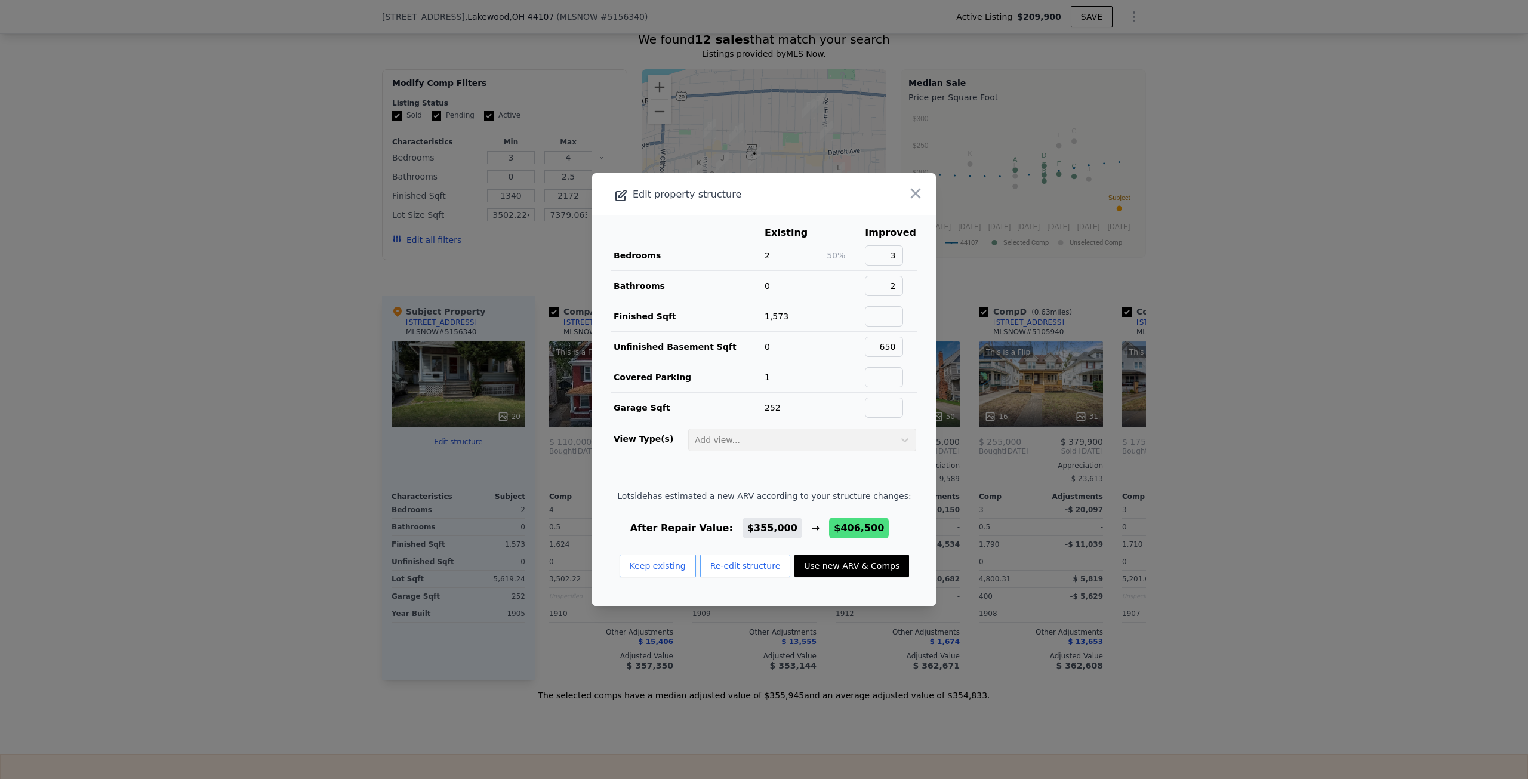
click at [840, 568] on button "Use new ARV & Comps" at bounding box center [851, 565] width 115 height 23
type input "5"
type input "2"
type input "1334"
type input "5680.223999999999"
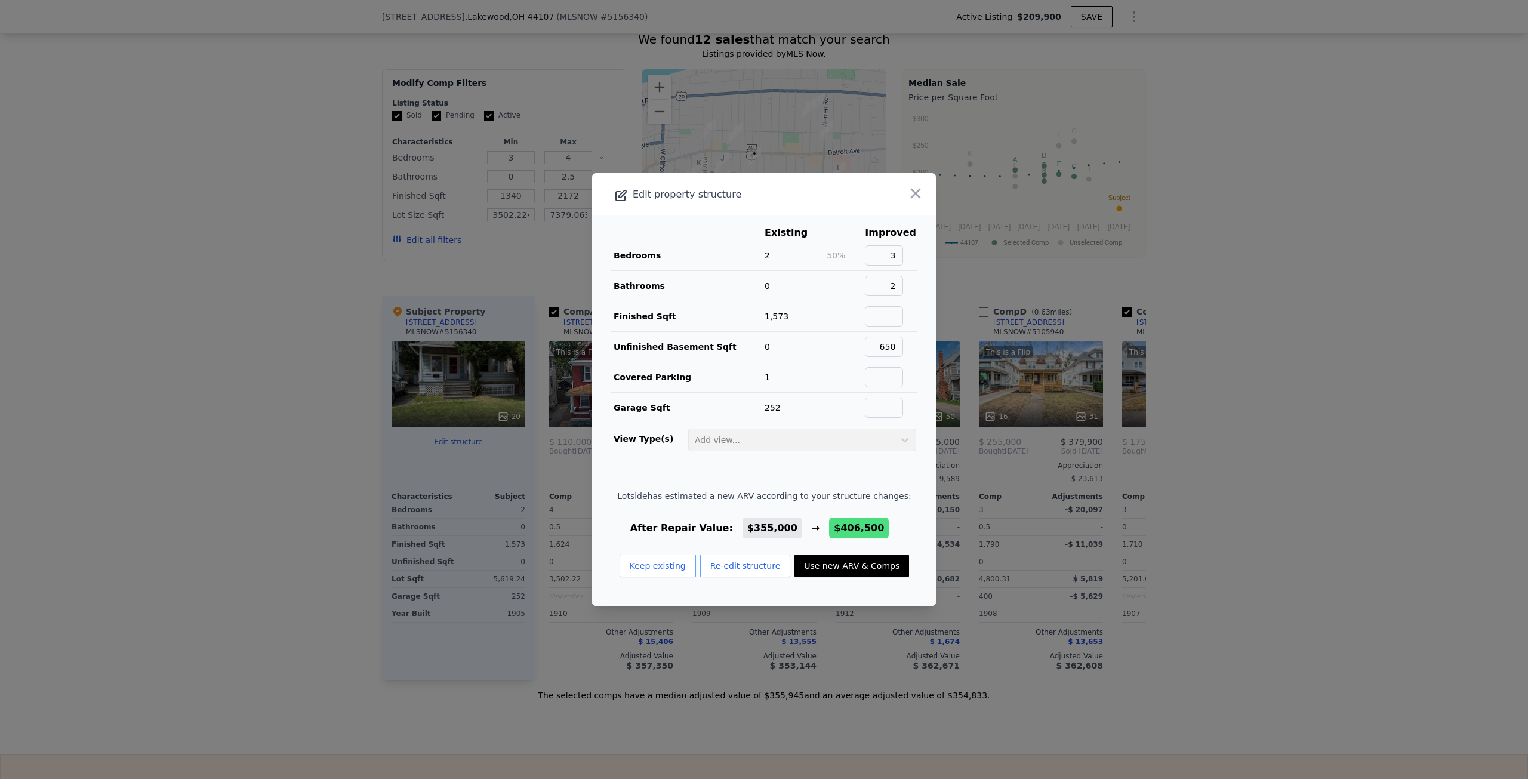
checkbox input "false"
checkbox input "true"
type input "$ 406,500"
type input "$ 156,775"
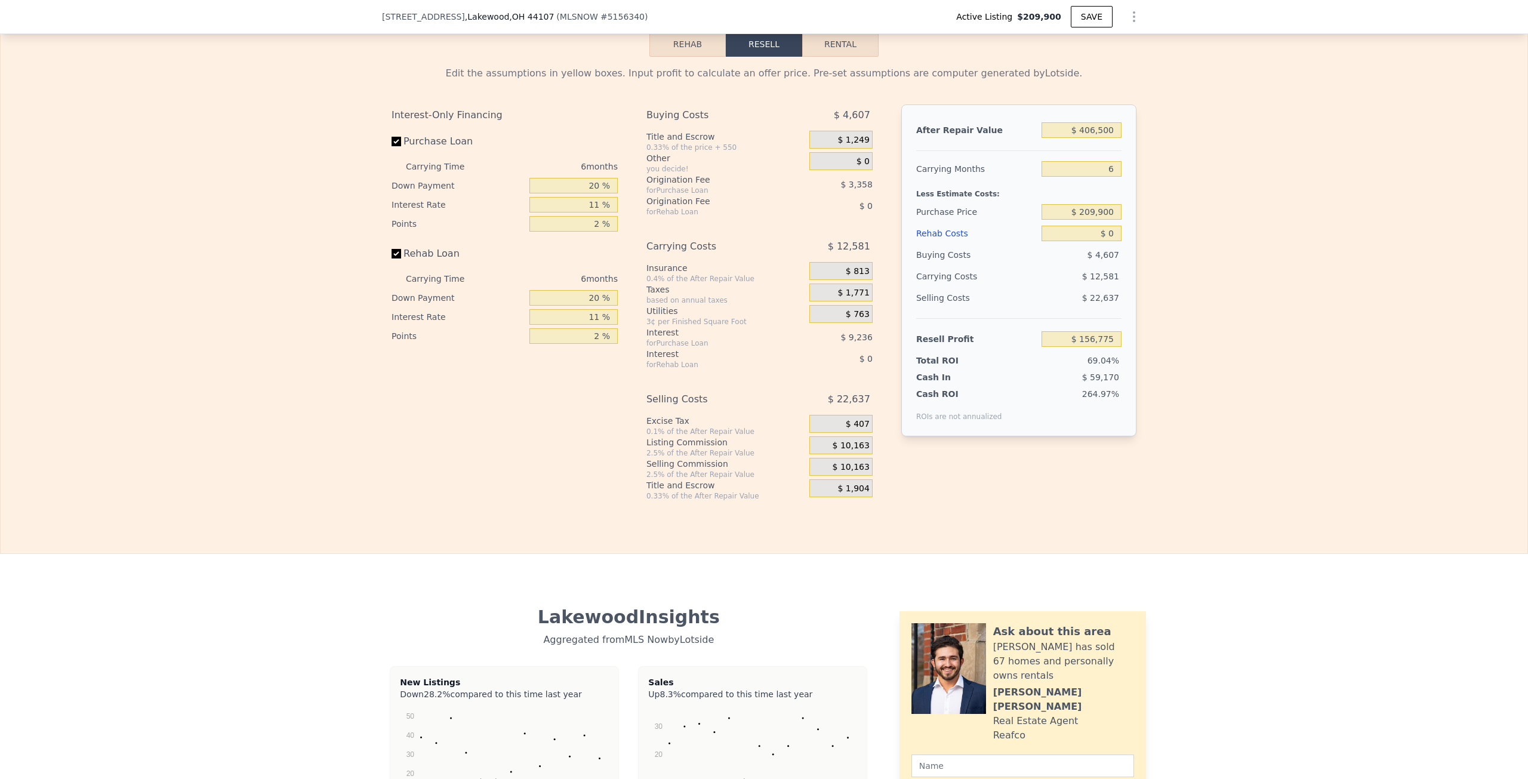
scroll to position [1786, 0]
drag, startPoint x: 1069, startPoint y: 227, endPoint x: 1183, endPoint y: 221, distance: 113.6
click at [1185, 225] on div "Edit the assumptions in yellow boxes. Input profit to calculate an offer price.…" at bounding box center [764, 278] width 1527 height 444
type input "$ 200,000"
type input "$ 167,298"
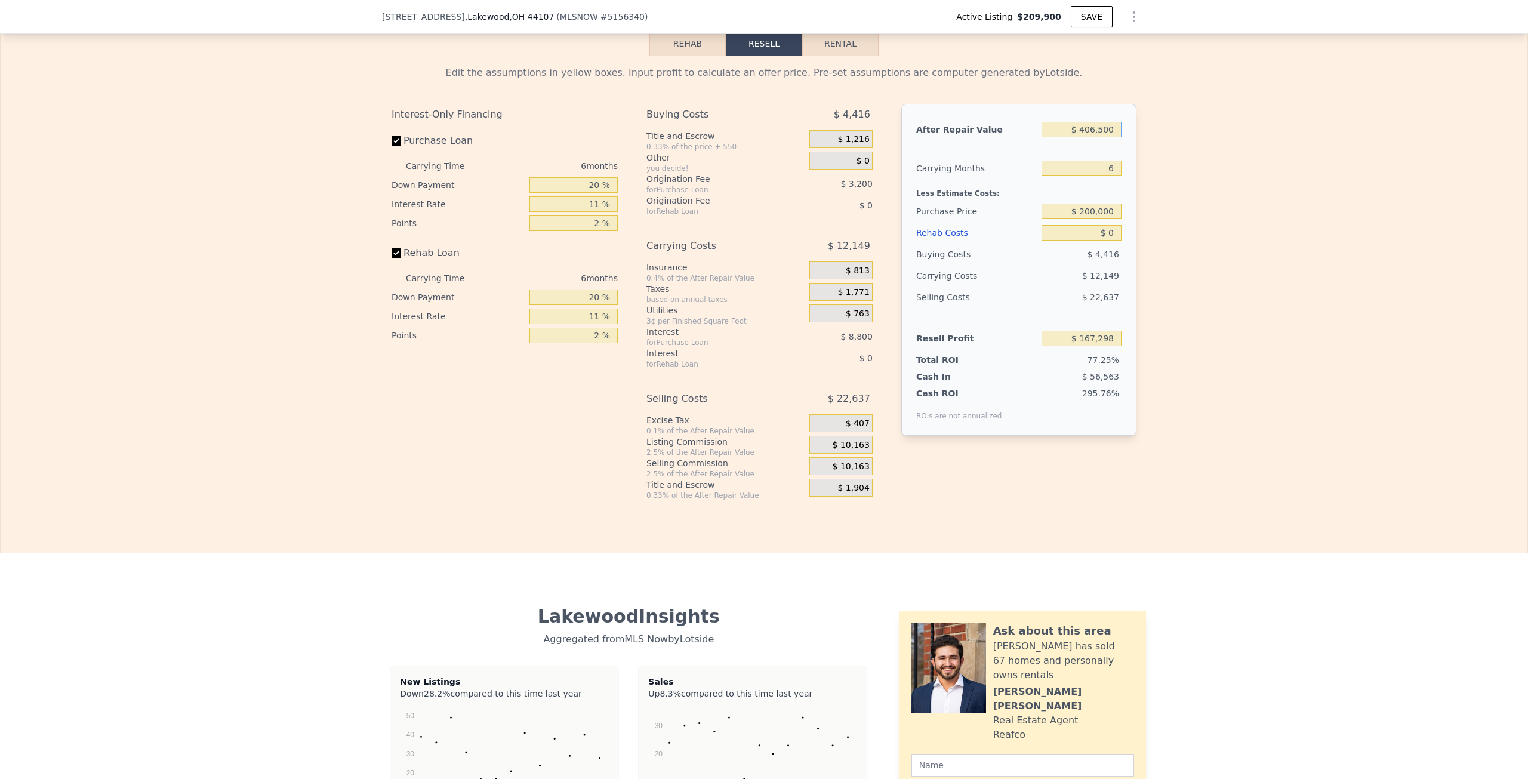
drag, startPoint x: 1062, startPoint y: 146, endPoint x: 1178, endPoint y: 143, distance: 116.4
click at [1178, 143] on div "Edit the assumptions in yellow boxes. Input profit to calculate an offer price.…" at bounding box center [764, 278] width 1527 height 444
type input "$ 40,650"
type input "-$ 177,941"
type input "$ 4,065"
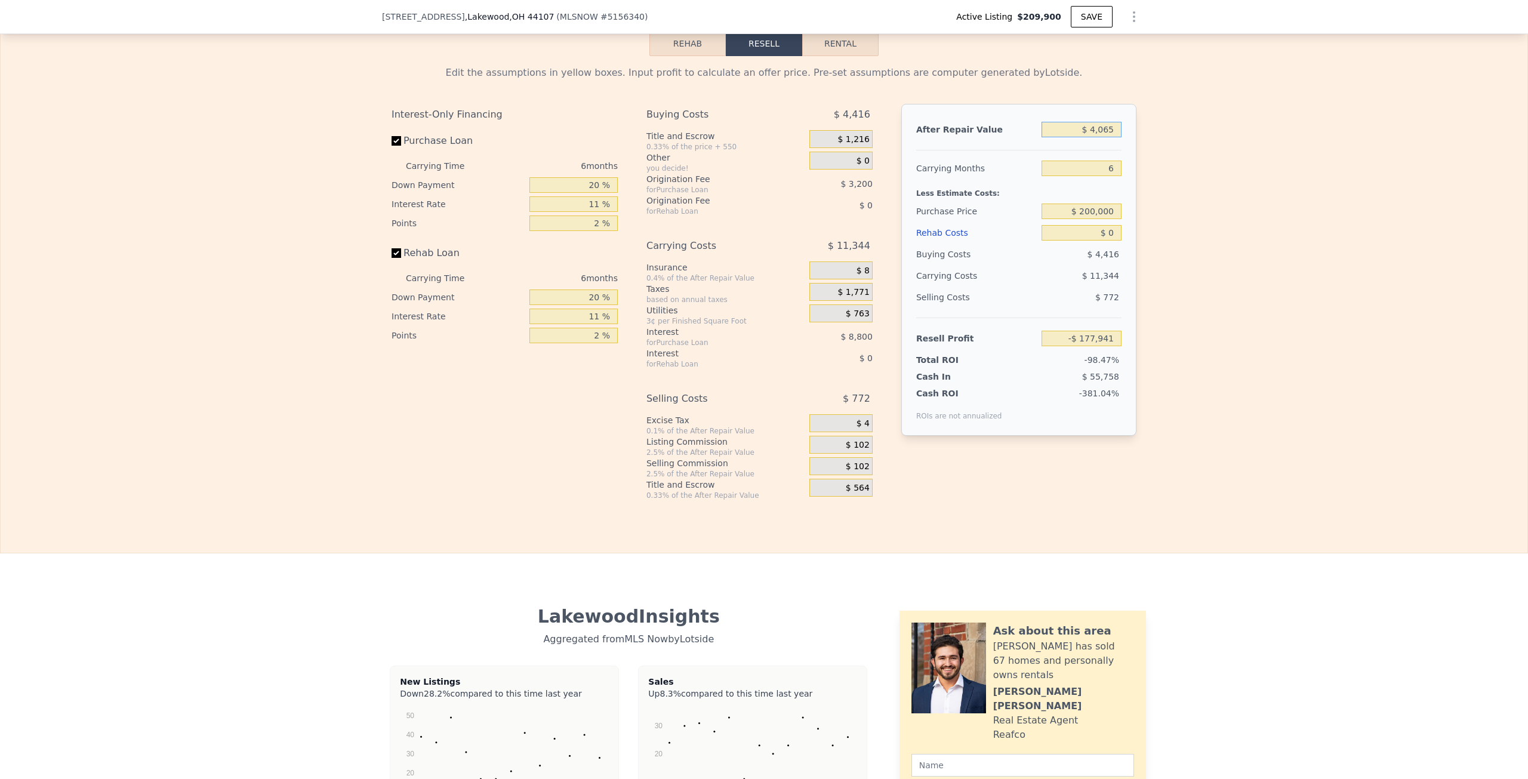
type input "-$ 212,467"
type input "$ 406"
type input "-$ 215,918"
type input "$ 40"
type input "-$ 216,264"
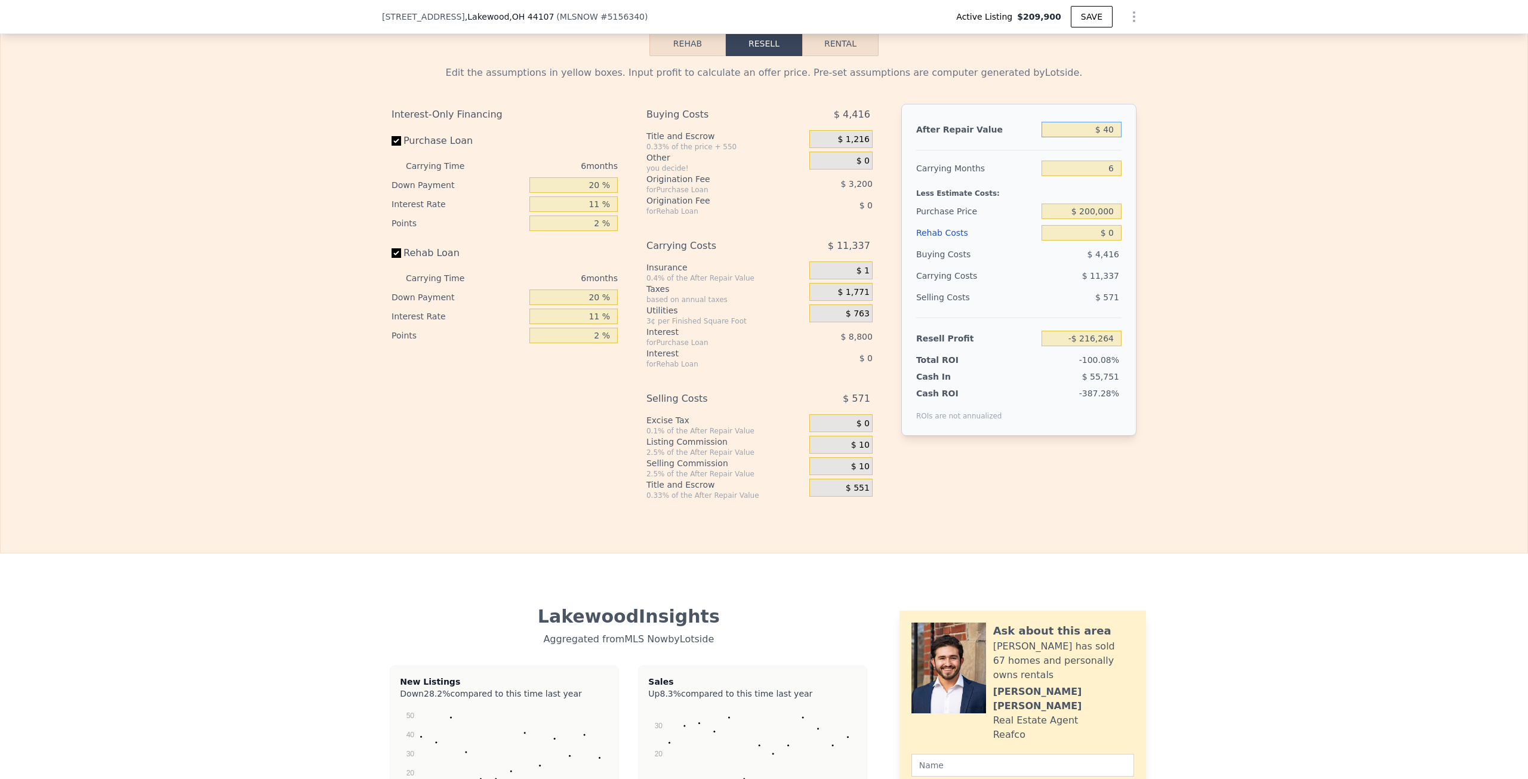
type input "$ 4"
type input "-$ 216,298"
type input "$ 40"
type input "-$ 216,264"
type input "$ 400"
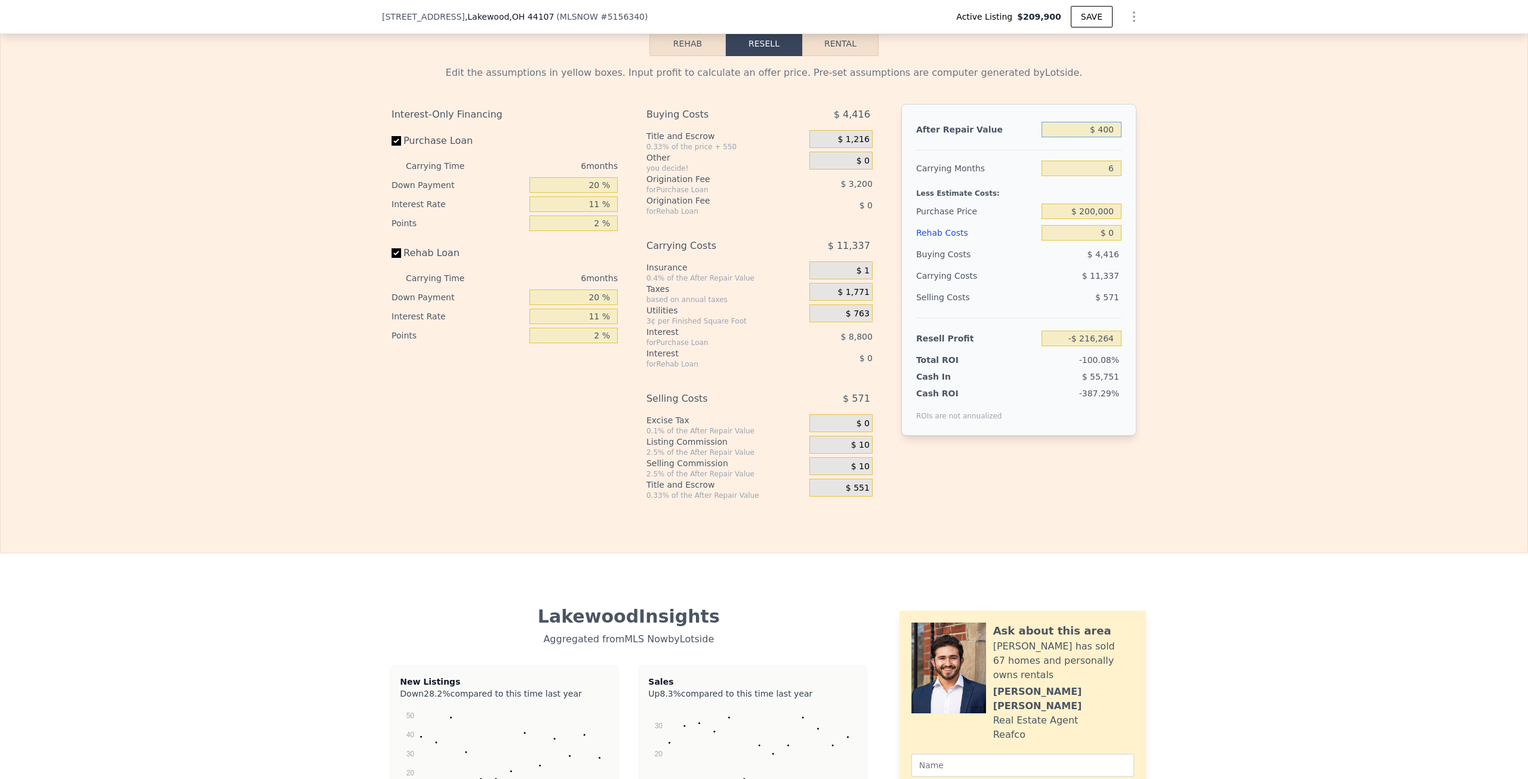
type input "-$ 215,924"
type input "$ 4,000"
type input "-$ 212,527"
type input "$ 40,000"
type input "-$ 178,555"
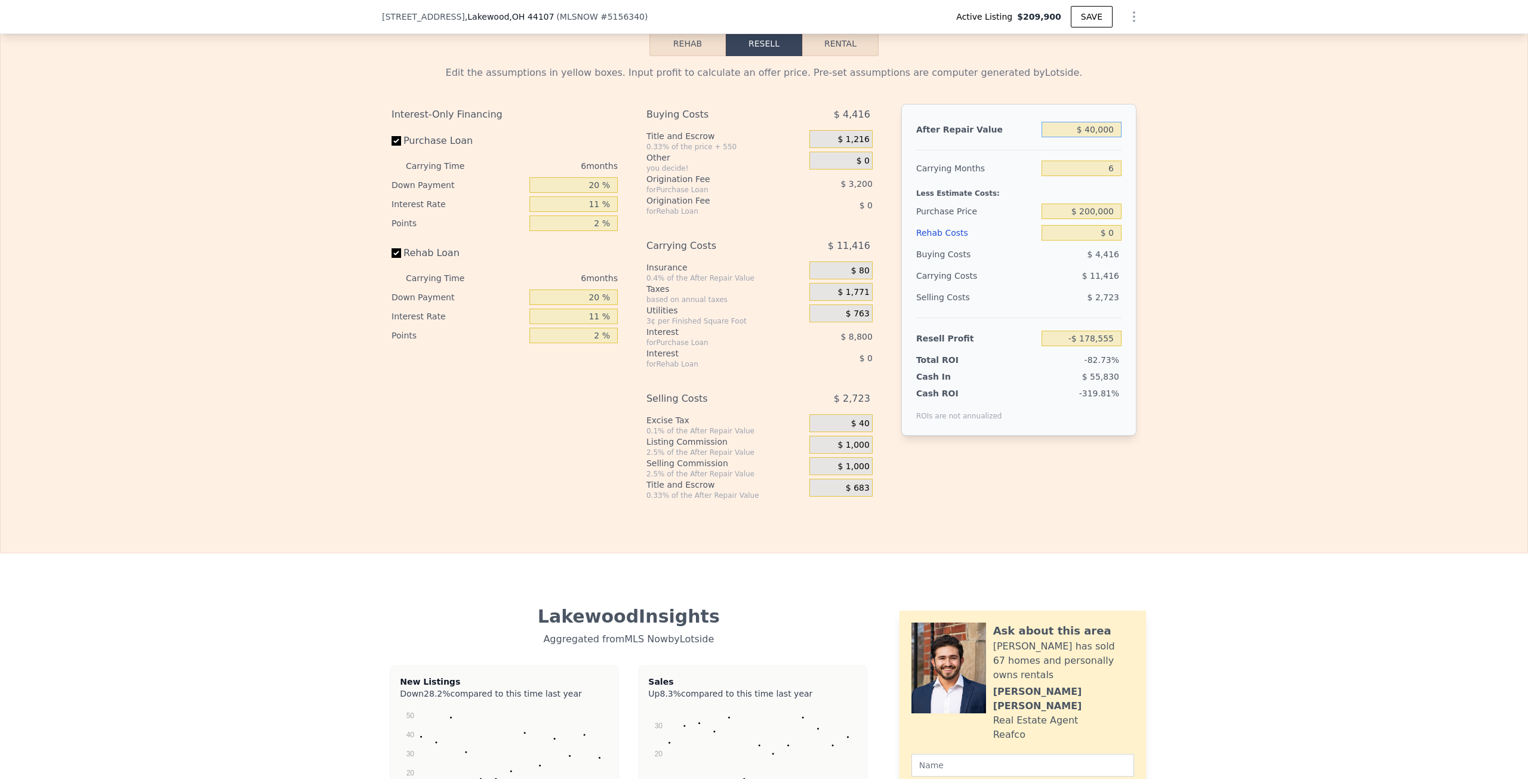
type input "$ 400,000"
type input "$ 161,166"
type input "$ 400,000"
drag, startPoint x: 1061, startPoint y: 184, endPoint x: 1209, endPoint y: 182, distance: 148.0
click at [1216, 184] on div "Edit the assumptions in yellow boxes. Input profit to calculate an offer price.…" at bounding box center [764, 278] width 1527 height 444
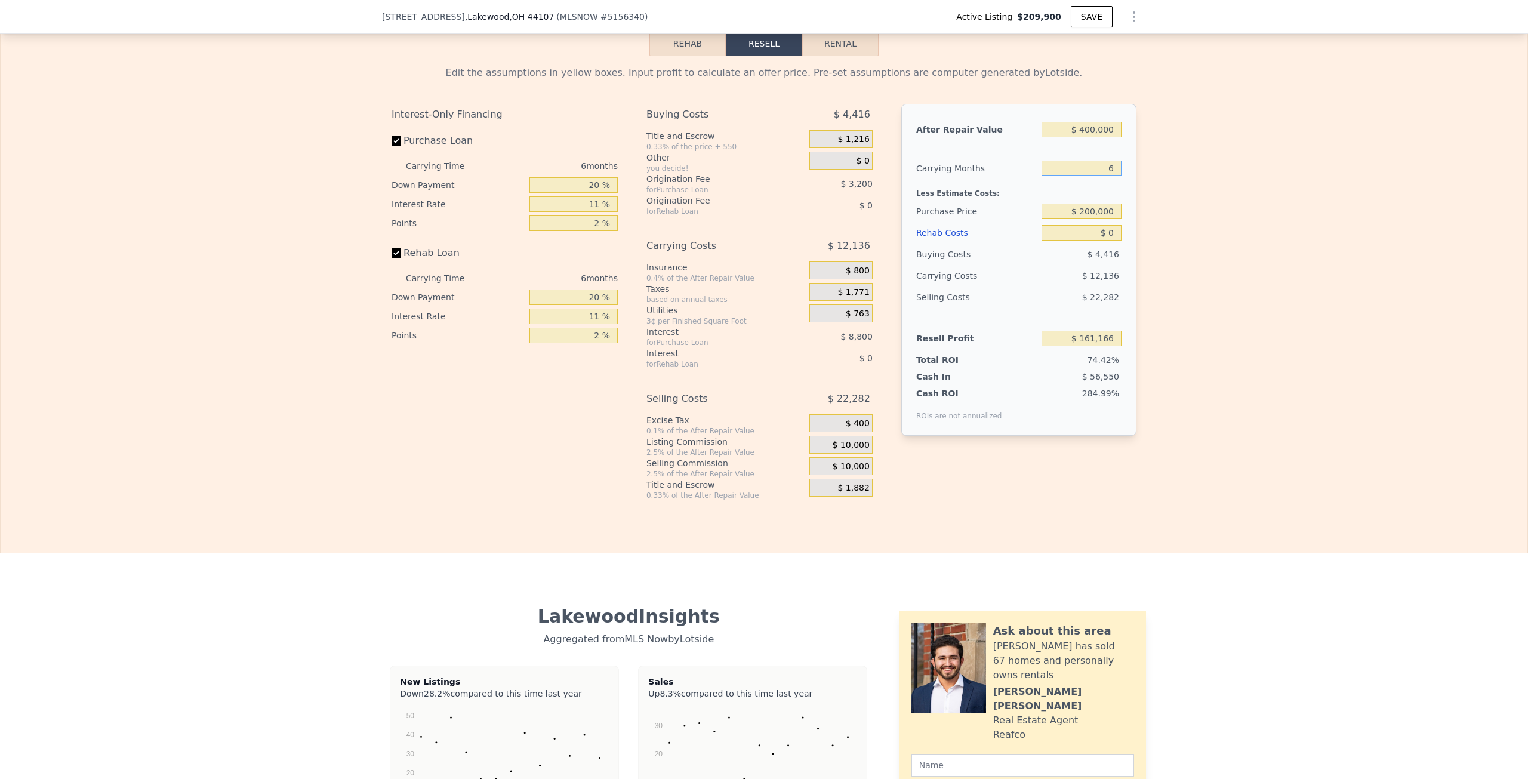
type input "1"
type input "$ 171,280"
type input "12"
type input "$ 149,030"
type input "12"
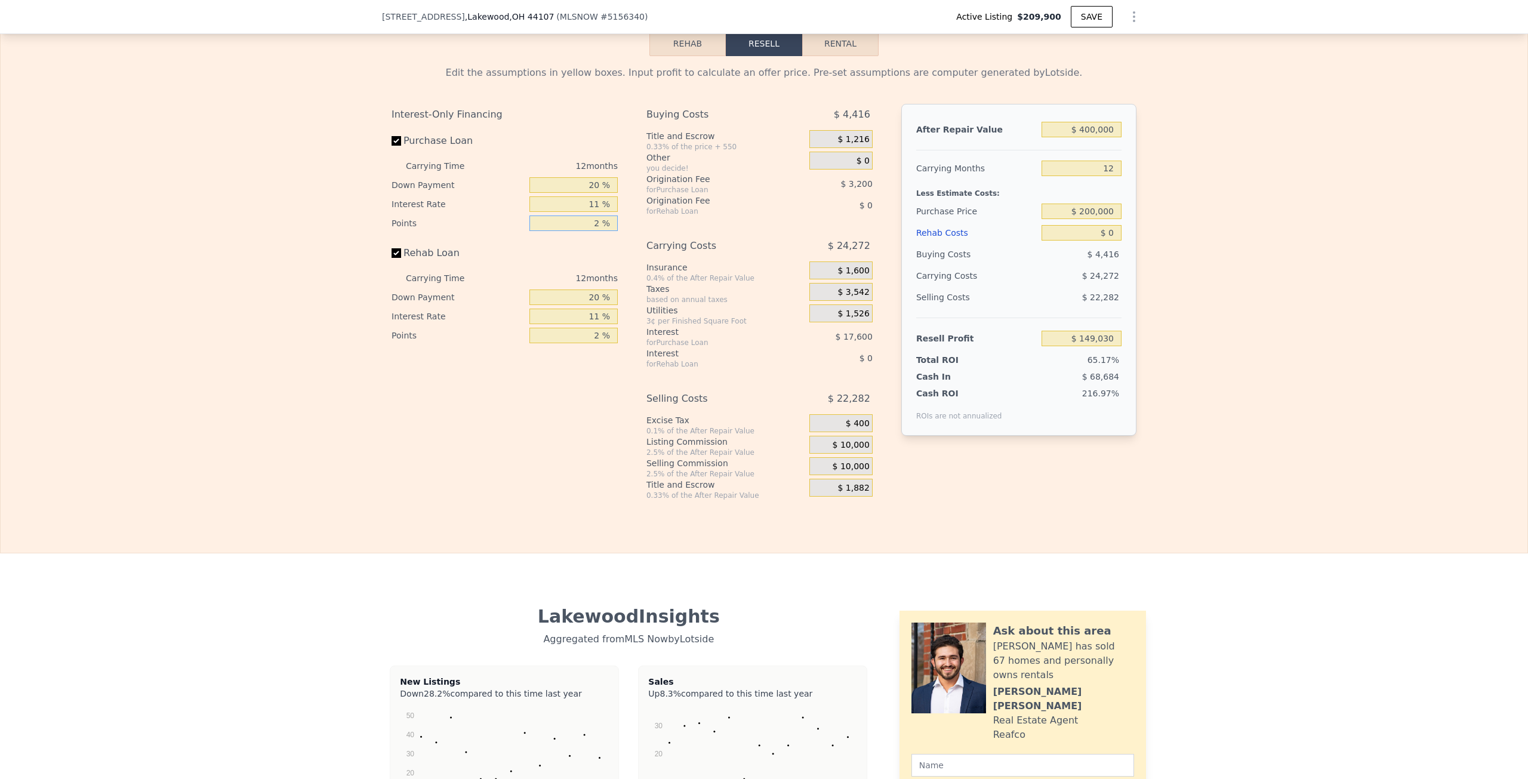
drag, startPoint x: 578, startPoint y: 240, endPoint x: 656, endPoint y: 235, distance: 78.9
click at [656, 238] on div "Interest-Only Financing Purchase Loan Carrying Time 12 months Down Payment 20 %…" at bounding box center [763, 302] width 745 height 396
type input "0 %"
type input "$ 152,230"
type input "0 %"
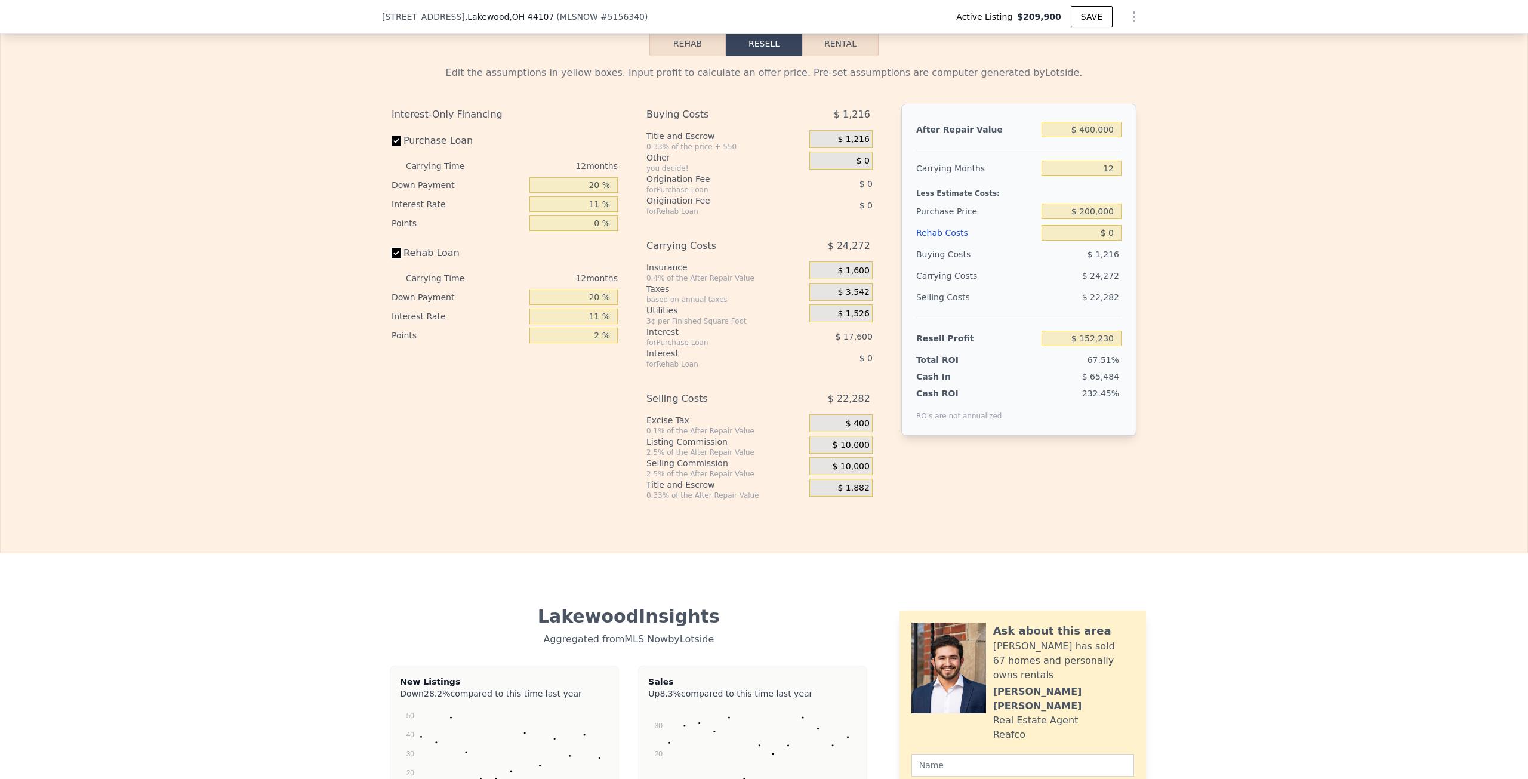
click at [391, 258] on input "Rehab Loan" at bounding box center [396, 253] width 10 height 10
checkbox input "false"
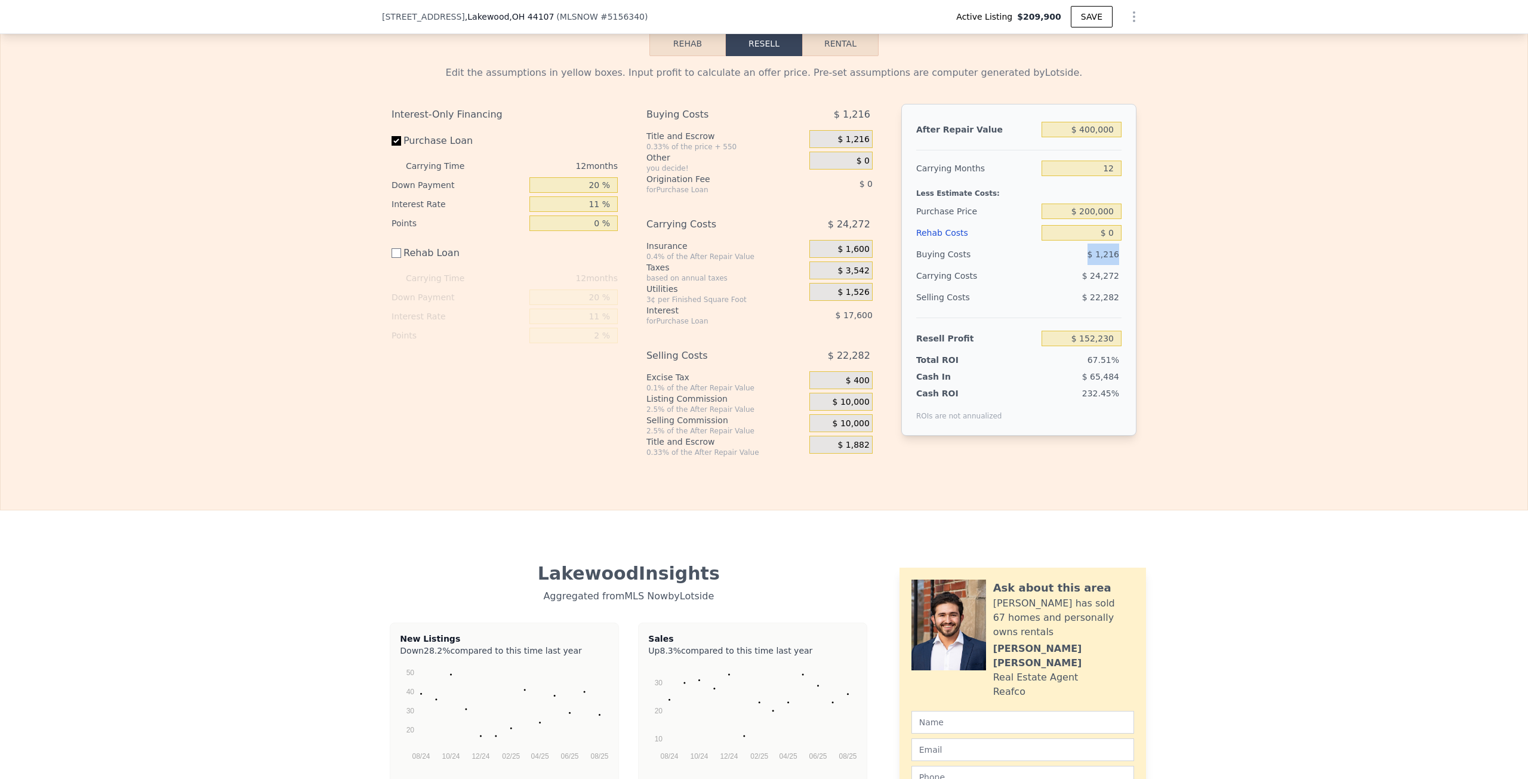
drag, startPoint x: 1081, startPoint y: 272, endPoint x: 1140, endPoint y: 272, distance: 58.5
click at [1140, 272] on div "Edit the assumptions in yellow boxes. Input profit to calculate an offer price.…" at bounding box center [764, 256] width 764 height 401
click at [1154, 270] on div "Edit the assumptions in yellow boxes. Input profit to calculate an offer price.…" at bounding box center [764, 256] width 1527 height 401
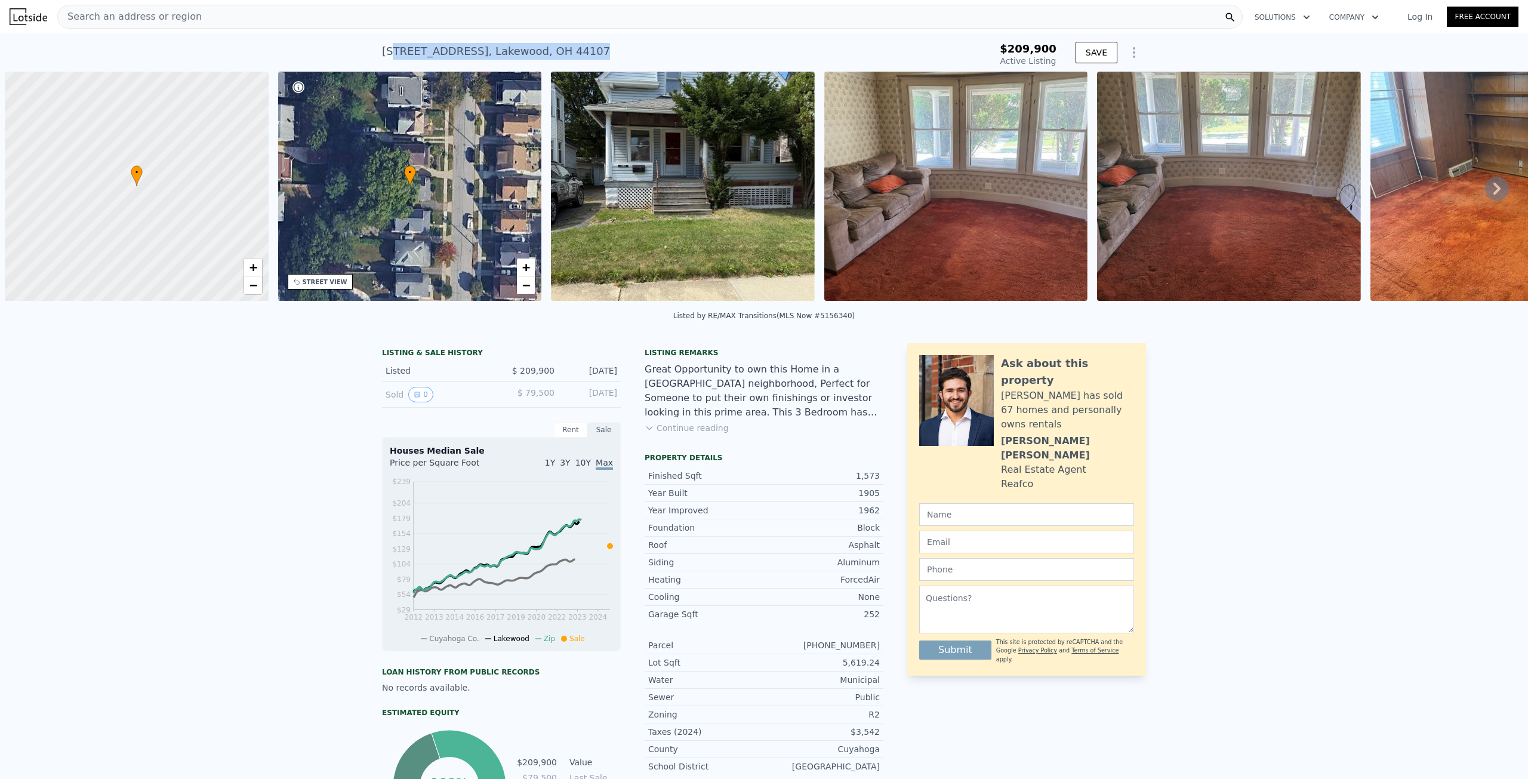
scroll to position [0, 5]
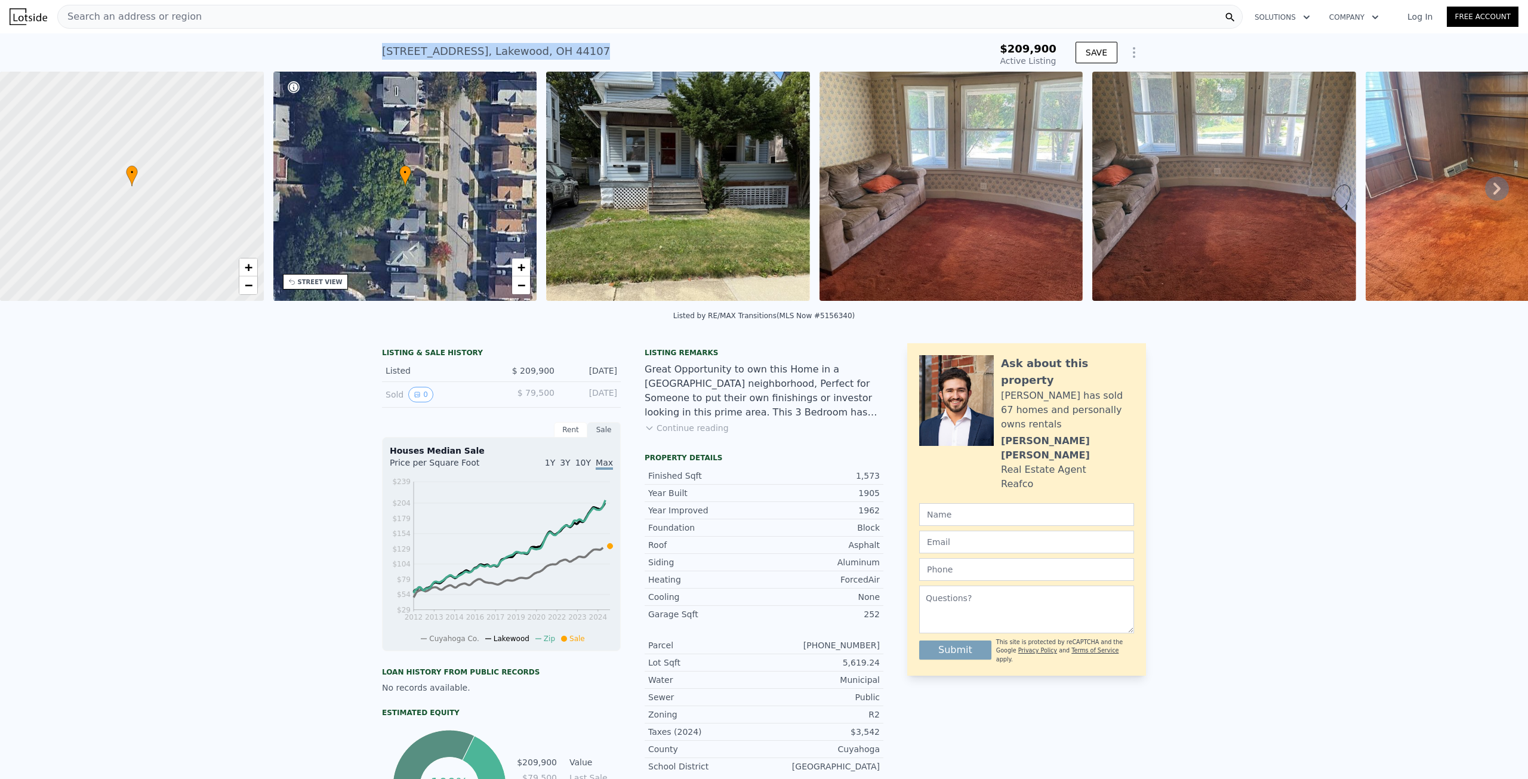
click at [354, 47] on div "1450 Orchard Grove Ave , Lakewood , OH 44107 Active at $209,900 $209,900 Active…" at bounding box center [764, 52] width 1528 height 38
click at [609, 51] on div "1450 Orchard Grove Ave , Lakewood , OH 44107 Active at $209,900" at bounding box center [663, 54] width 563 height 33
drag, startPoint x: 608, startPoint y: 49, endPoint x: 322, endPoint y: 52, distance: 285.9
click at [322, 52] on div "1450 Orchard Grove Ave , Lakewood , OH 44107 Active at $209,900 $209,900 Active…" at bounding box center [764, 52] width 1528 height 38
click at [616, 54] on div "1450 Orchard Grove Ave , Lakewood , OH 44107 Active at $209,900" at bounding box center [663, 54] width 563 height 33
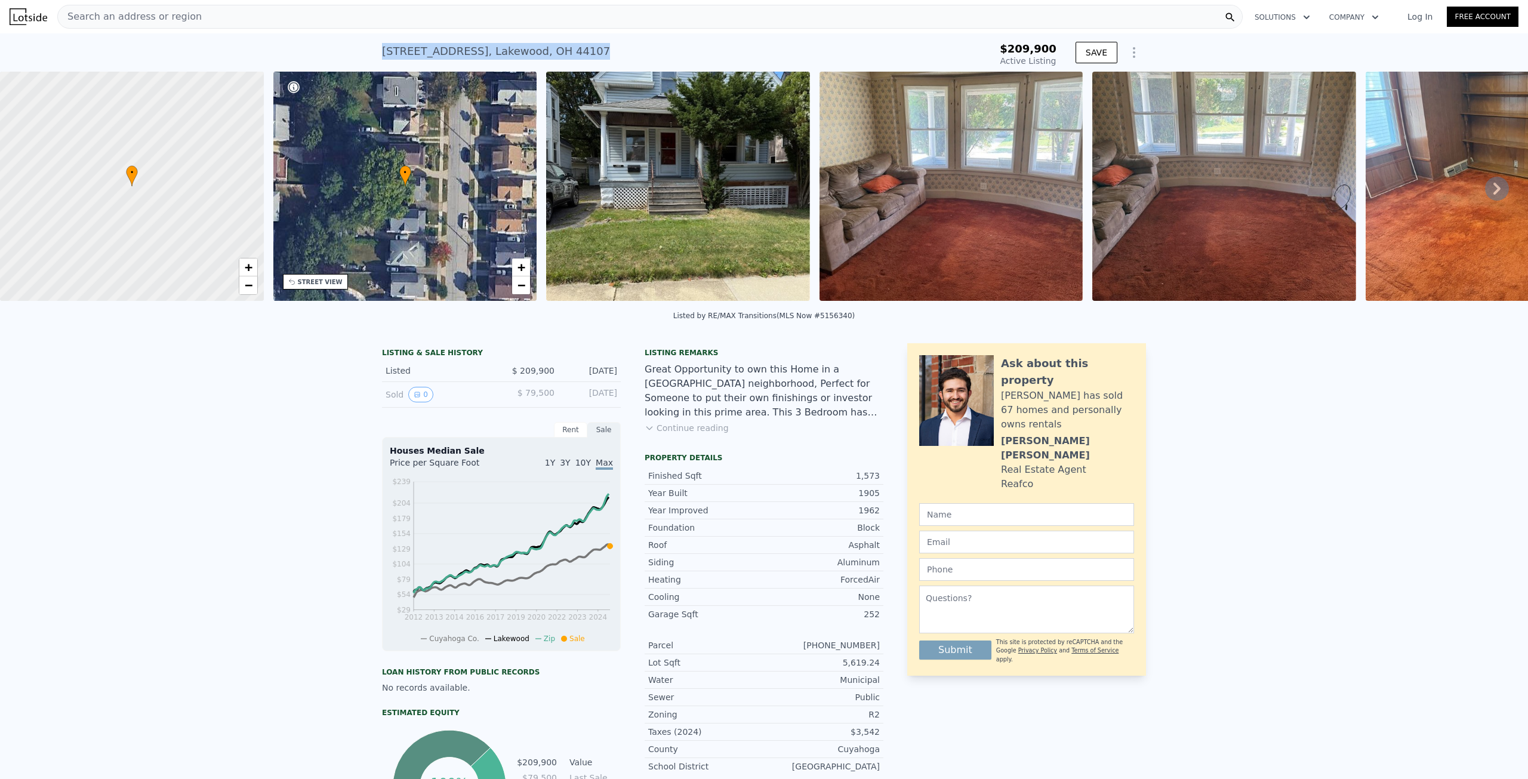
drag, startPoint x: 612, startPoint y: 50, endPoint x: 309, endPoint y: 50, distance: 303.8
click at [309, 50] on div "1450 Orchard Grove Ave , Lakewood , OH 44107 Active at $209,900 $209,900 Active…" at bounding box center [764, 52] width 1528 height 38
click at [315, 13] on div "Search an address or region" at bounding box center [649, 17] width 1185 height 24
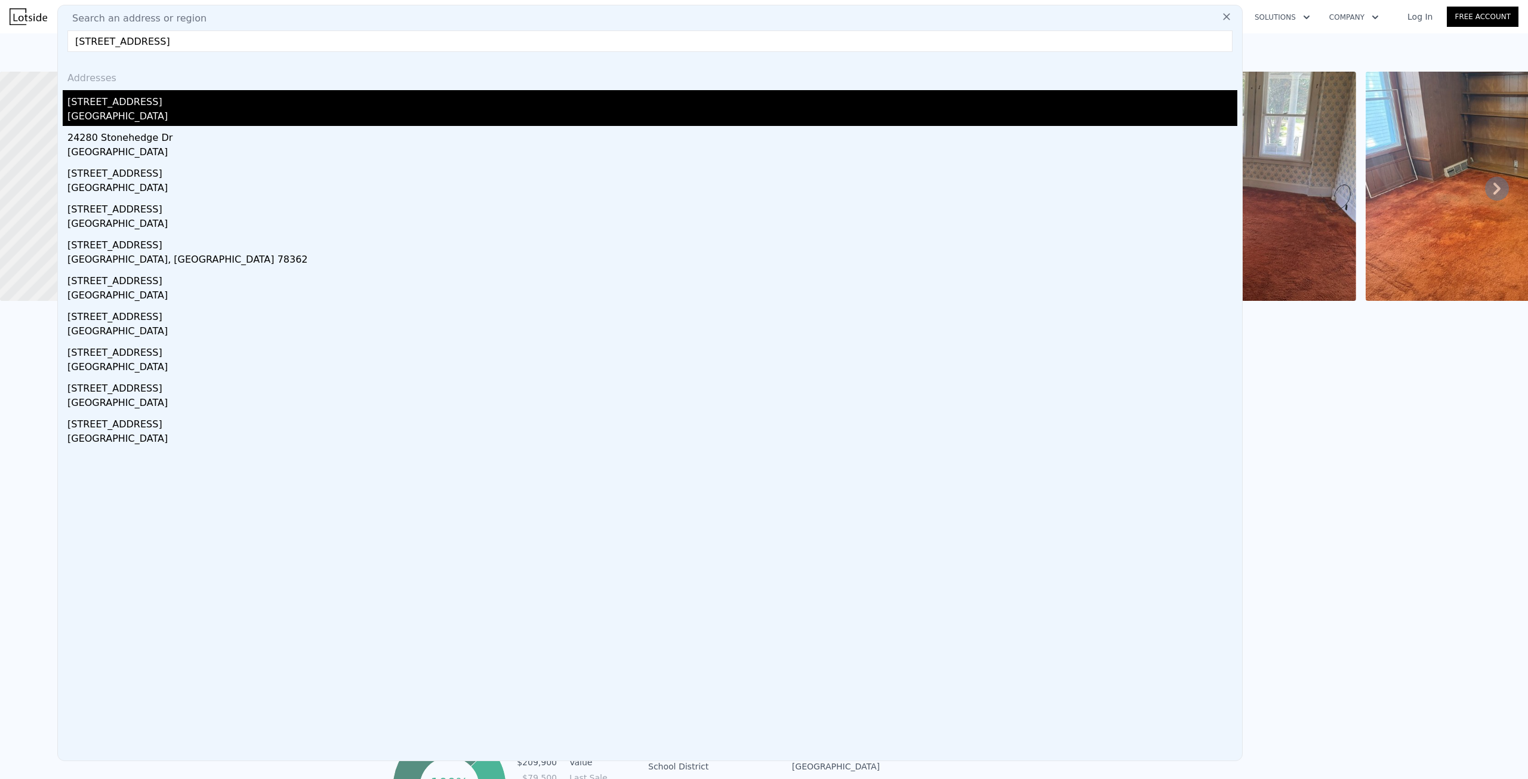
type input "2428 Elmwood Dr, Westlake, OH 44145"
click at [91, 98] on div "2428 Elmwood Dr" at bounding box center [652, 99] width 1170 height 19
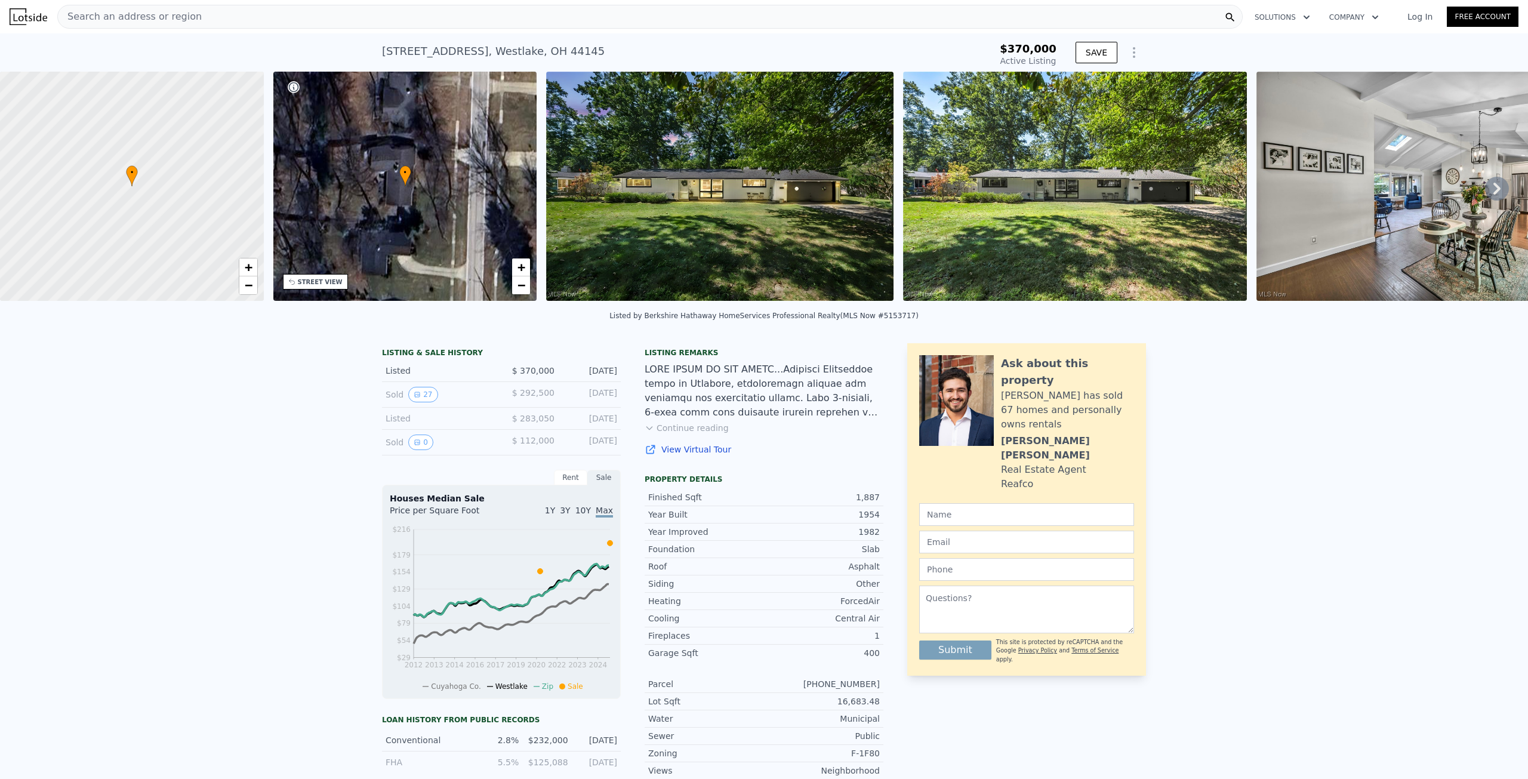
click at [699, 434] on button "Continue reading" at bounding box center [687, 428] width 84 height 12
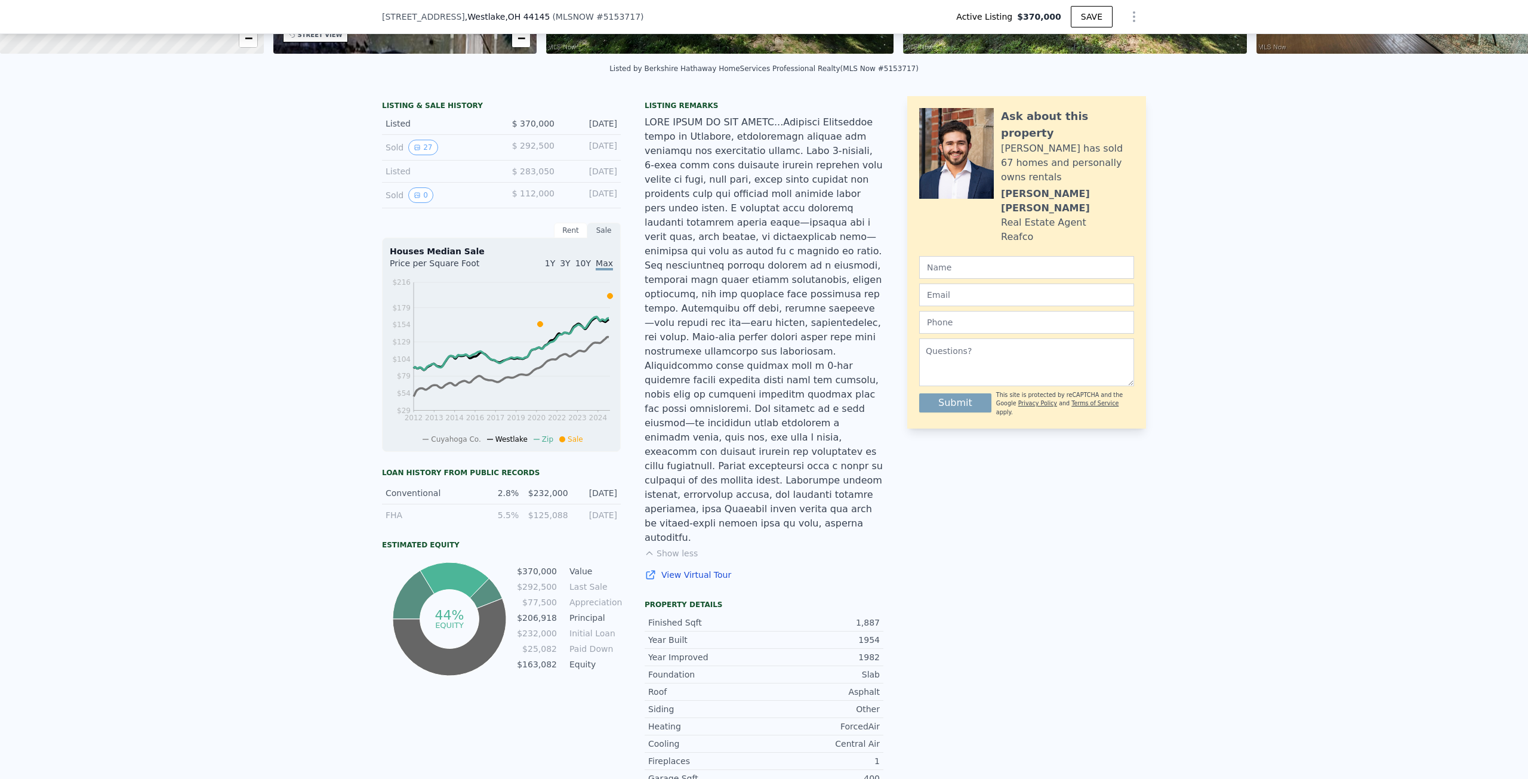
scroll to position [235, 0]
